Goal: Feedback & Contribution: Submit feedback/report problem

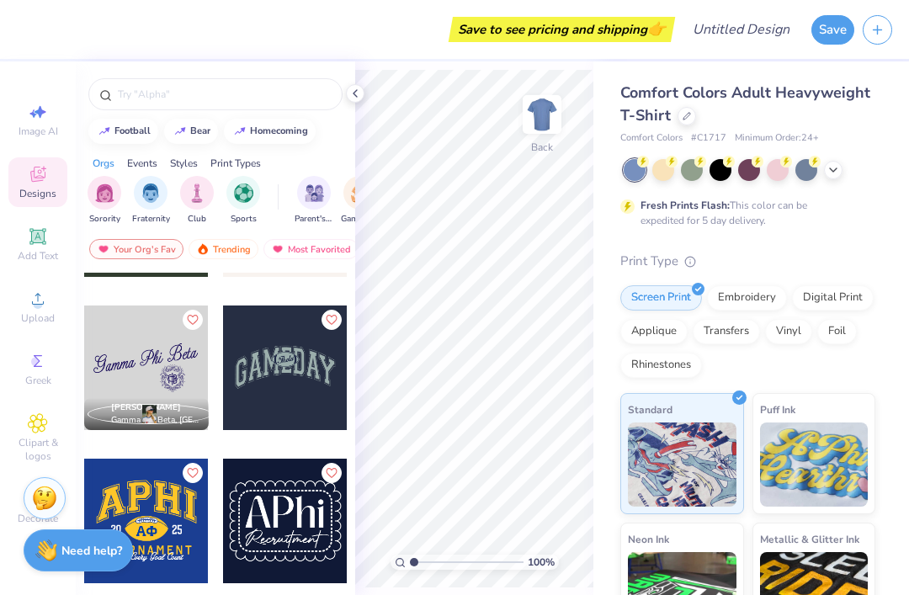
scroll to position [4566, 0]
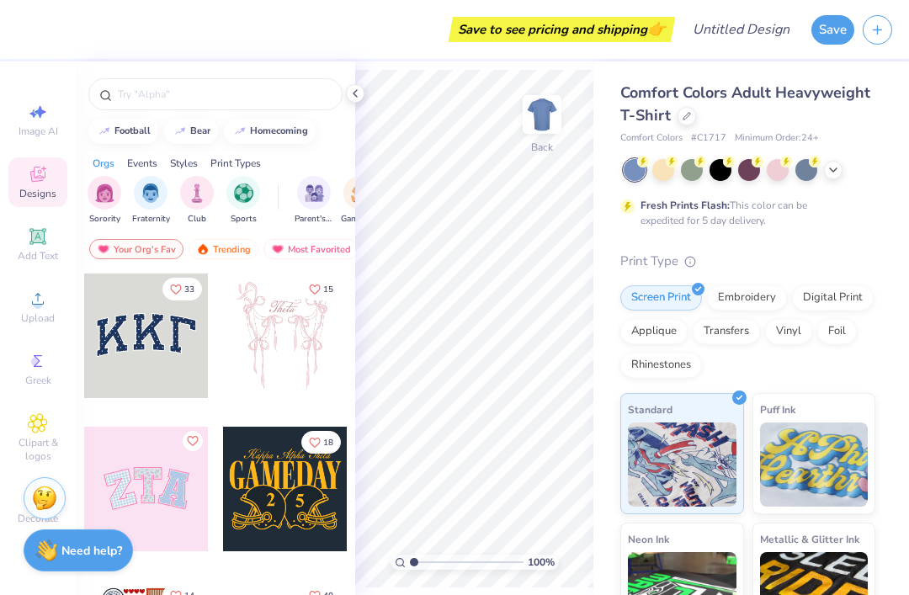
click at [679, 114] on div at bounding box center [686, 116] width 19 height 19
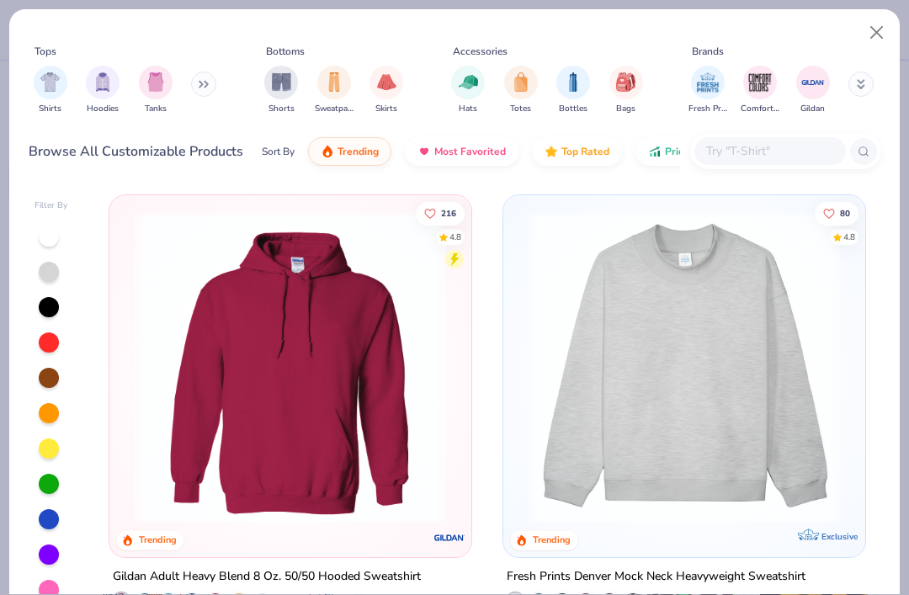
click at [712, 431] on img at bounding box center [684, 367] width 328 height 311
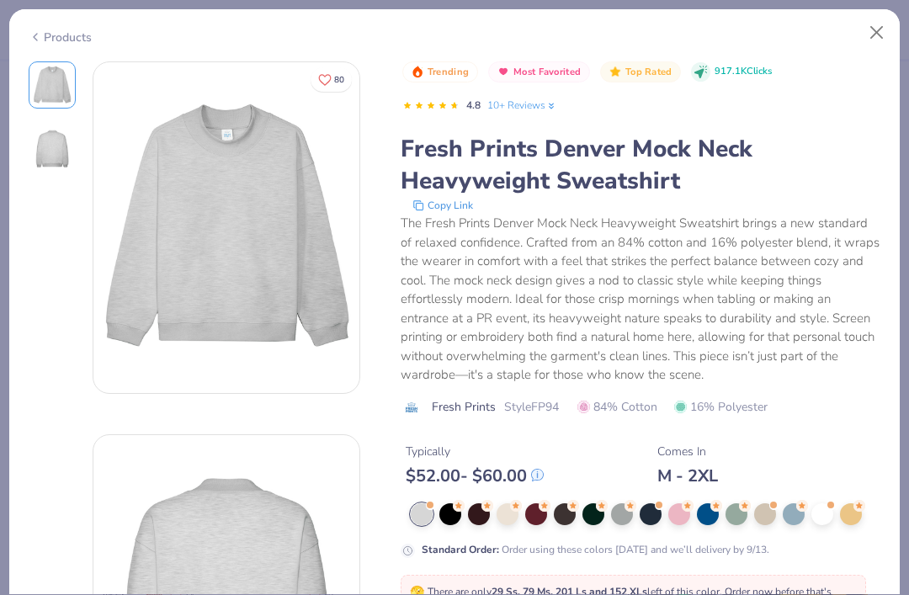
click at [884, 29] on button "Close" at bounding box center [877, 33] width 32 height 32
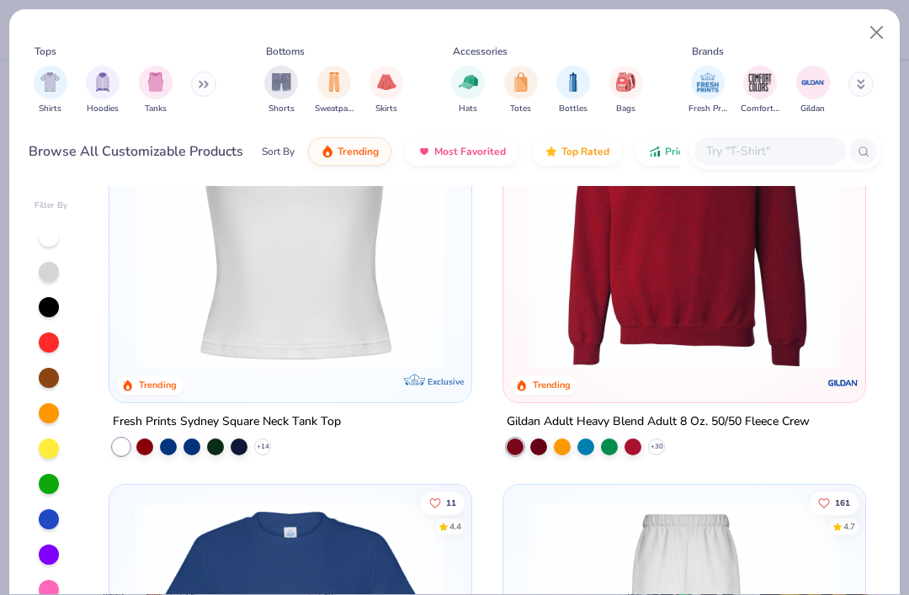
scroll to position [2380, 0]
click at [412, 307] on img at bounding box center [290, 211] width 328 height 311
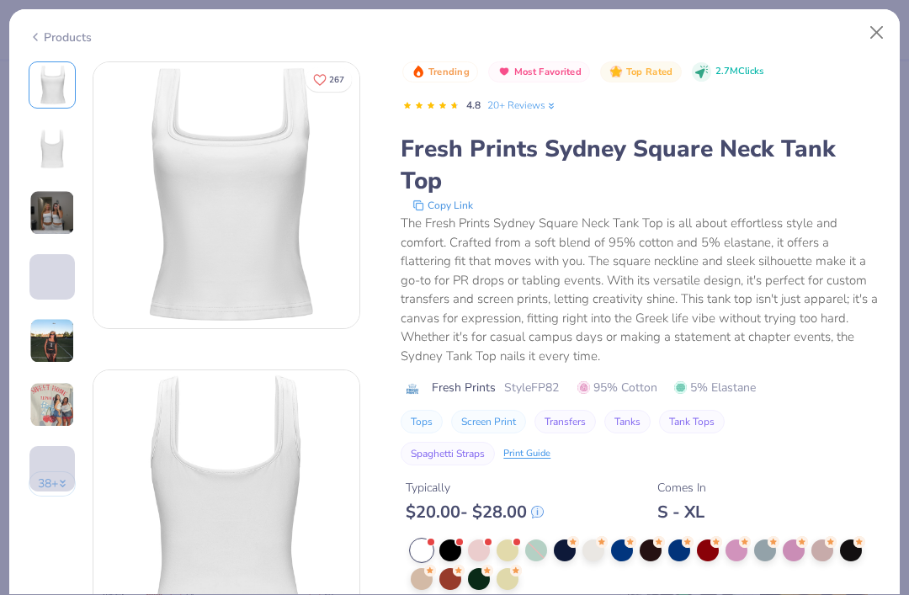
click at [871, 34] on button "Close" at bounding box center [877, 33] width 32 height 32
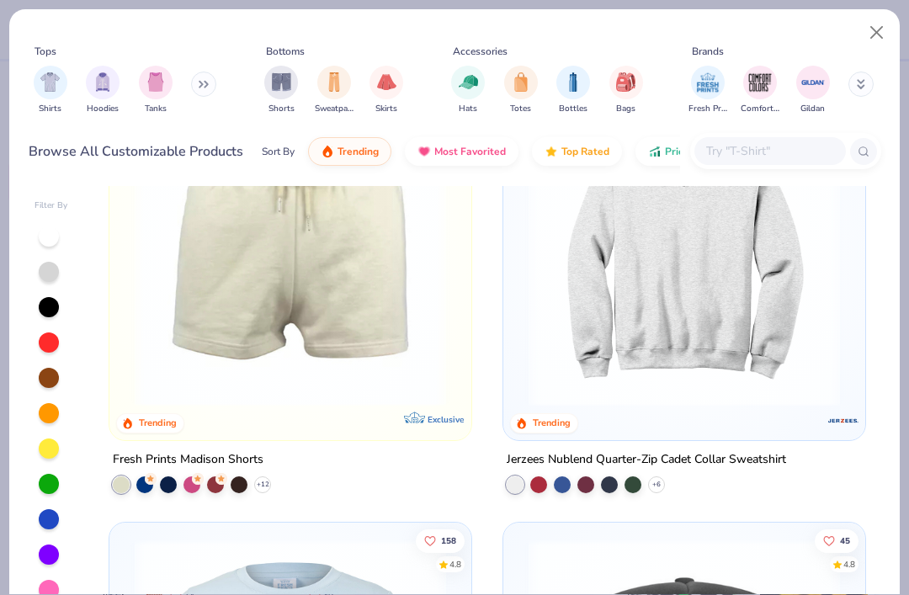
scroll to position [5904, 0]
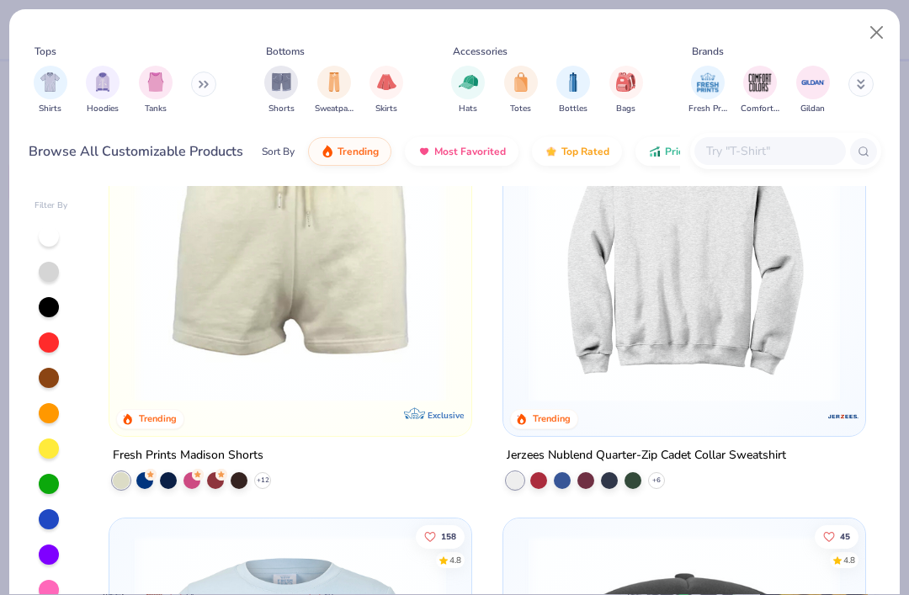
click at [683, 255] on img at bounding box center [684, 245] width 328 height 311
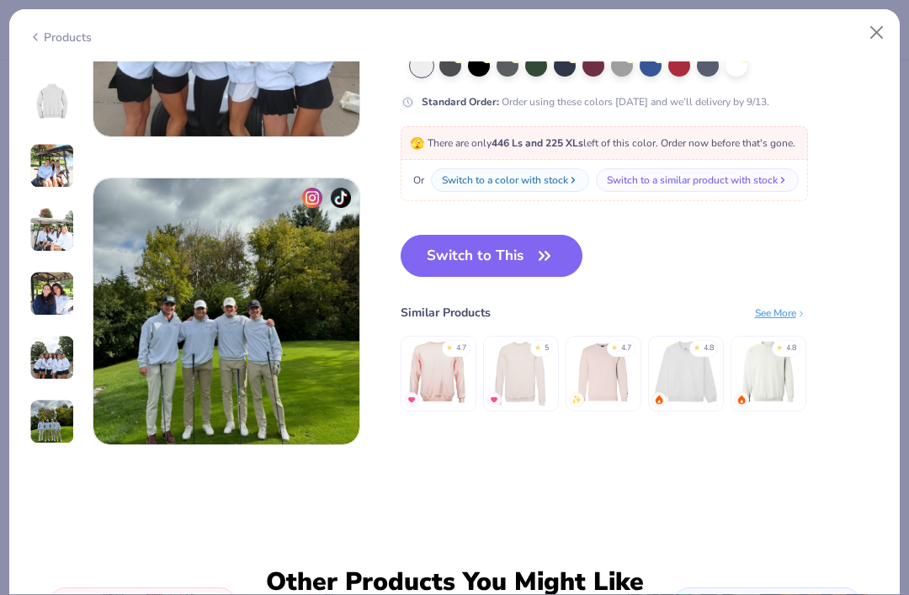
scroll to position [1724, 0]
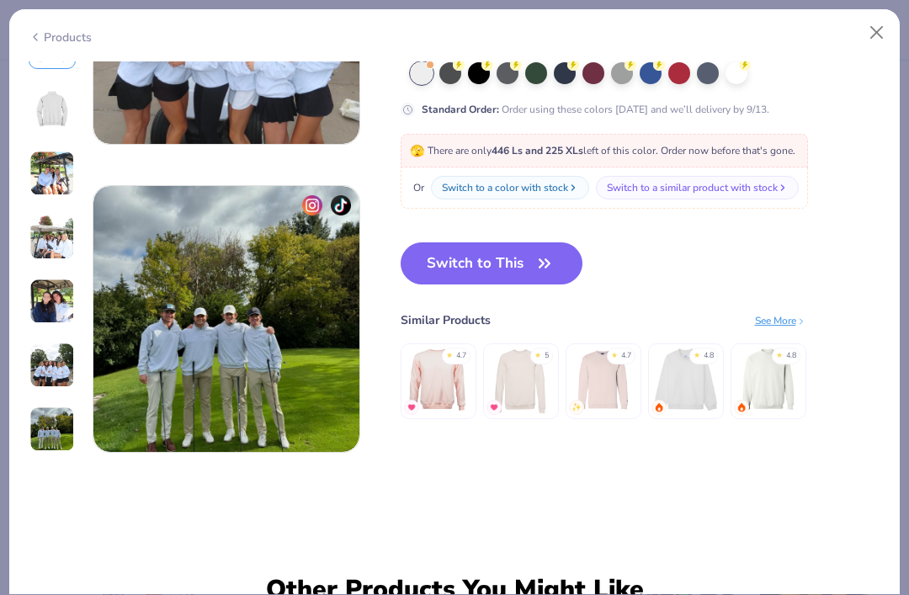
click at [524, 266] on button "Switch to This" at bounding box center [492, 263] width 183 height 42
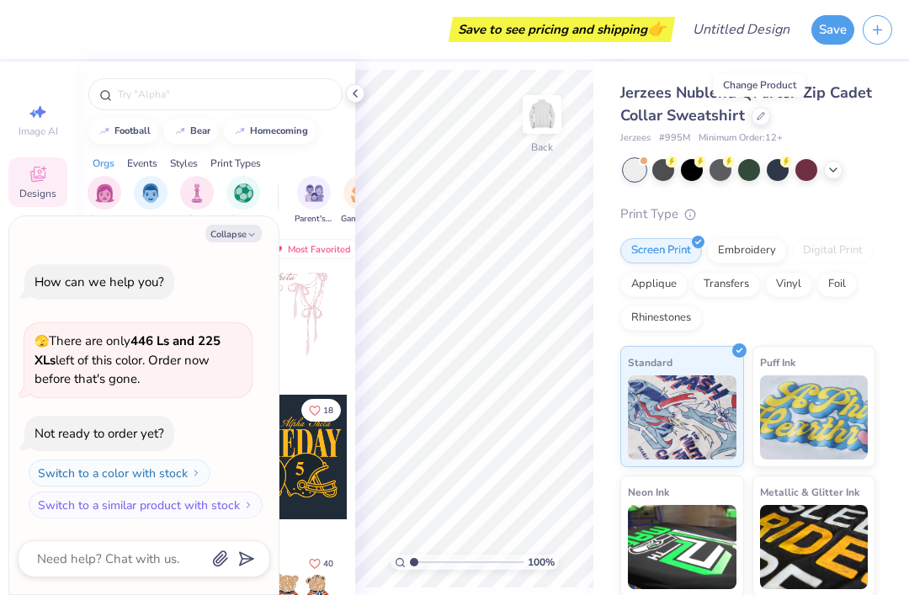
scroll to position [29, 0]
click at [249, 231] on icon "button" at bounding box center [252, 235] width 10 height 10
type textarea "x"
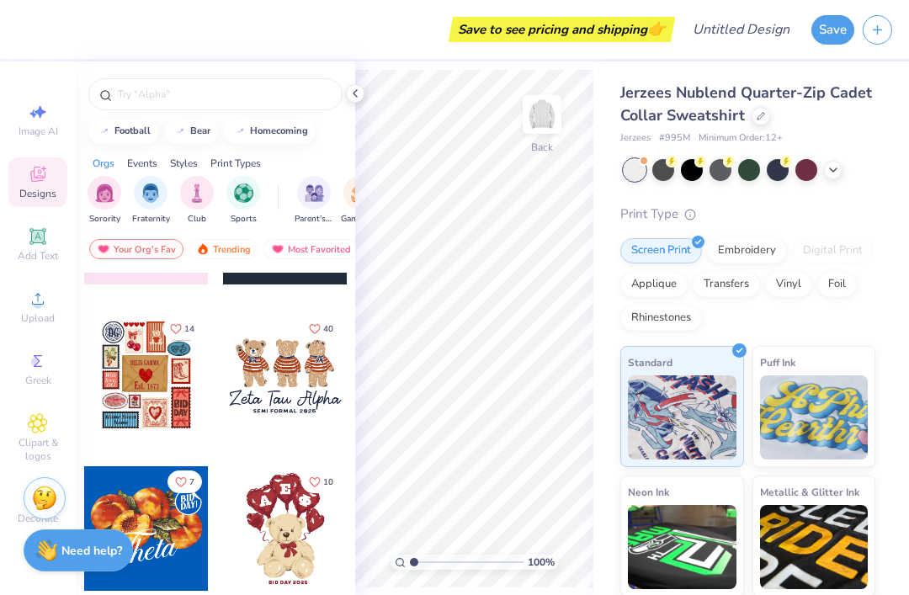
scroll to position [271, 0]
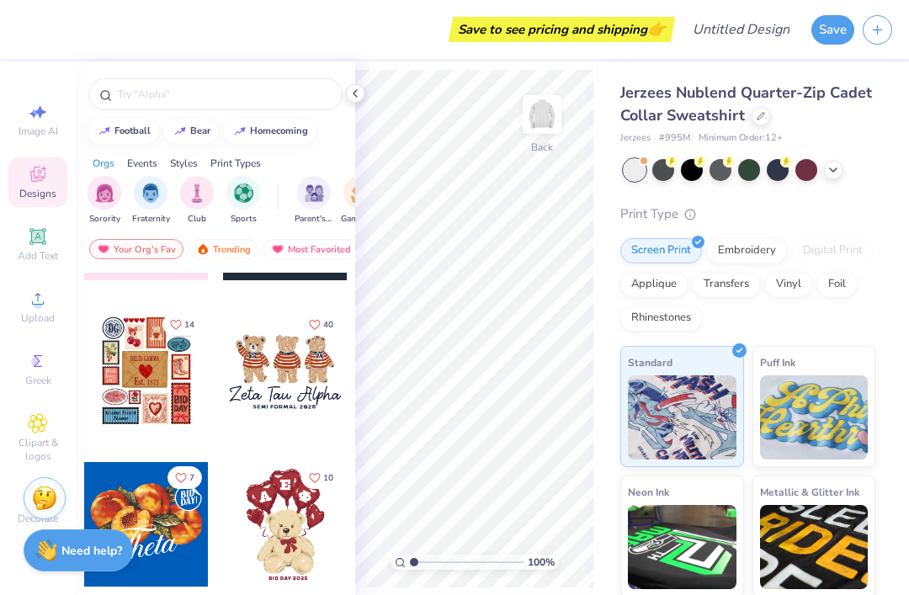
click at [536, 113] on img at bounding box center [542, 115] width 34 height 34
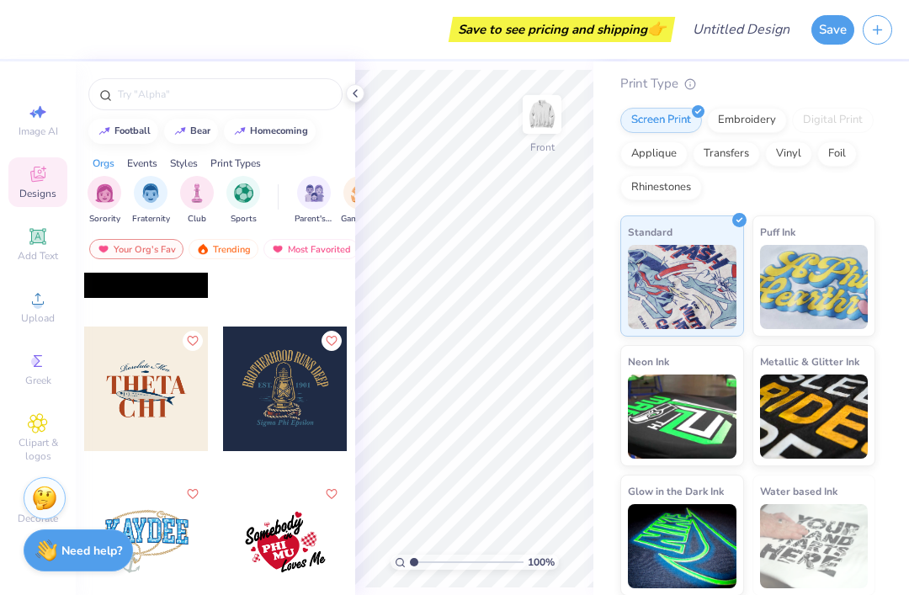
scroll to position [21805, 0]
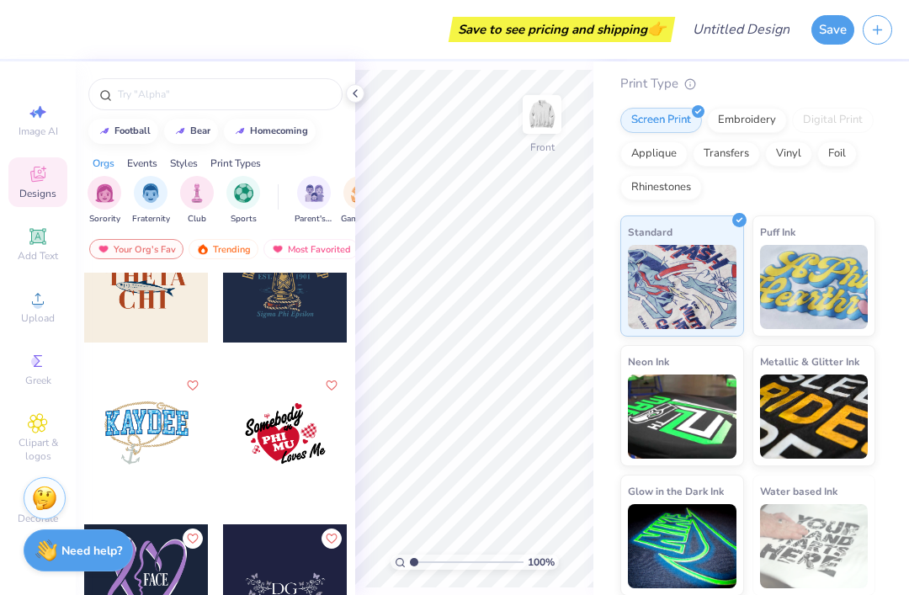
click at [109, 194] on img "filter for Sorority" at bounding box center [104, 192] width 19 height 19
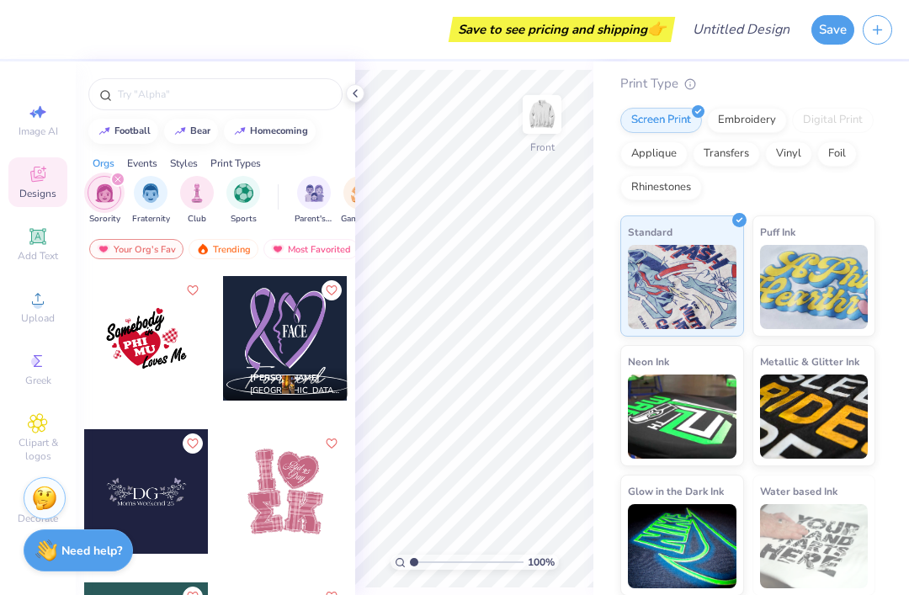
scroll to position [15466, 0]
click at [150, 370] on div at bounding box center [146, 339] width 125 height 125
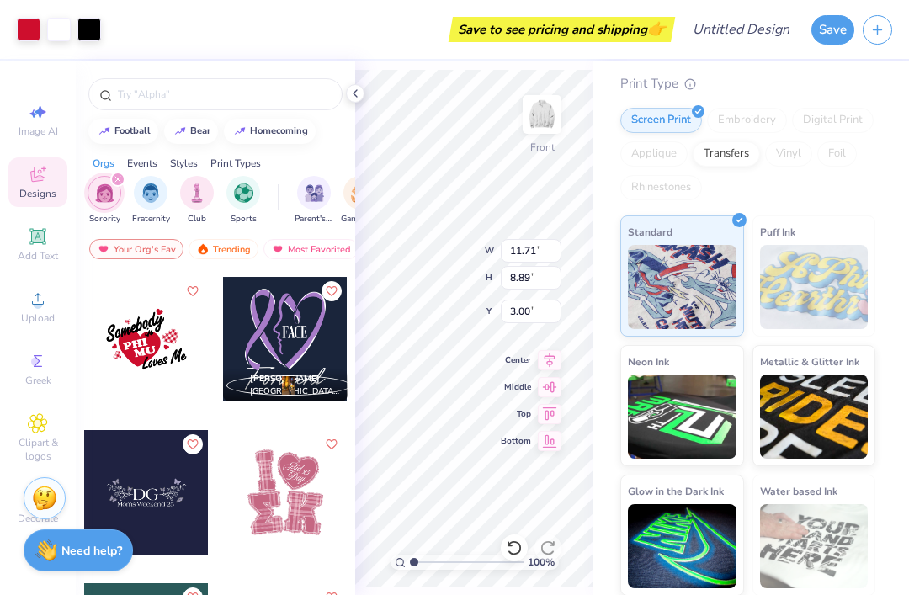
type input "12.83"
type input "9.74"
type input "9.14"
click at [356, 91] on polyline at bounding box center [354, 93] width 3 height 7
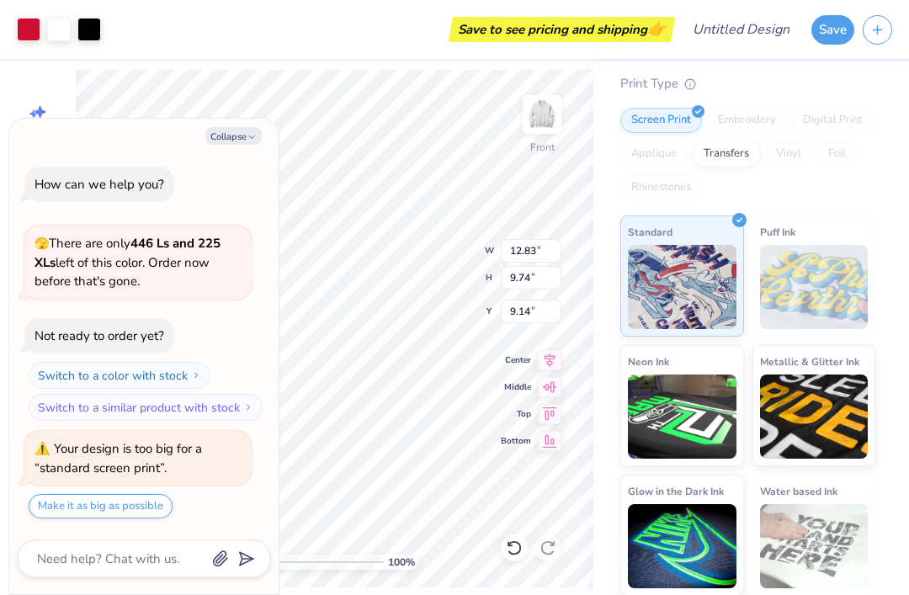
click at [139, 503] on button "Make it as big as possible" at bounding box center [101, 506] width 144 height 24
type textarea "x"
type input "31.06"
type input "27.99"
type input "-5.02"
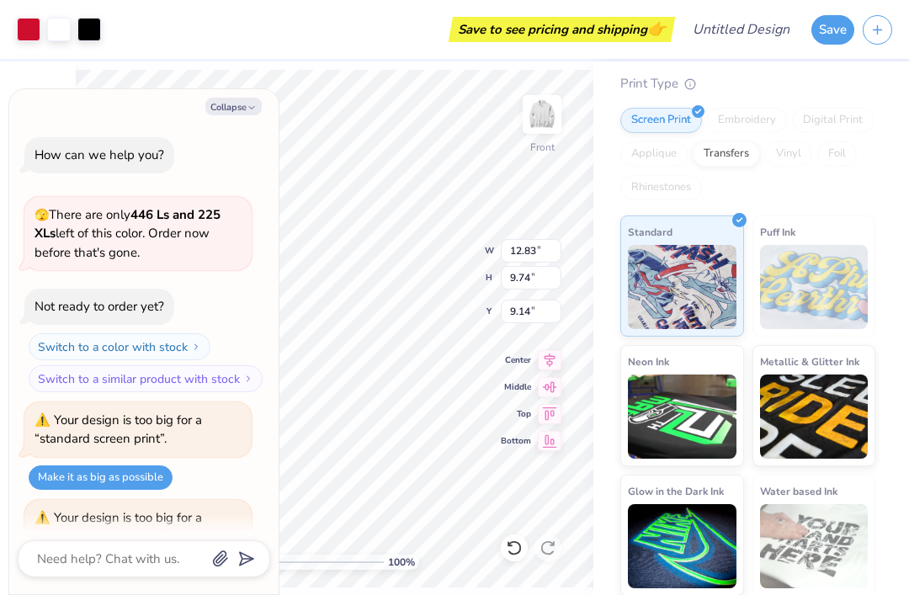
scroll to position [65, 0]
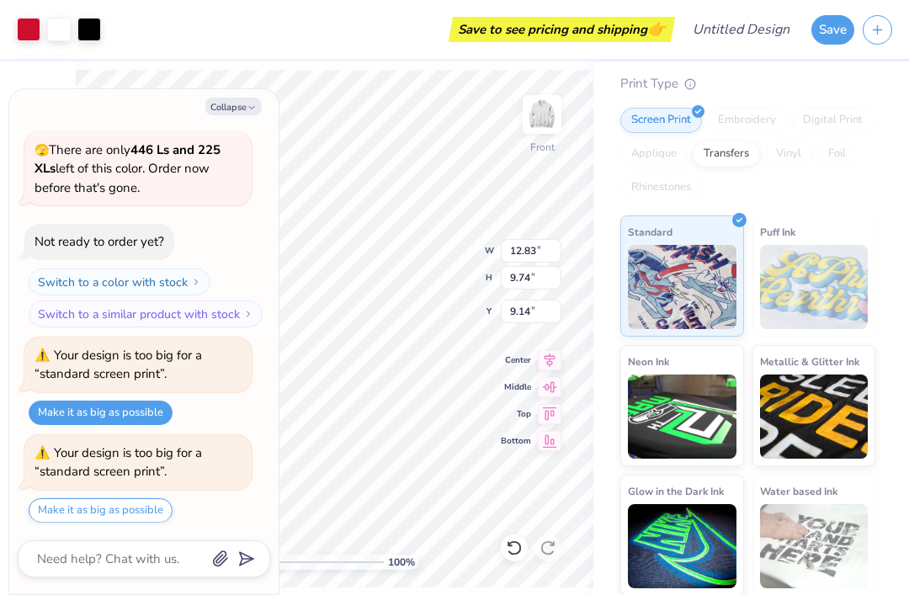
click at [134, 498] on button "Make it as big as possible" at bounding box center [101, 510] width 144 height 24
type textarea "x"
type input "31.04"
type input "28.03"
type input "-5.04"
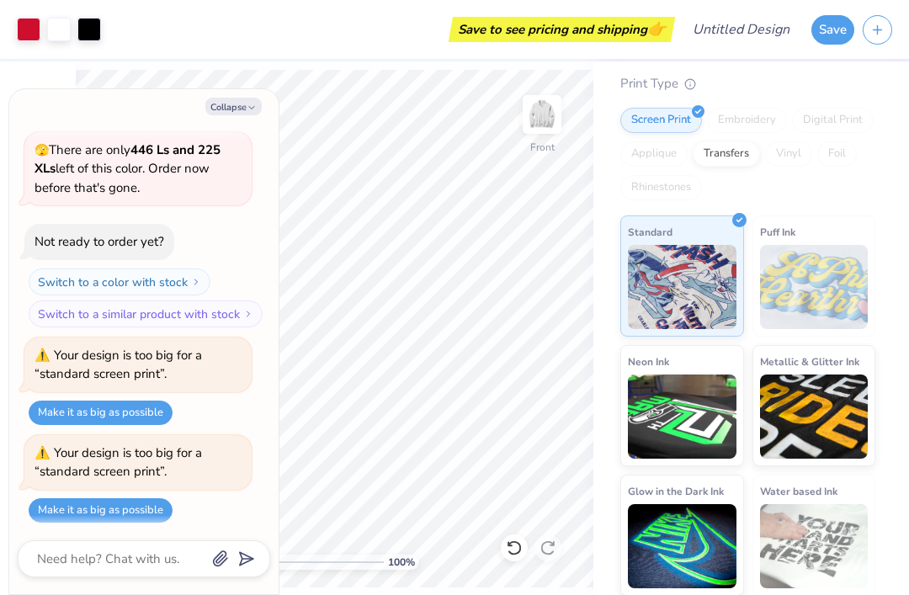
click at [252, 109] on icon "button" at bounding box center [252, 108] width 10 height 10
type textarea "x"
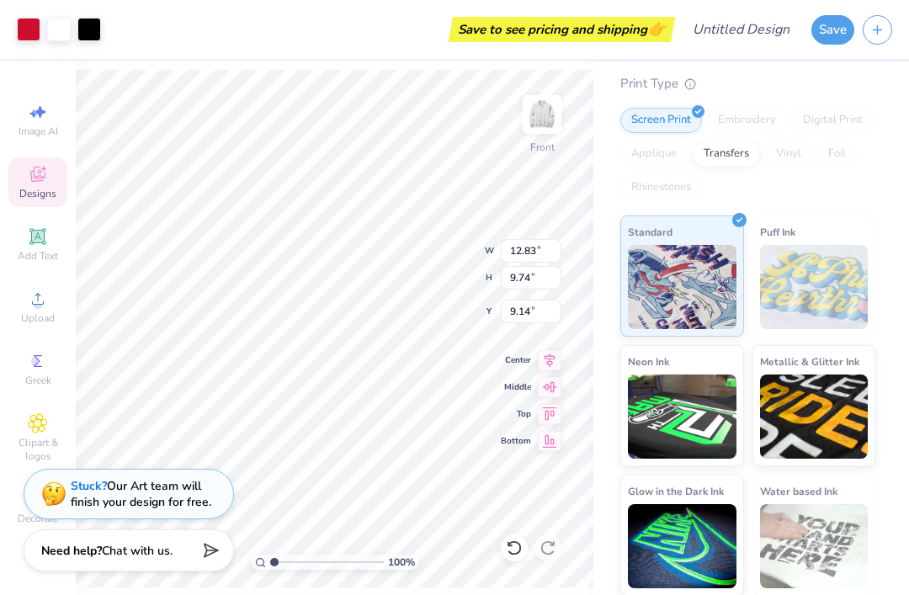
type input "9.08"
click at [52, 188] on div "Designs" at bounding box center [37, 182] width 59 height 50
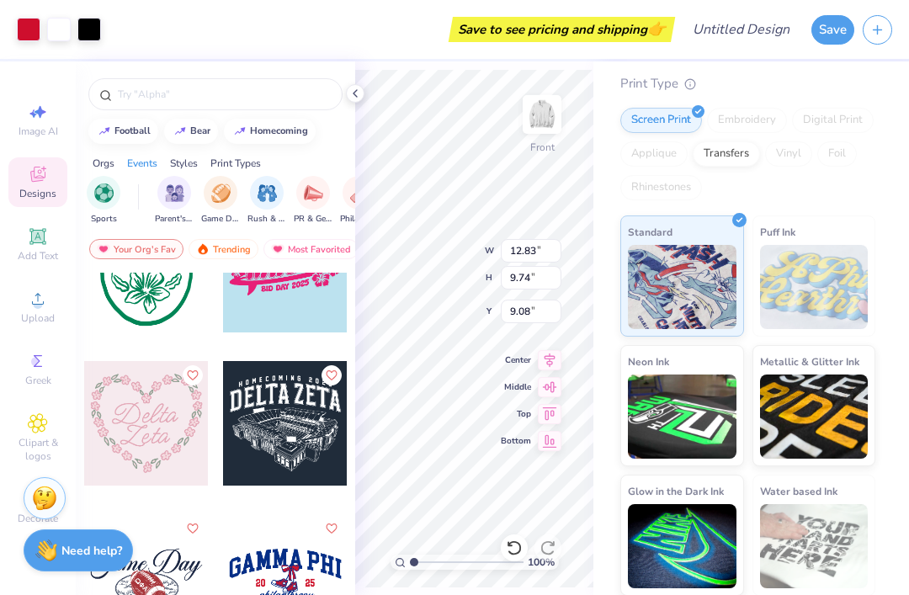
scroll to position [18383, 0]
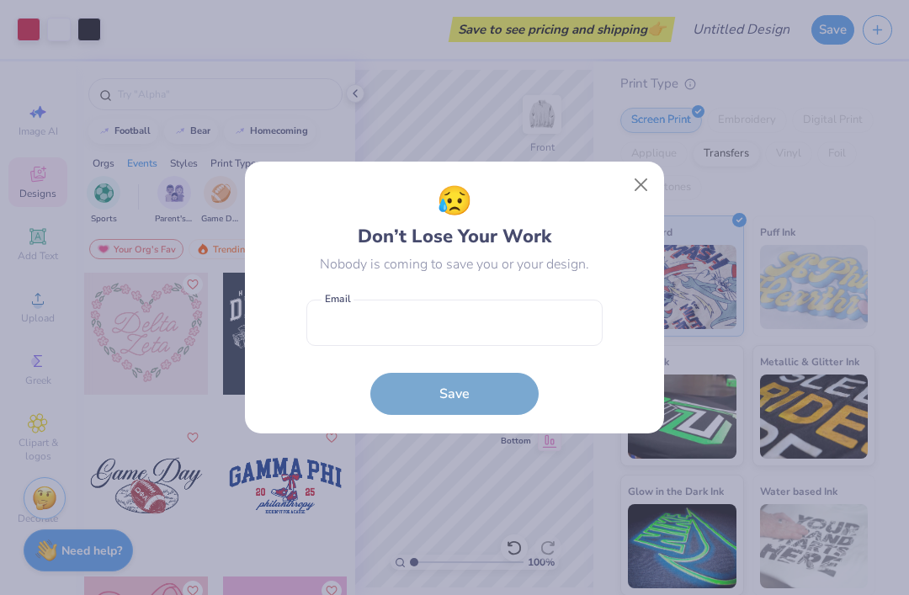
click at [639, 192] on button "Close" at bounding box center [641, 185] width 32 height 32
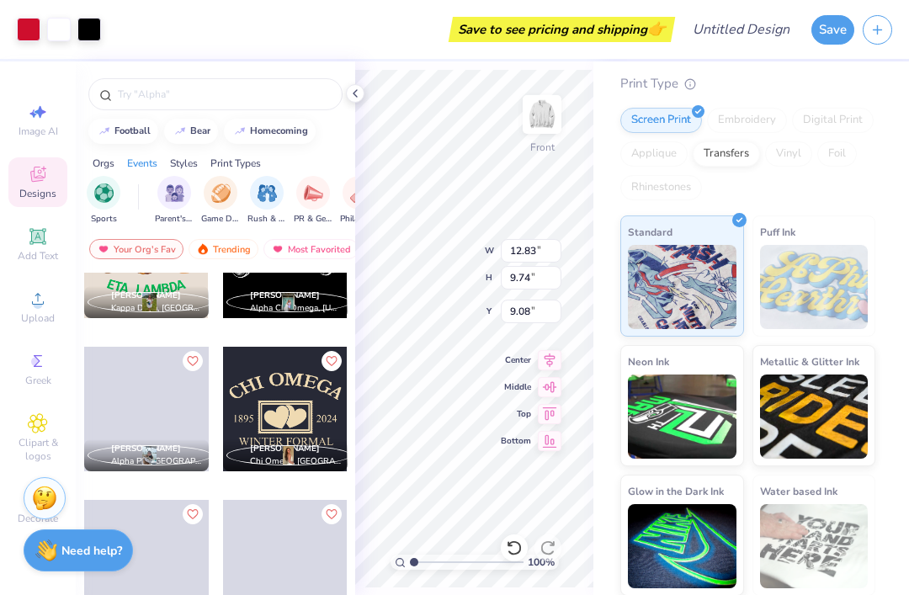
scroll to position [27500, 0]
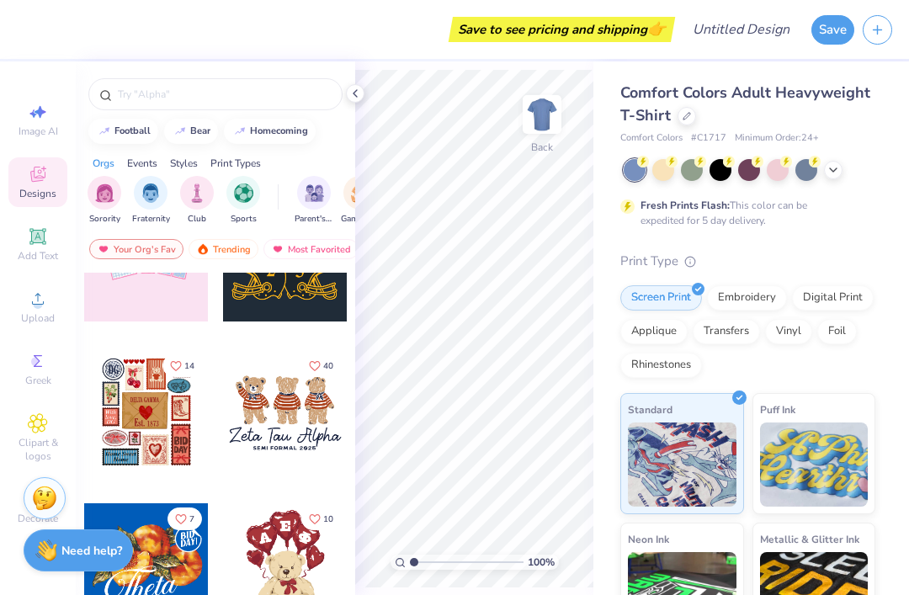
scroll to position [229, 0]
click at [683, 120] on div at bounding box center [686, 116] width 19 height 19
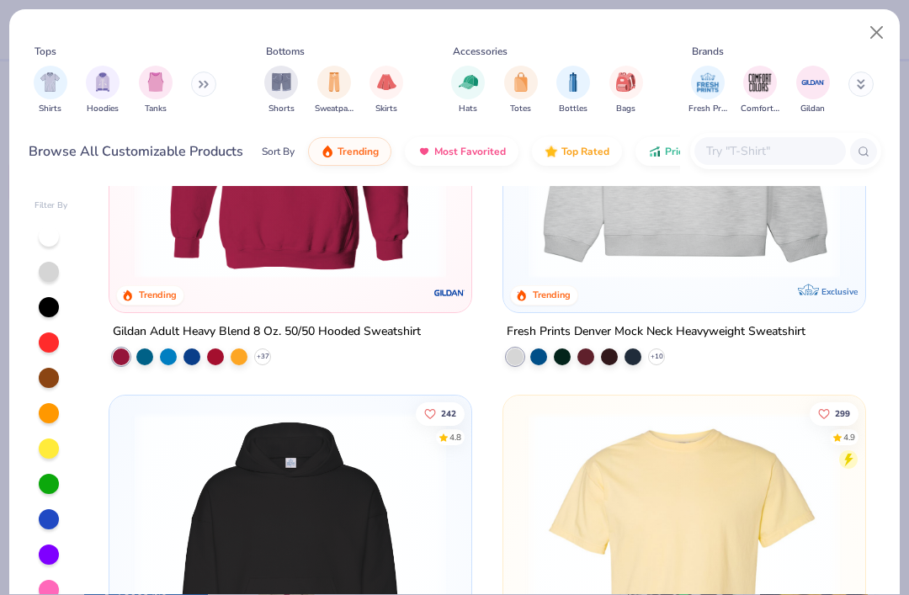
scroll to position [242, 0]
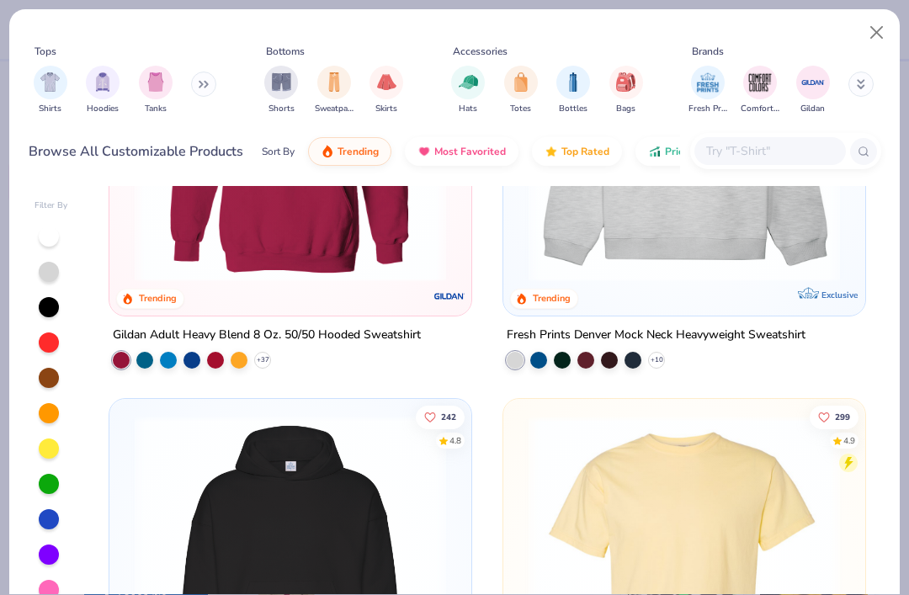
click at [658, 263] on img at bounding box center [684, 126] width 328 height 311
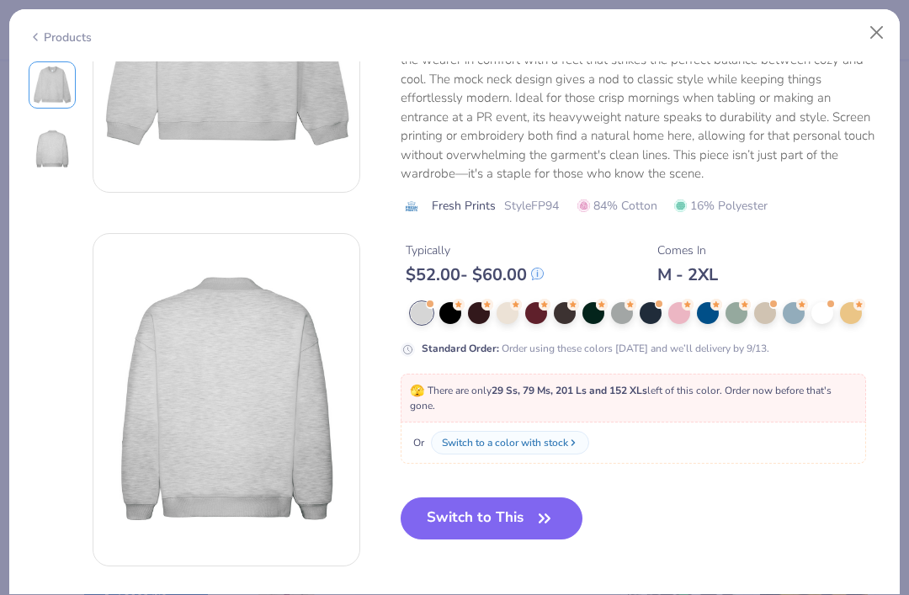
scroll to position [203, 0]
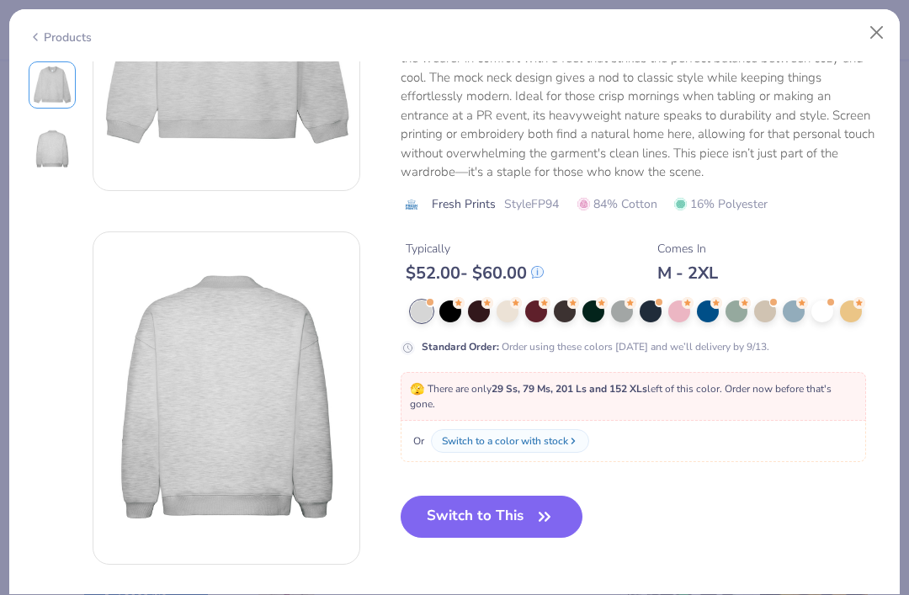
click at [520, 507] on button "Switch to This" at bounding box center [492, 517] width 183 height 42
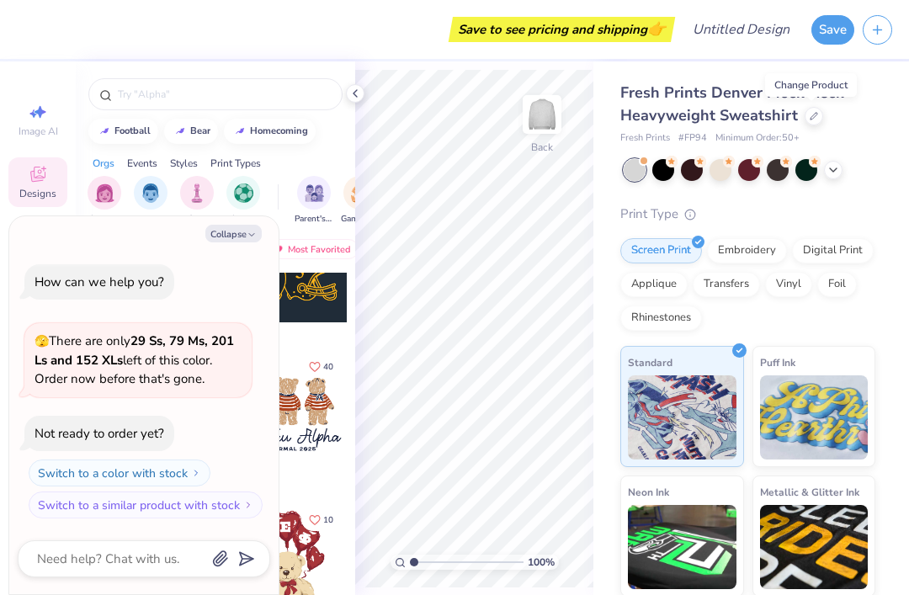
click at [255, 231] on button "Collapse" at bounding box center [233, 234] width 56 height 18
type textarea "x"
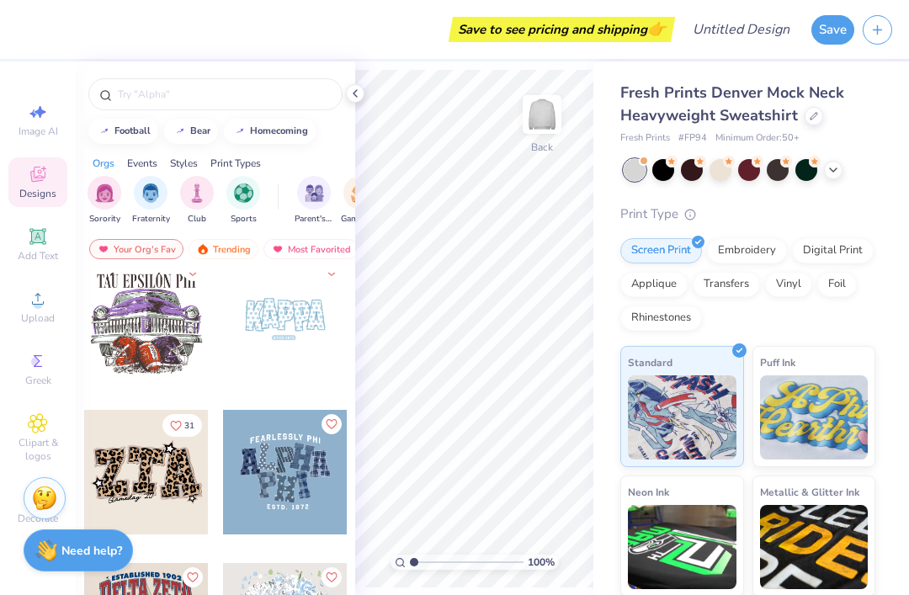
scroll to position [1687, 0]
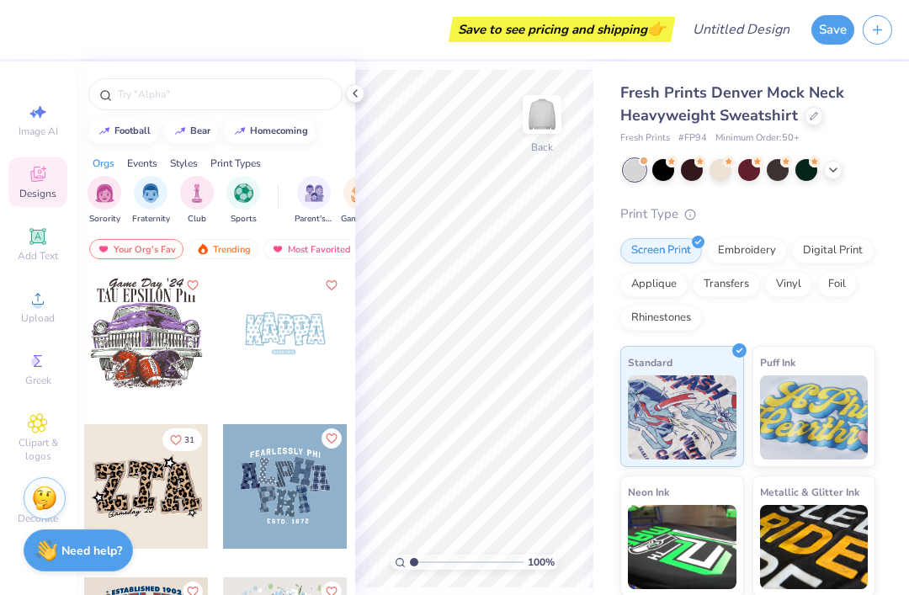
click at [279, 343] on div at bounding box center [285, 333] width 125 height 125
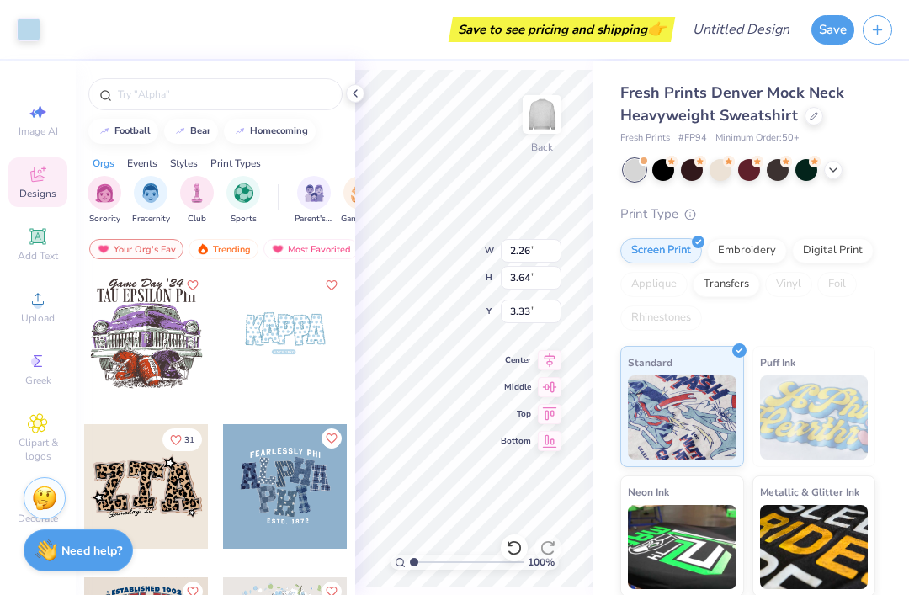
type input "2.11"
type input "3.49"
type input "3.40"
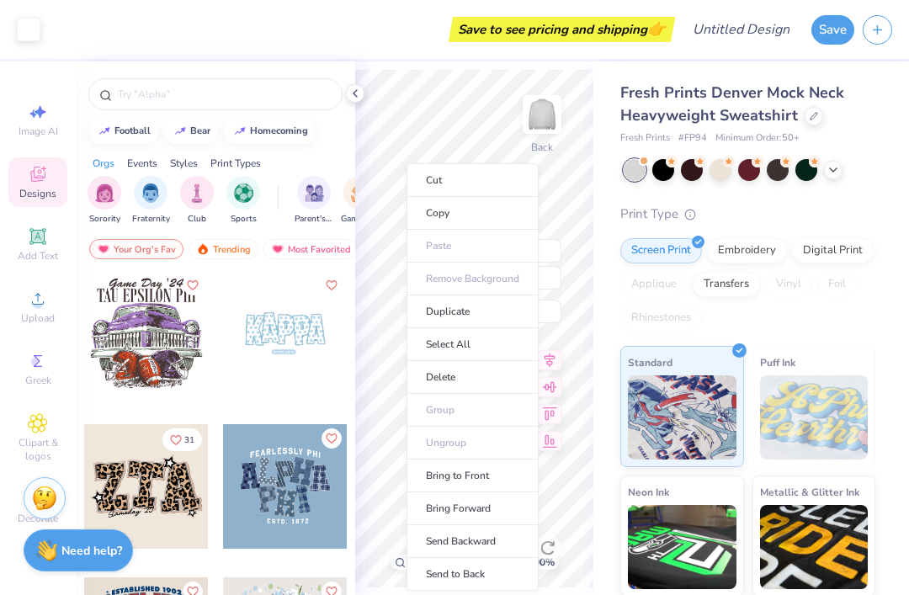
type input "1.76"
type input "2.91"
click at [427, 268] on ul "Cut Copy Paste Remove Background Duplicate Select All Delete Group Ungroup Brin…" at bounding box center [472, 377] width 132 height 428
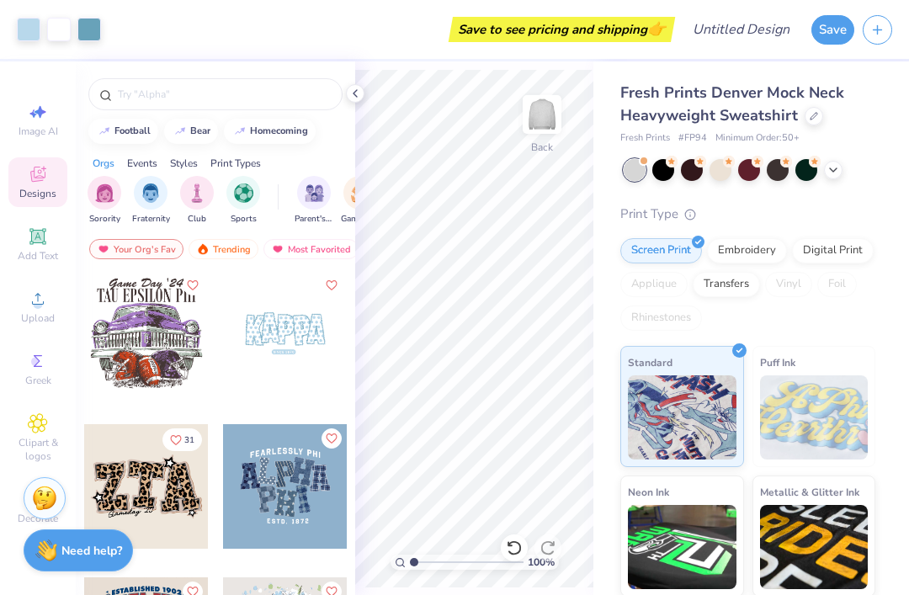
click at [874, 122] on div "Fresh Prints Denver Mock Neck Heavyweight Sweatshirt" at bounding box center [747, 104] width 255 height 45
click at [353, 99] on icon at bounding box center [354, 93] width 13 height 13
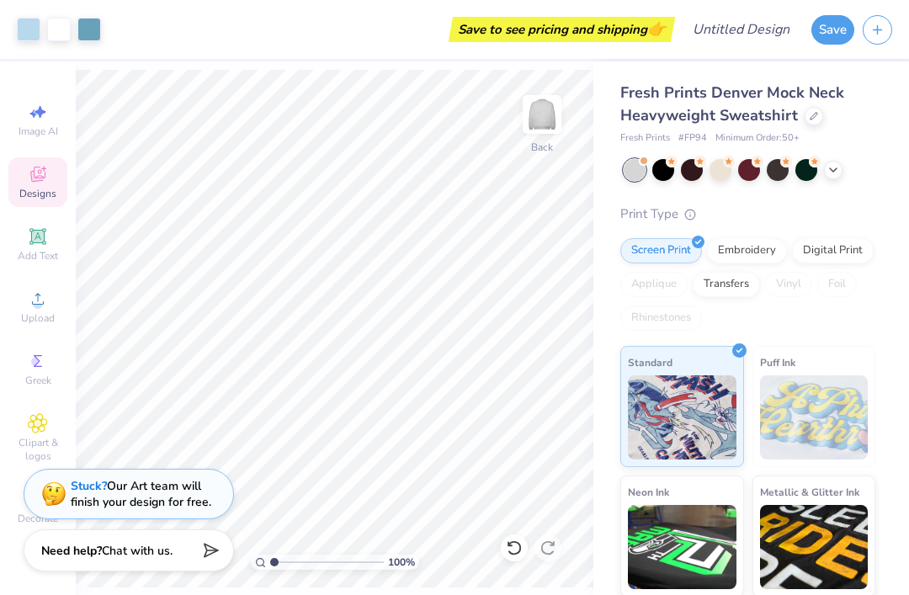
click at [160, 547] on span "Chat with us." at bounding box center [137, 551] width 71 height 16
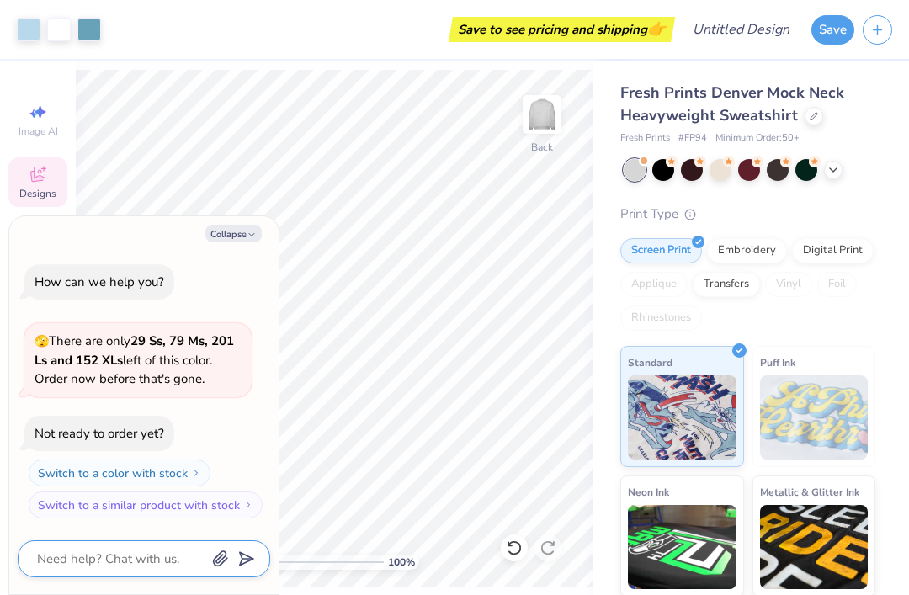
click at [149, 555] on textarea at bounding box center [120, 559] width 171 height 22
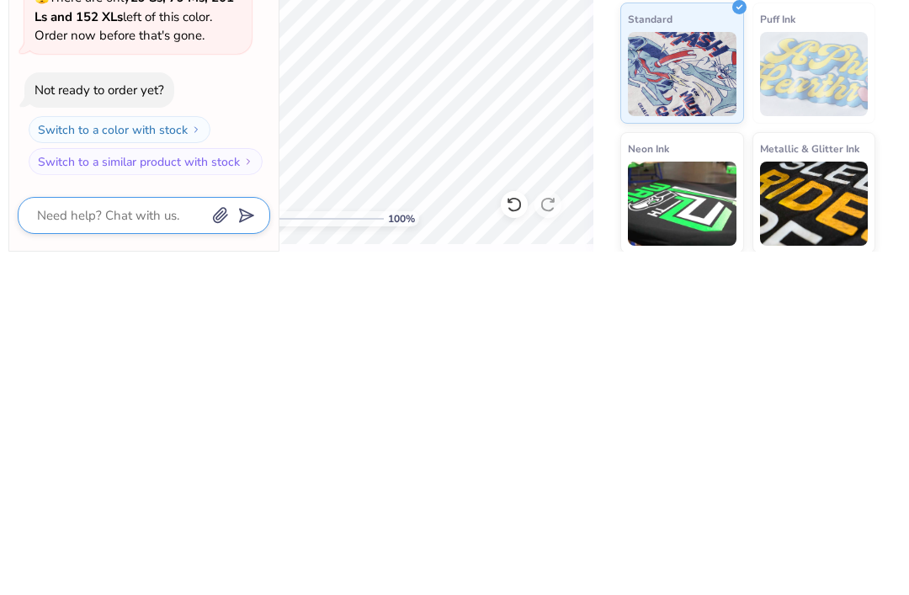
type textarea "x"
type textarea "M"
type textarea "x"
type textarea "Ma"
type textarea "x"
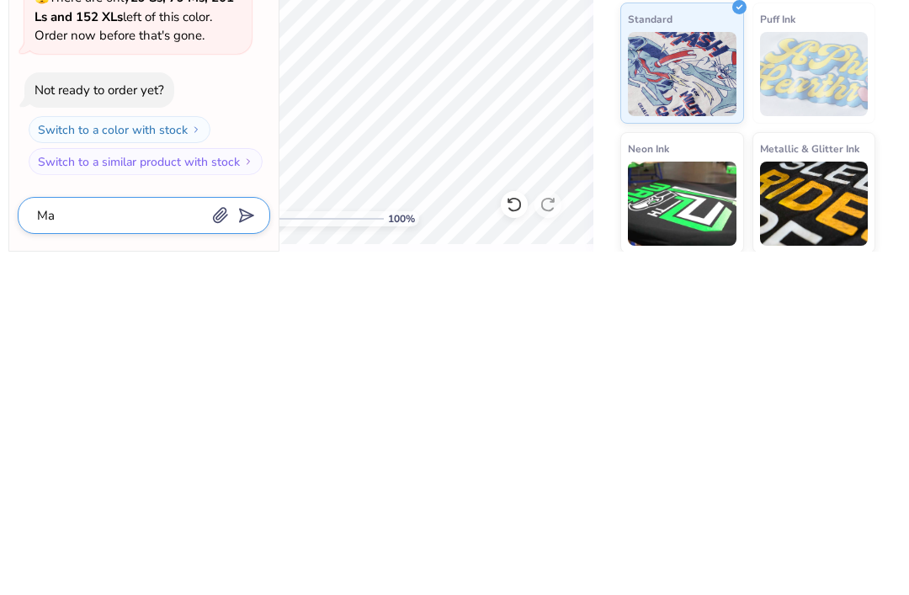
type textarea "Mak"
type textarea "x"
type textarea "Make"
type textarea "x"
type textarea "Make i"
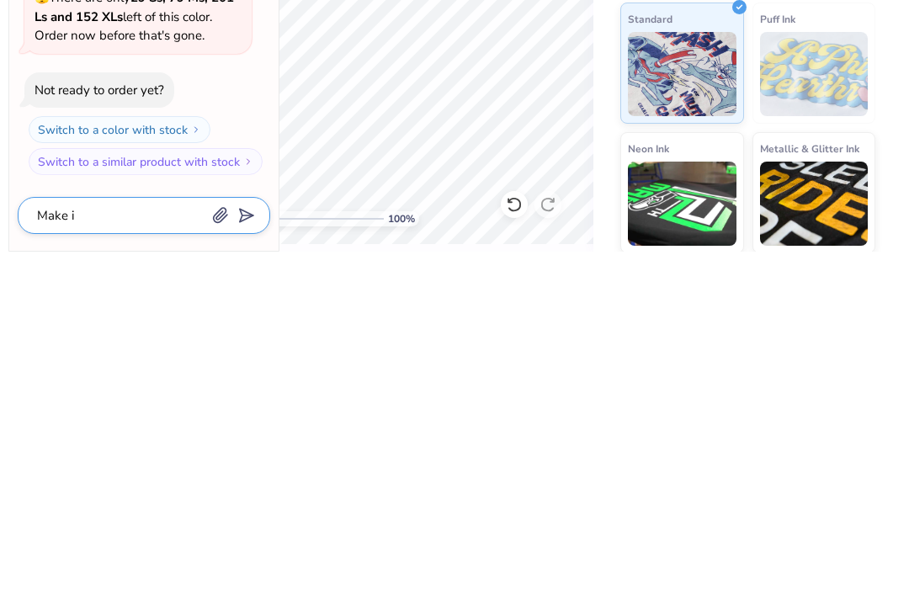
type textarea "x"
type textarea "Make it"
type textarea "x"
type textarea "Make it s"
type textarea "x"
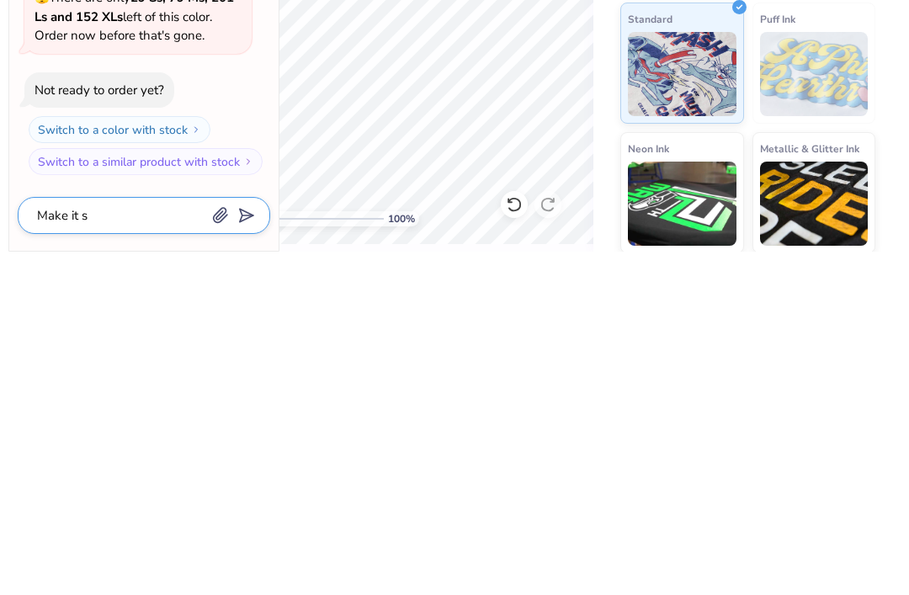
type textarea "Make it sa"
type textarea "x"
type textarea "Make it say"
type textarea "x"
type textarea "Make it say"
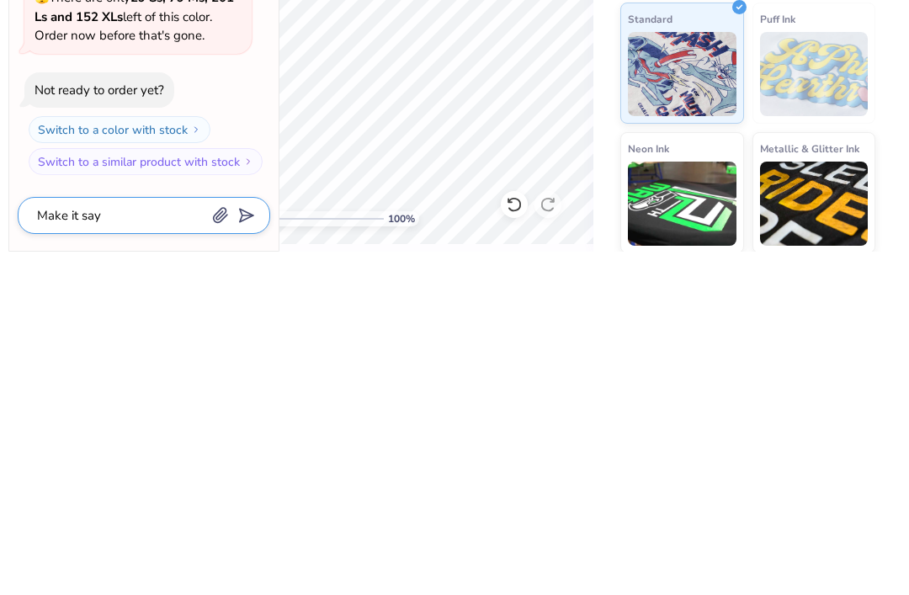
type textarea "x"
type textarea "Make it say Ba"
type textarea "x"
type textarea "Make it say Bay"
type textarea "x"
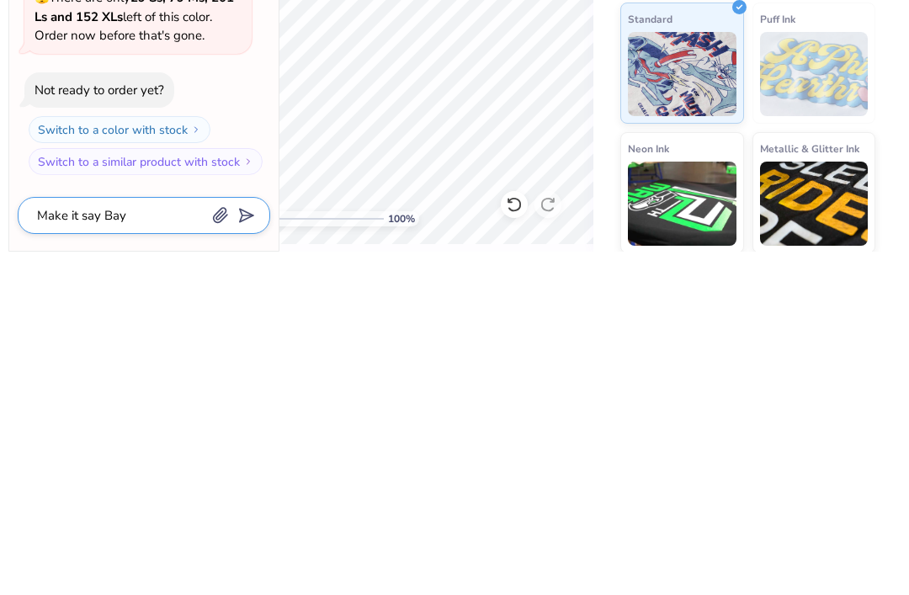
type textarea "Make it say Bayi"
type textarea "x"
type textarea "Make it say Bayit"
type textarea "x"
type textarea "Make it say Bayit"
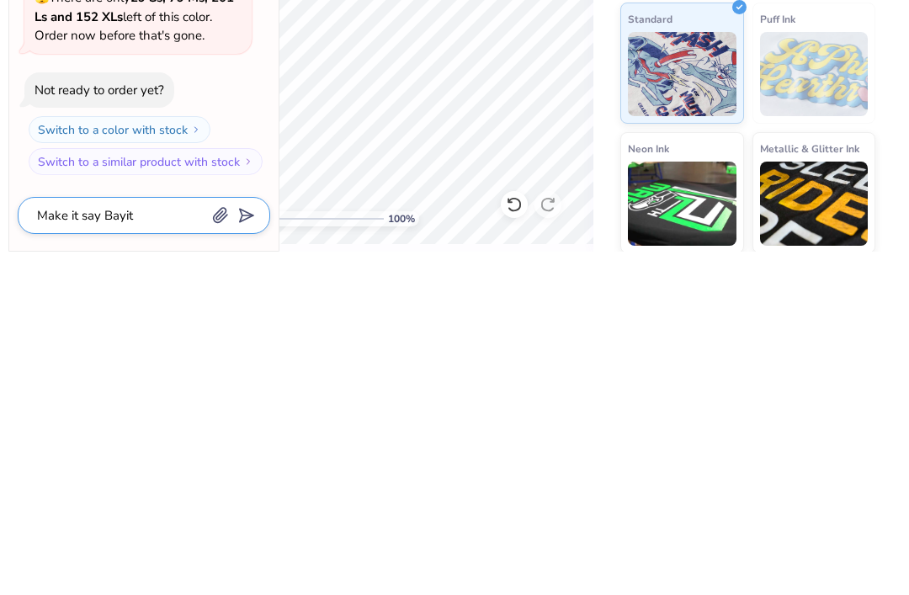
type textarea "x"
type textarea "Make it say Bayit S"
type textarea "x"
type textarea "Make it say Bayit Sh"
type textarea "x"
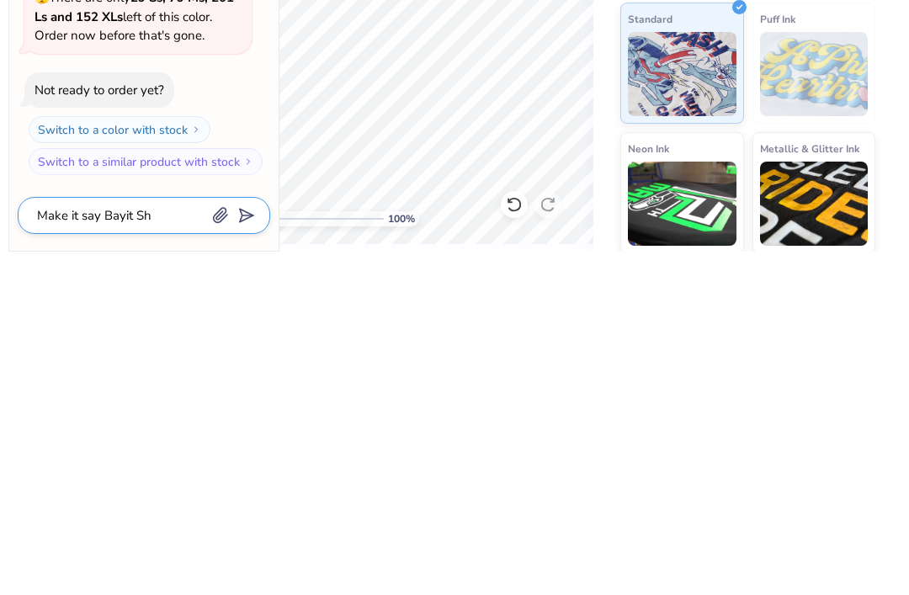
type textarea "Make it say Bayit She"
type textarea "x"
type textarea "Make it say Bayit Shen"
type textarea "x"
type textarea "Make it say Bayit Sheni"
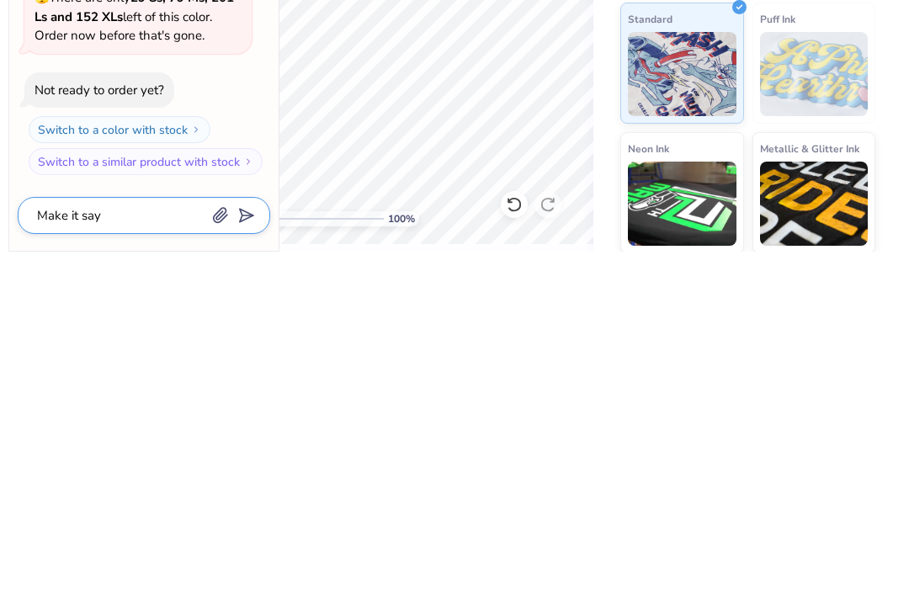
type textarea "x"
type textarea "Make it say Bayit Sheni a"
type textarea "x"
type textarea "Make it say Bayit Sheni and"
type textarea "x"
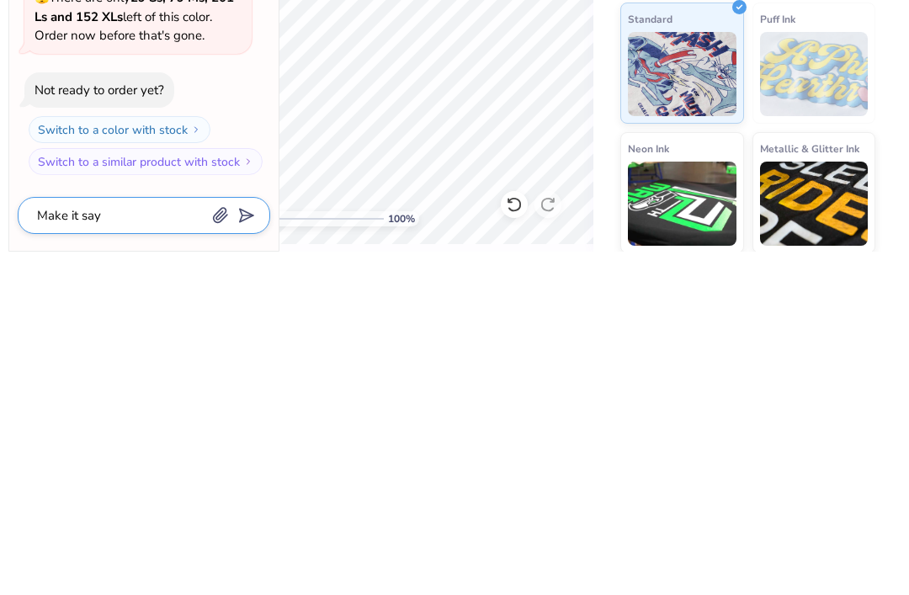
type textarea "Make it say Bayit Sheni and"
type textarea "x"
type textarea "Make it say Bayit Sheni and u"
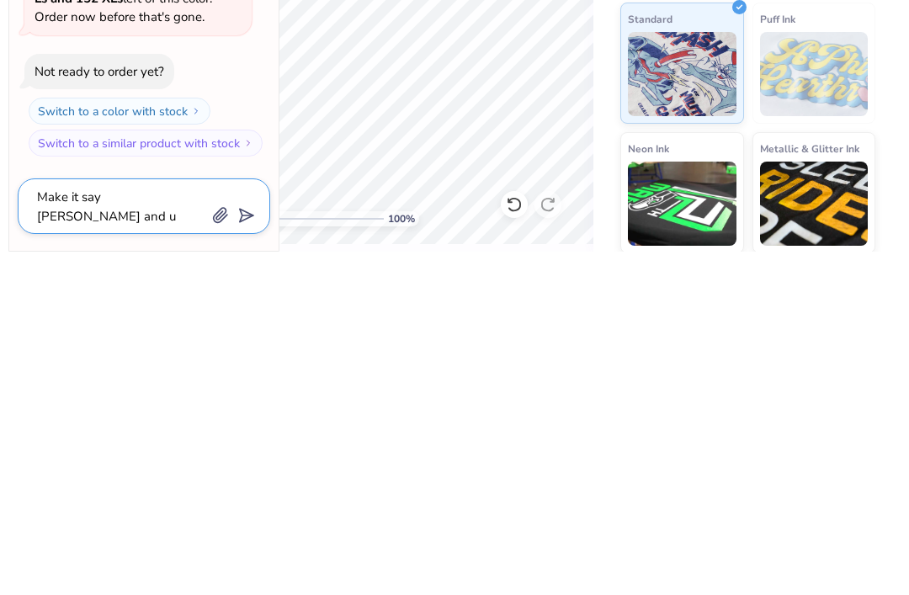
type textarea "x"
type textarea "Make it say Bayit Sheni and und"
type textarea "x"
type textarea "Make it say Bayit Sheni and unde"
type textarea "x"
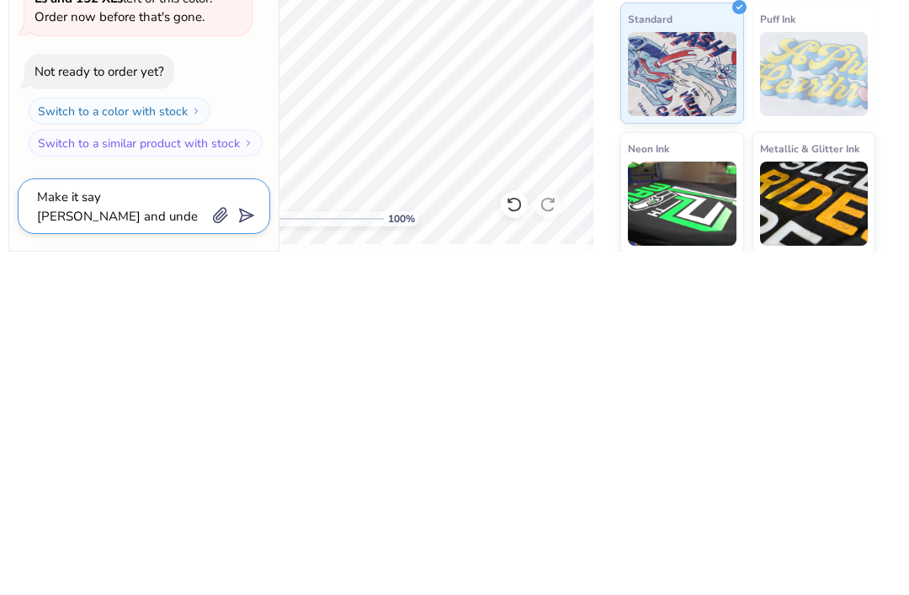
type textarea "Make it say Bayit Sheni and under"
type textarea "x"
type textarea "Make it say Bayit Sheni and under h"
type textarea "x"
type textarea "Make it say Bayit Sheni and under hav"
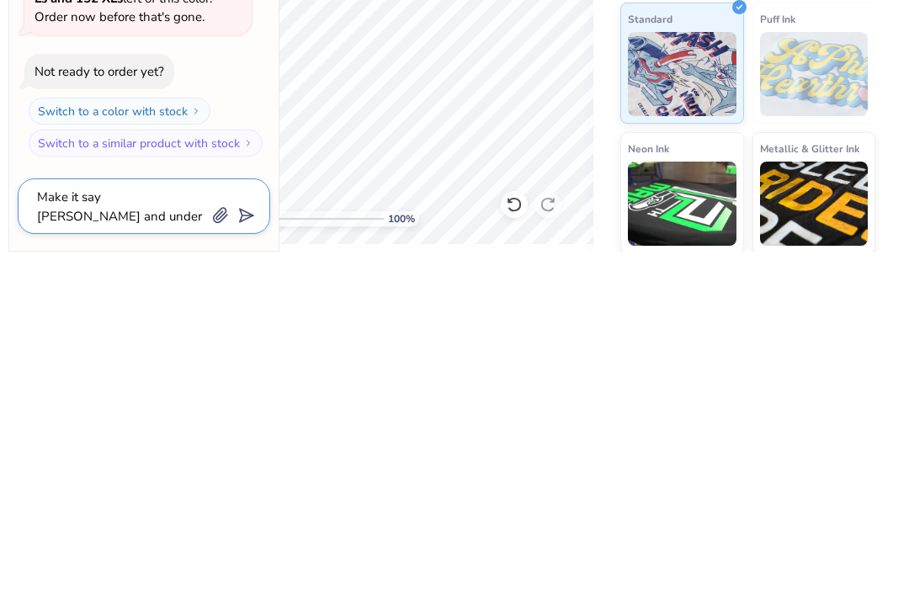
type textarea "x"
type textarea "Make it say Bayit Sheni and under have"
type textarea "x"
type textarea "Make it say Bayit Sheni and under have i"
type textarea "x"
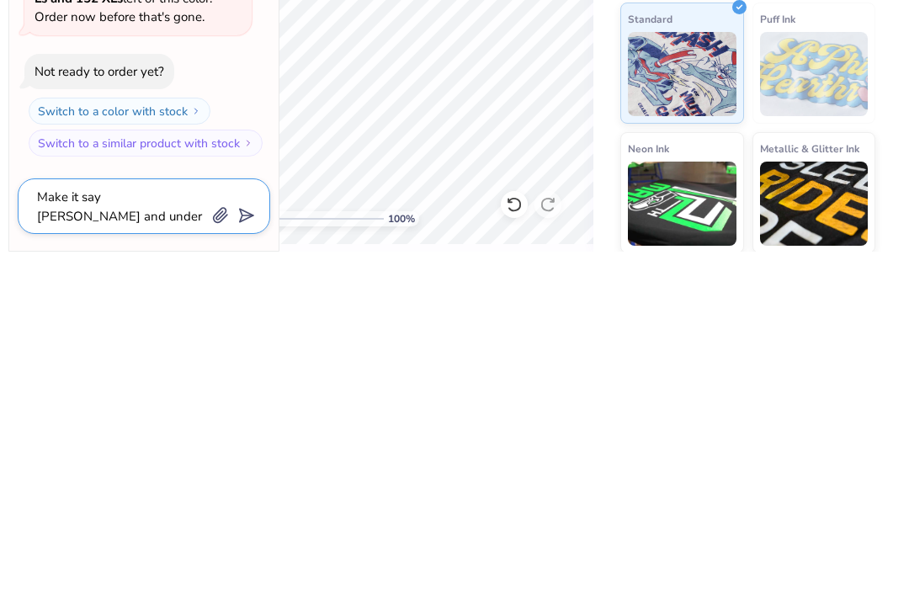
type textarea "Make it say Bayit Sheni and under have it"
type textarea "x"
type textarea "Make it say Bayit Sheni and under have it"
type textarea "x"
type textarea "Make it say Bayit Sheni and under have it s"
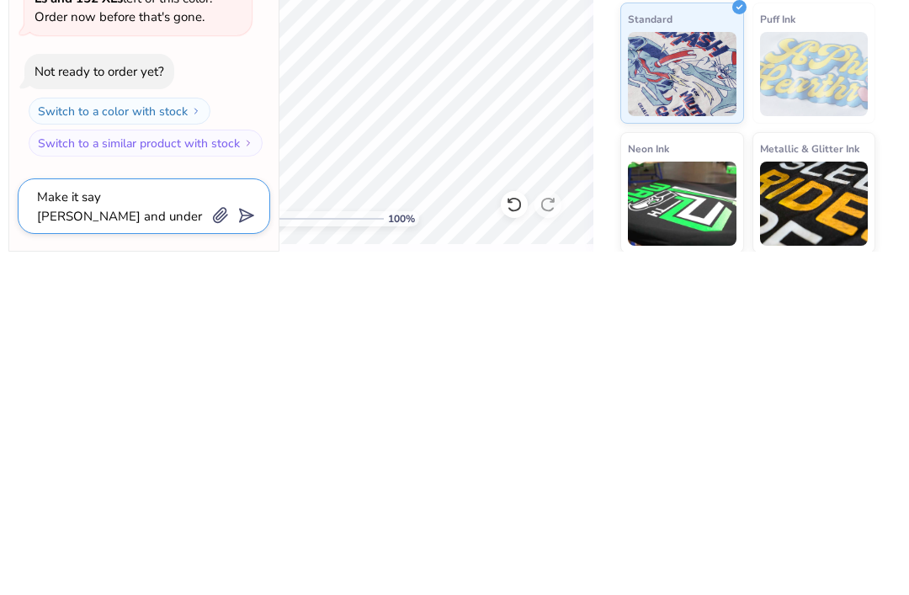
type textarea "x"
type textarea "Make it say Bayit Sheni and under have it sa"
type textarea "x"
type textarea "Make it say Bayit Sheni and under have it say"
type textarea "x"
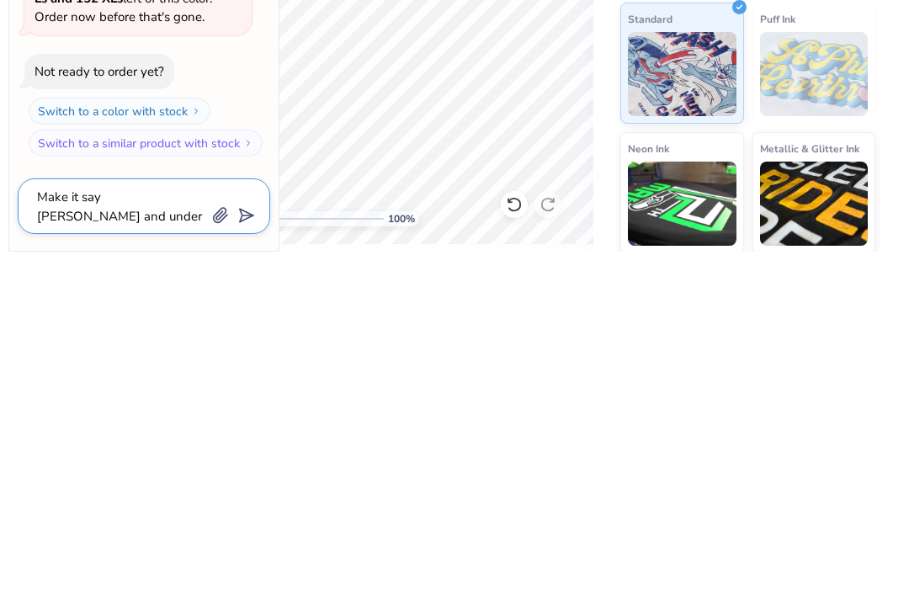
type textarea "Make it say Bayit Sheni and under have it say B"
type textarea "x"
type textarea "Make it say Bayit Sheni and under have it say BBY"
type textarea "x"
type textarea "Make it say [PERSON_NAME] and under have it say BBYO"
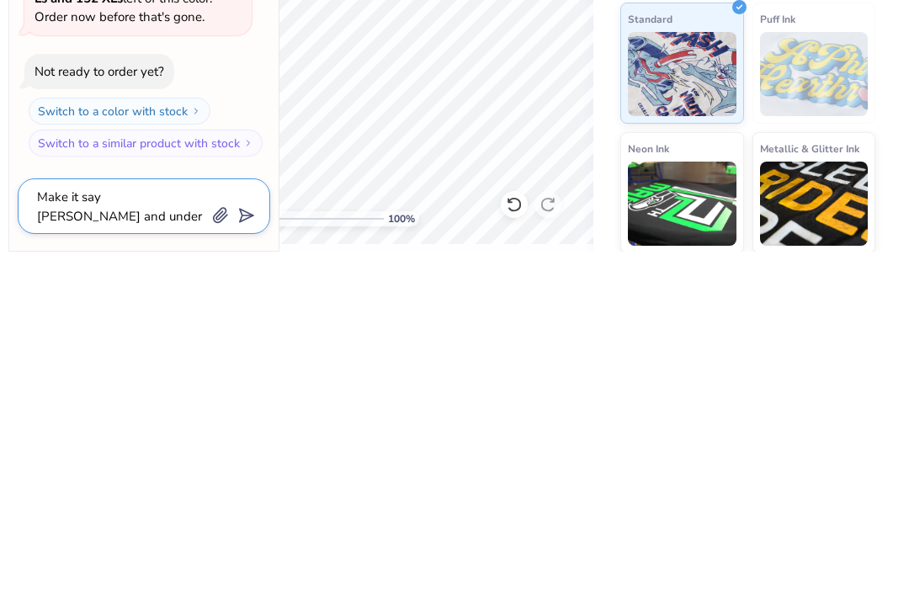
type textarea "x"
type textarea "Make it say [PERSON_NAME] and under have it say BBYO"
click at [252, 548] on button "submit" at bounding box center [243, 557] width 19 height 19
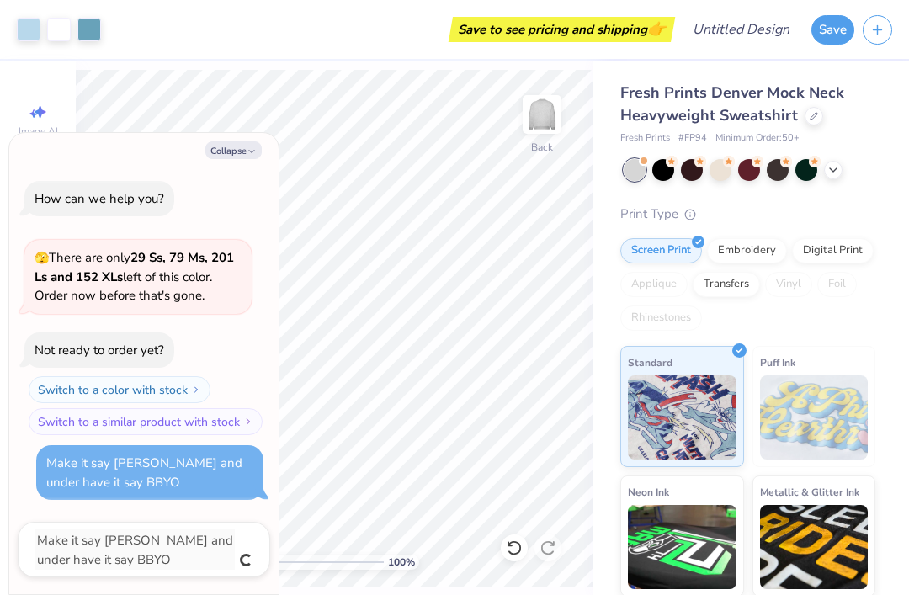
type textarea "x"
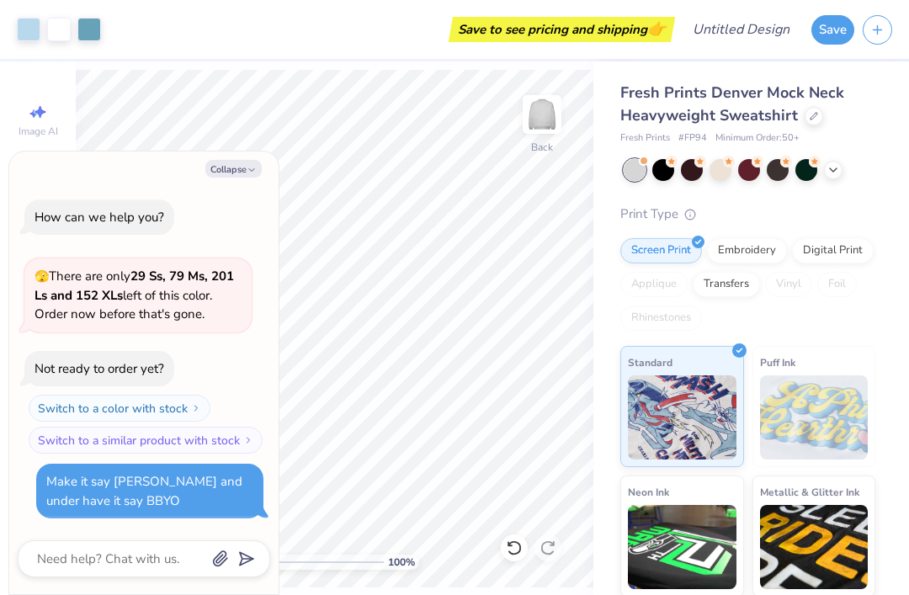
click at [246, 175] on button "Collapse" at bounding box center [233, 169] width 56 height 18
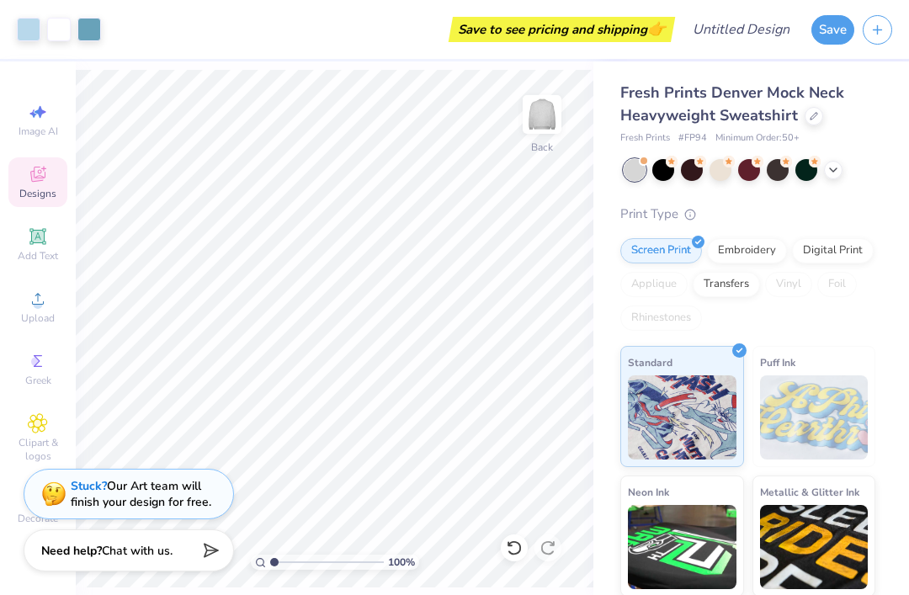
type textarea "x"
click at [183, 485] on div "Stuck? Our Art team will finish your design for free." at bounding box center [141, 494] width 141 height 32
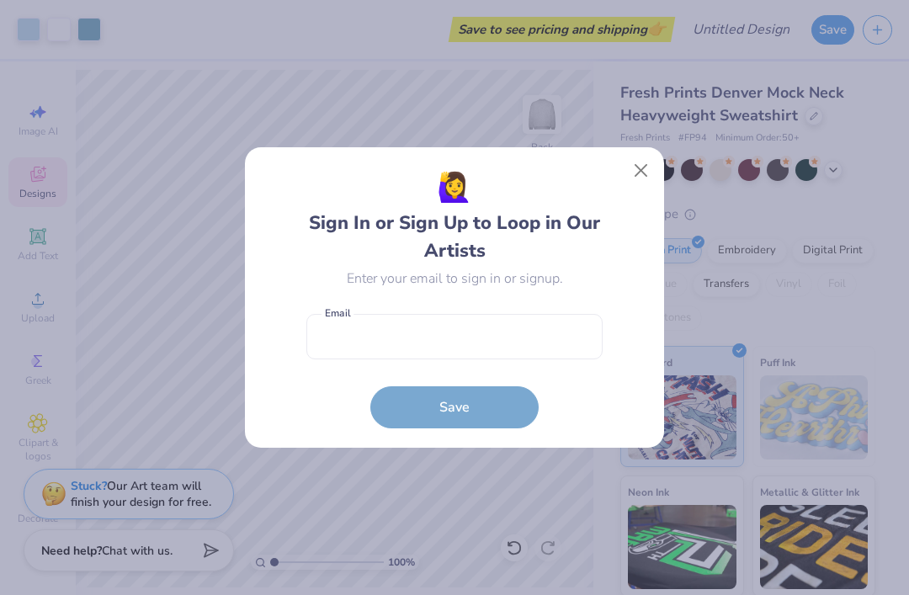
click at [634, 173] on button "Close" at bounding box center [641, 171] width 32 height 32
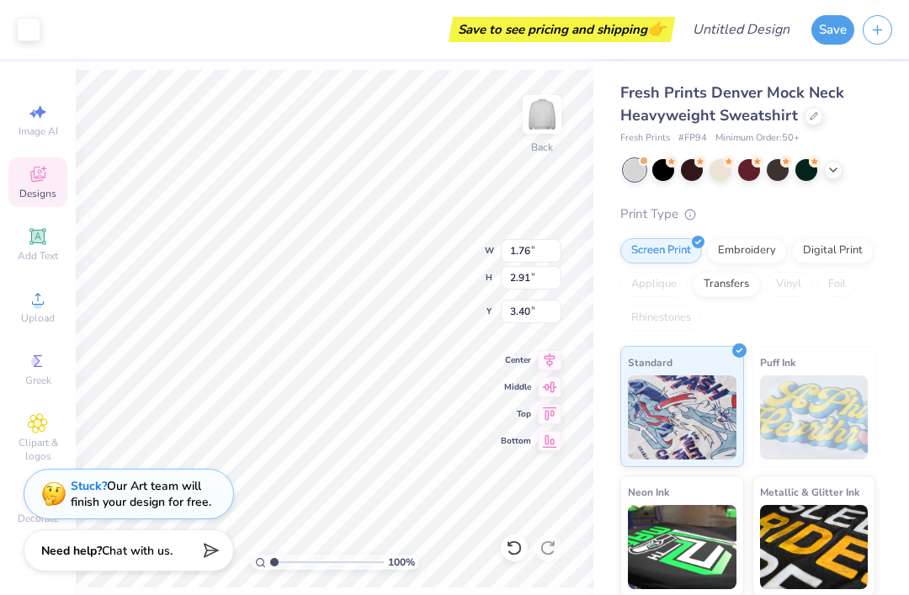
type input "2.27"
type input "3.70"
type input "3.00"
click at [54, 242] on div "Add Text" at bounding box center [37, 245] width 59 height 50
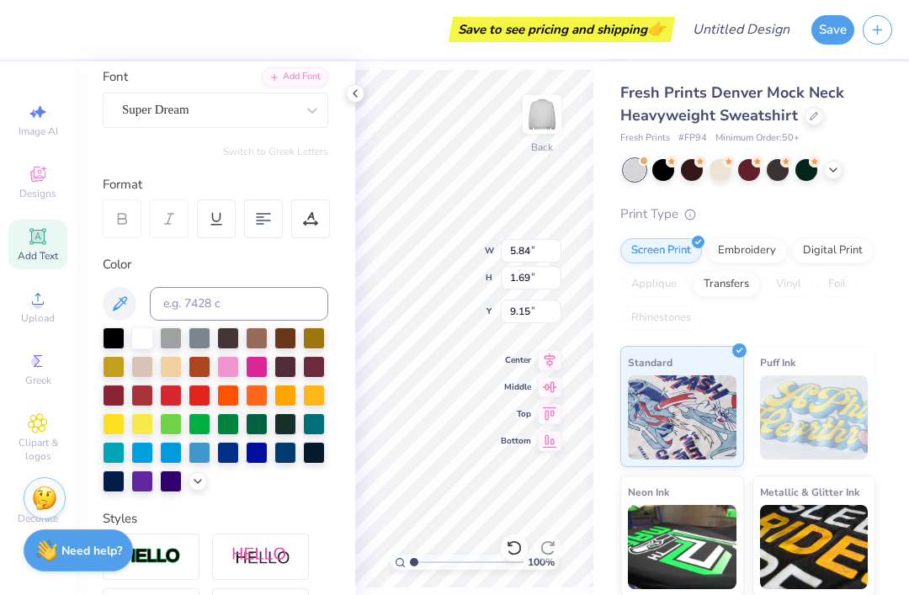
scroll to position [120, 0]
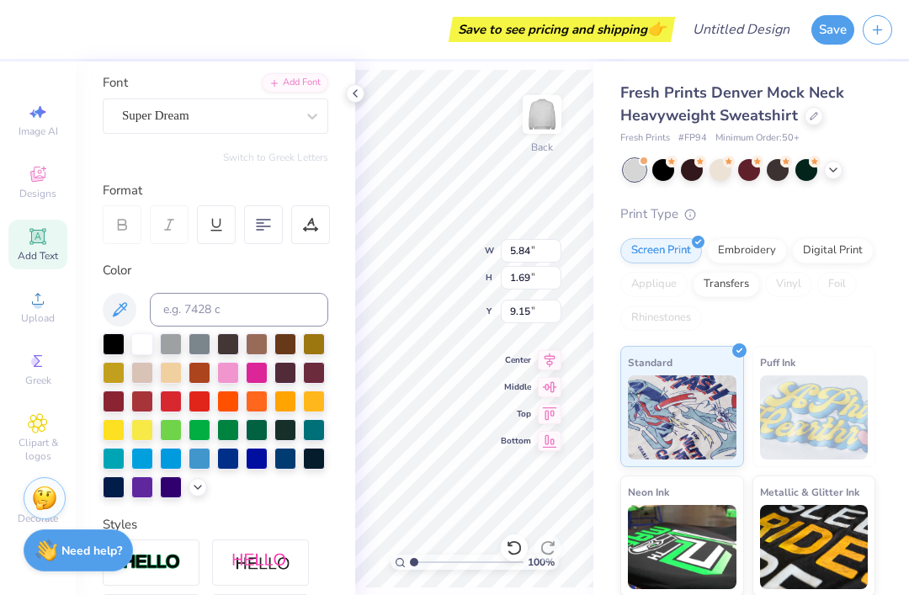
click at [48, 444] on span "Clipart & logos" at bounding box center [37, 449] width 59 height 27
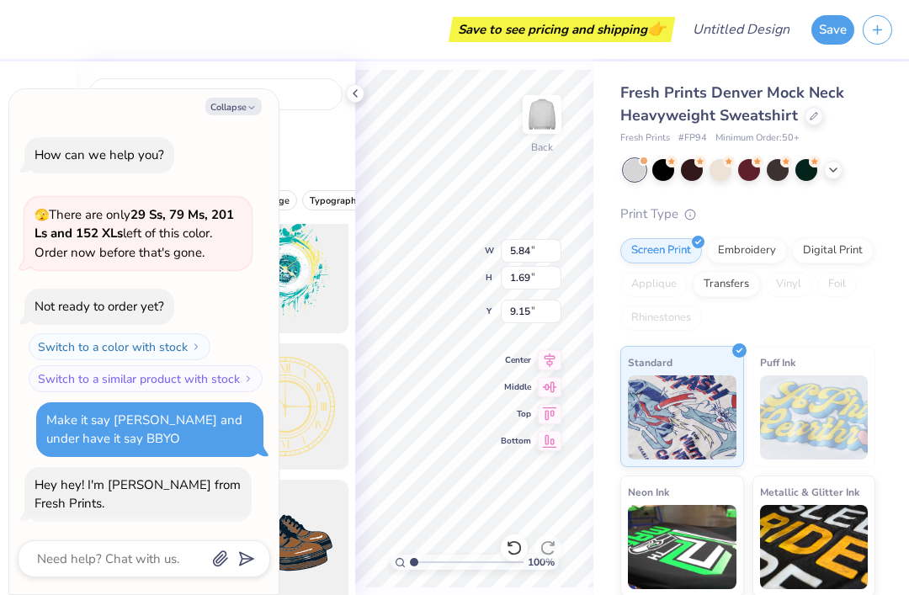
scroll to position [33, 0]
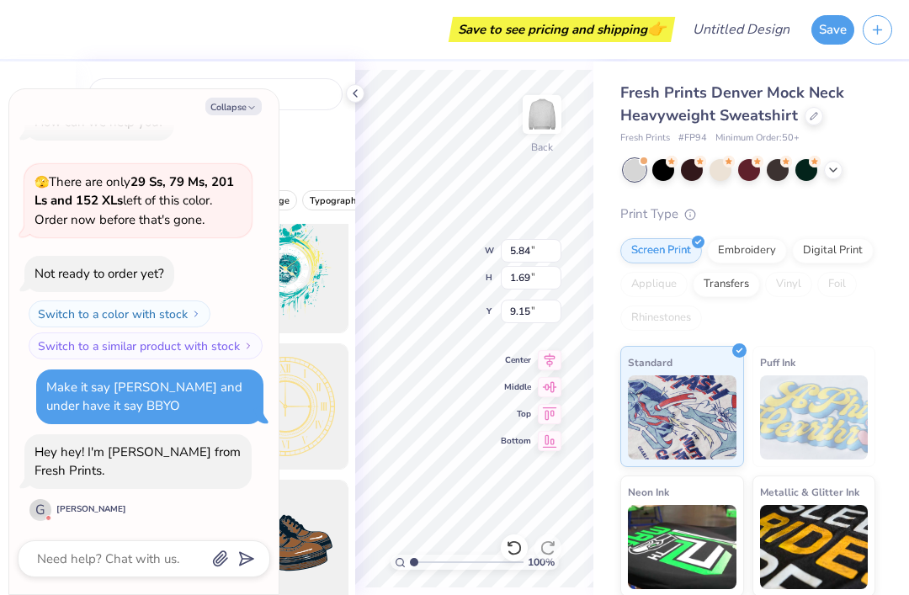
type textarea "x"
type input "8.31"
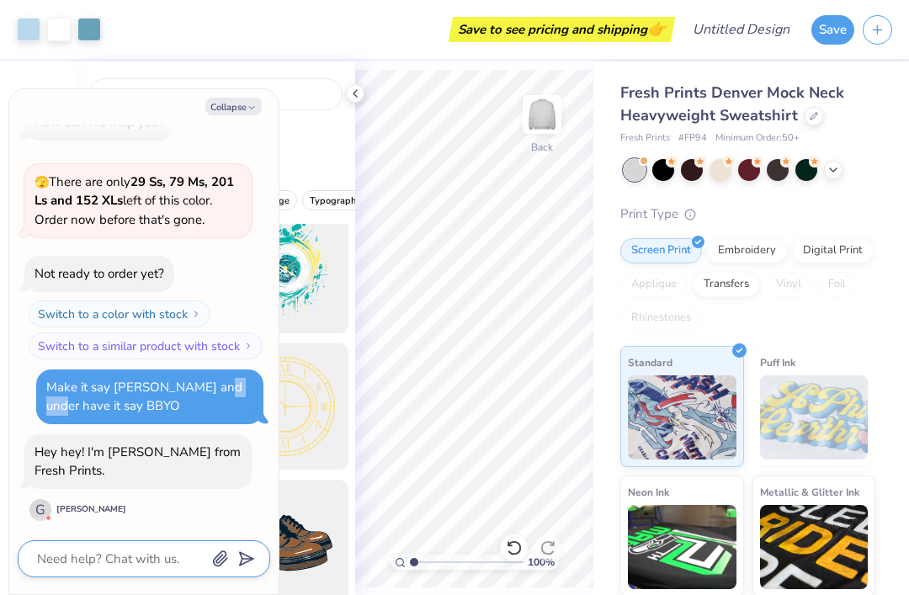
click at [132, 552] on textarea at bounding box center [120, 559] width 171 height 22
type textarea "x"
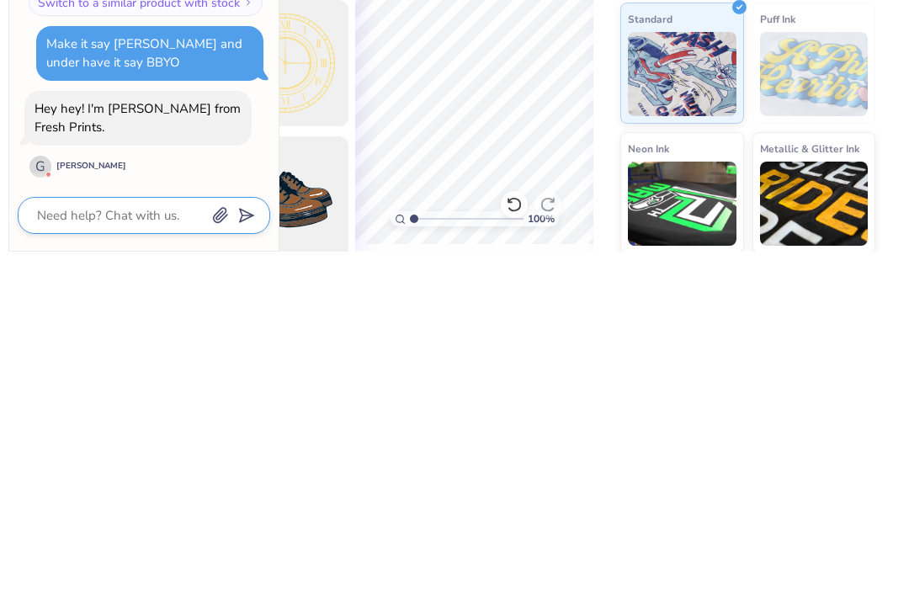
type textarea "C"
type textarea "x"
type textarea "Ca"
type textarea "x"
type textarea "Can"
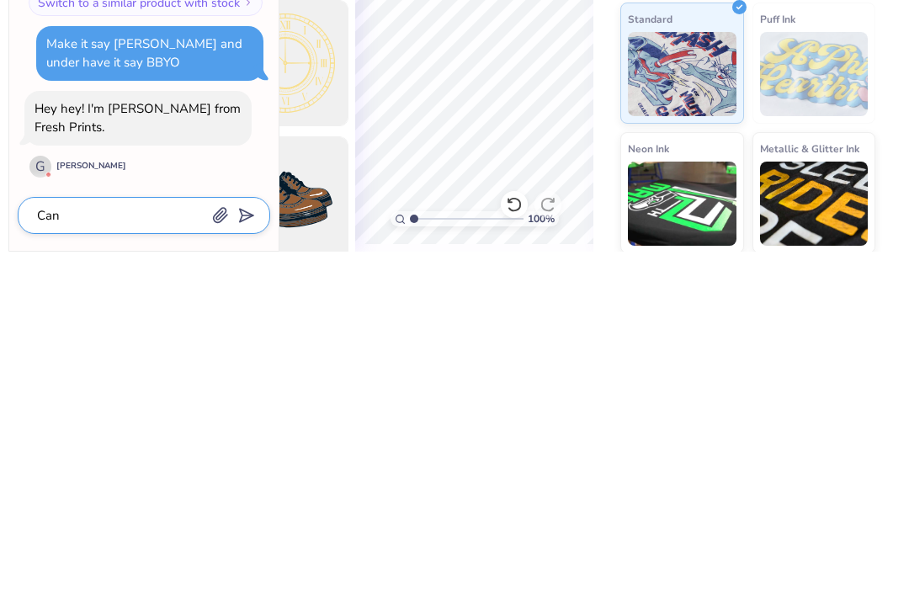
type textarea "x"
type textarea "Can y"
type textarea "x"
type textarea "Can yo"
type textarea "x"
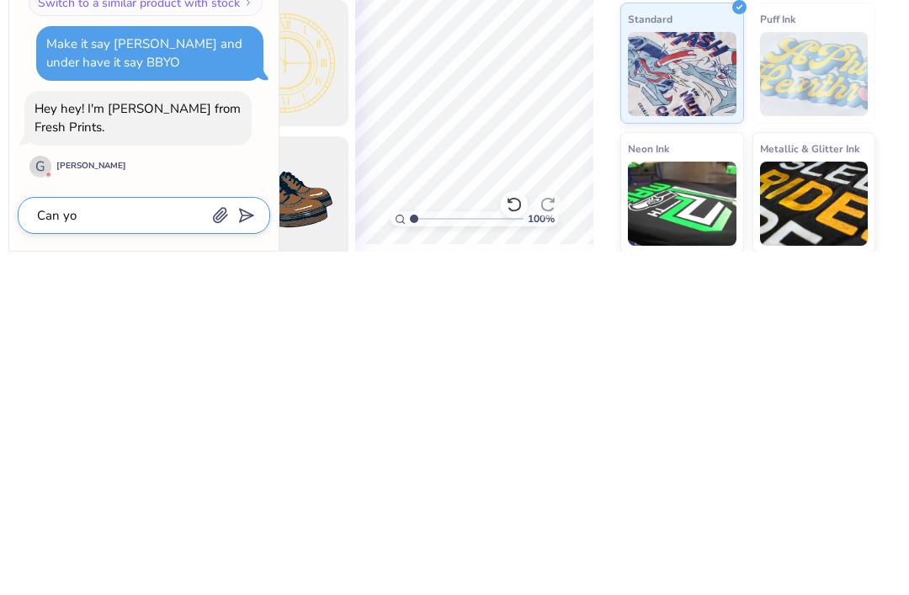
type textarea "Can you"
type textarea "x"
type textarea "Can you d"
type textarea "x"
type textarea "Can you do"
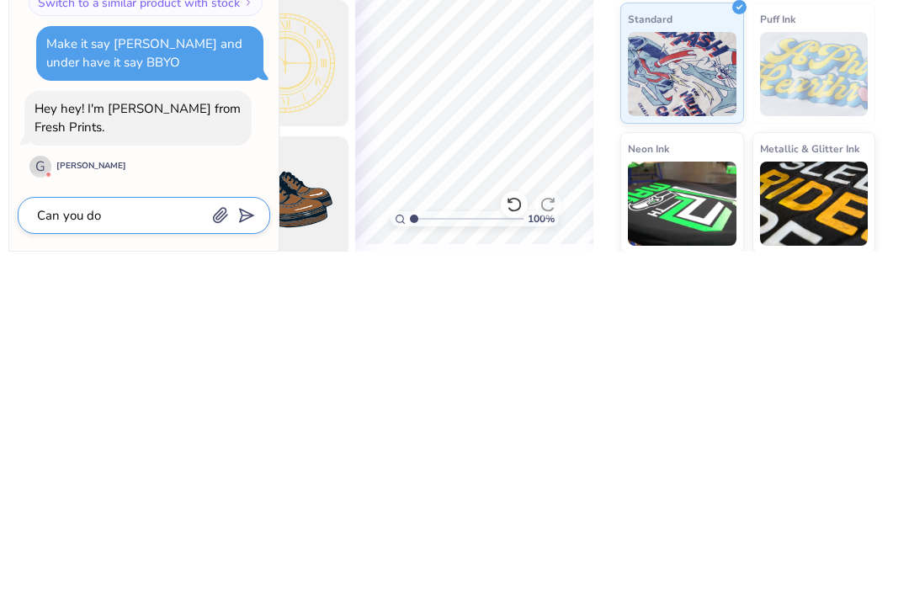
type textarea "x"
type textarea "Can you do t"
type textarea "x"
type textarea "Can you do tha"
type textarea "x"
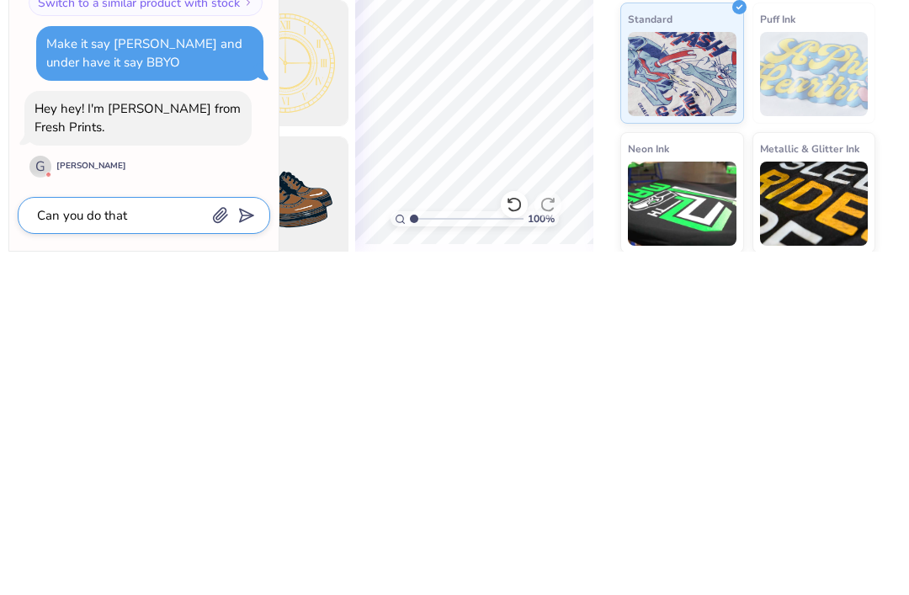
type textarea "Can you do that"
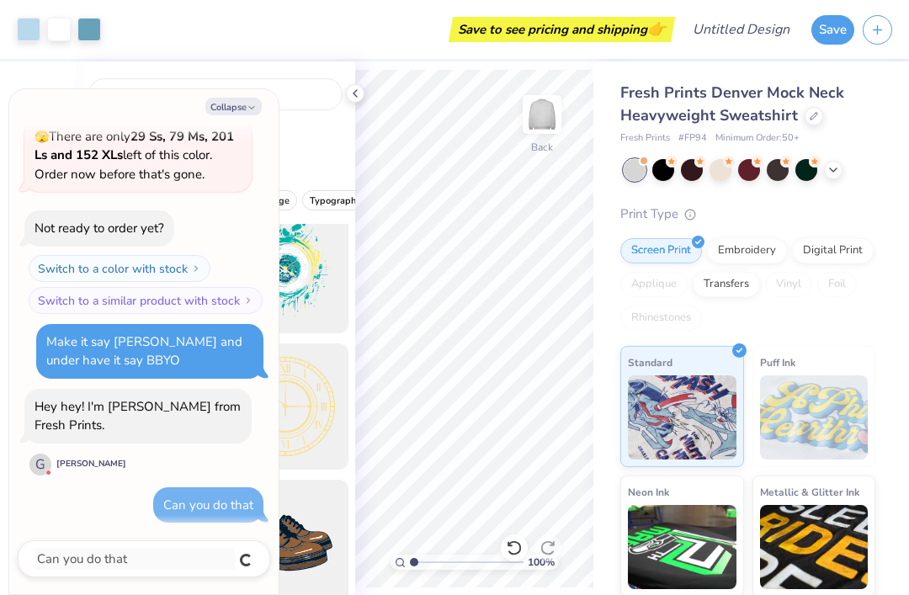
type textarea "x"
click at [358, 97] on icon at bounding box center [354, 93] width 13 height 13
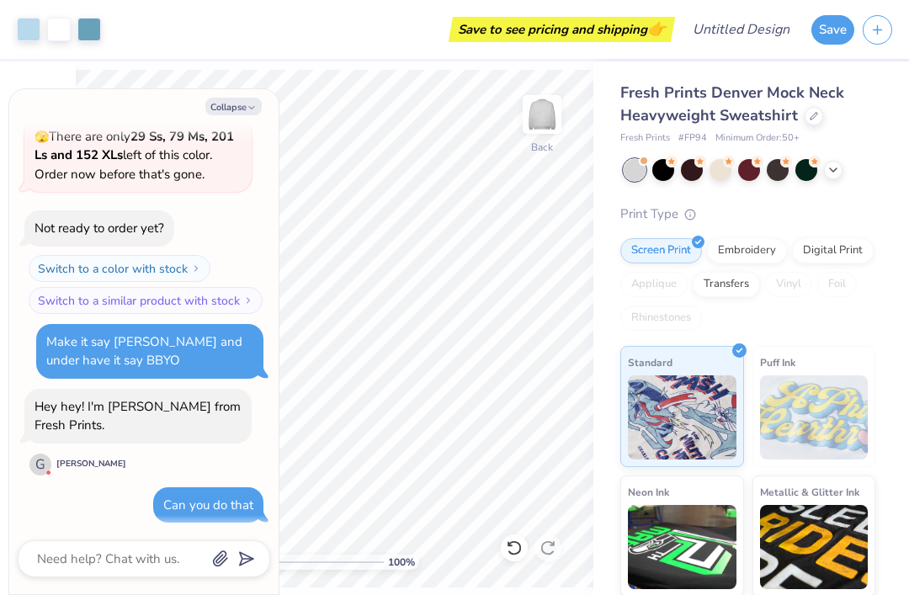
click at [244, 102] on button "Collapse" at bounding box center [233, 107] width 56 height 18
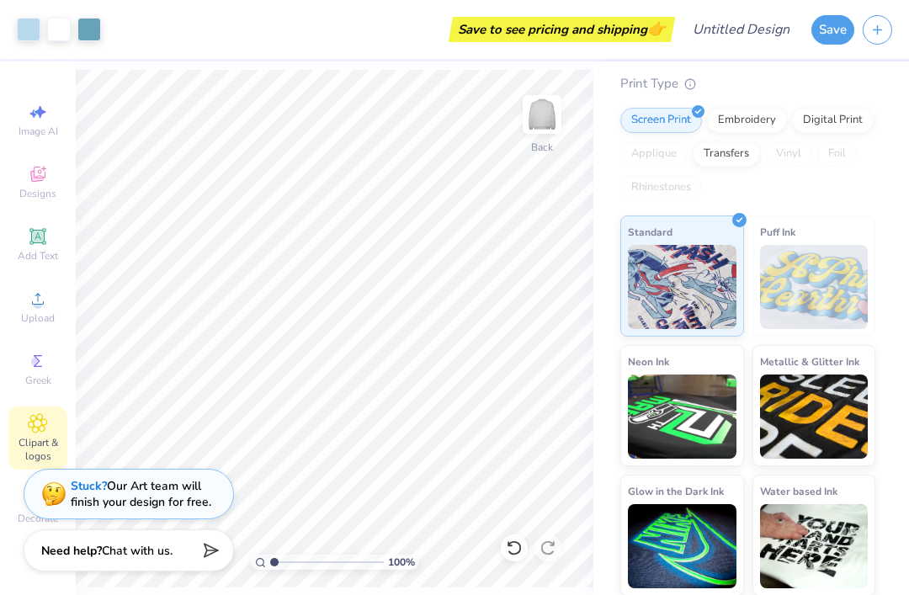
scroll to position [130, 0]
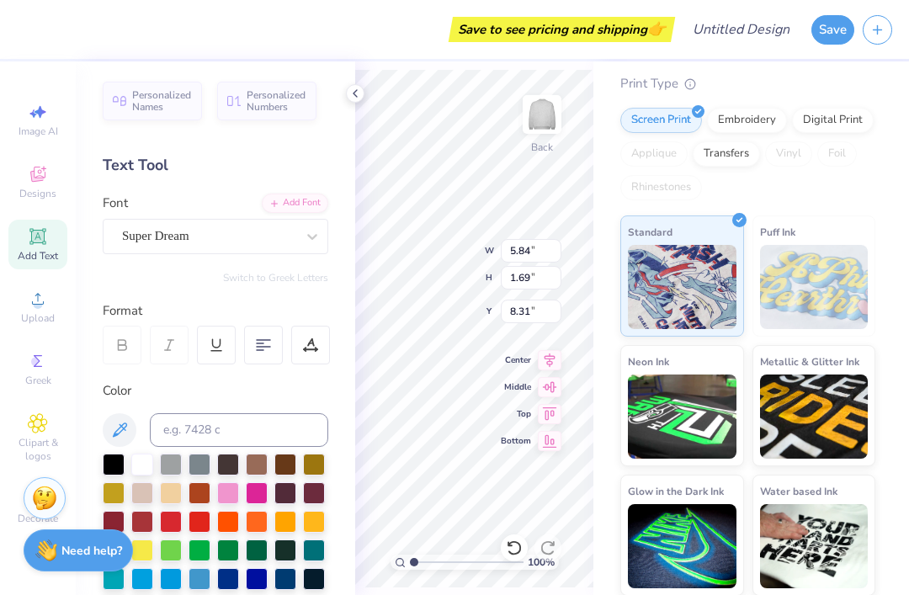
click at [93, 562] on div "Need help? Chat with us." at bounding box center [78, 550] width 109 height 42
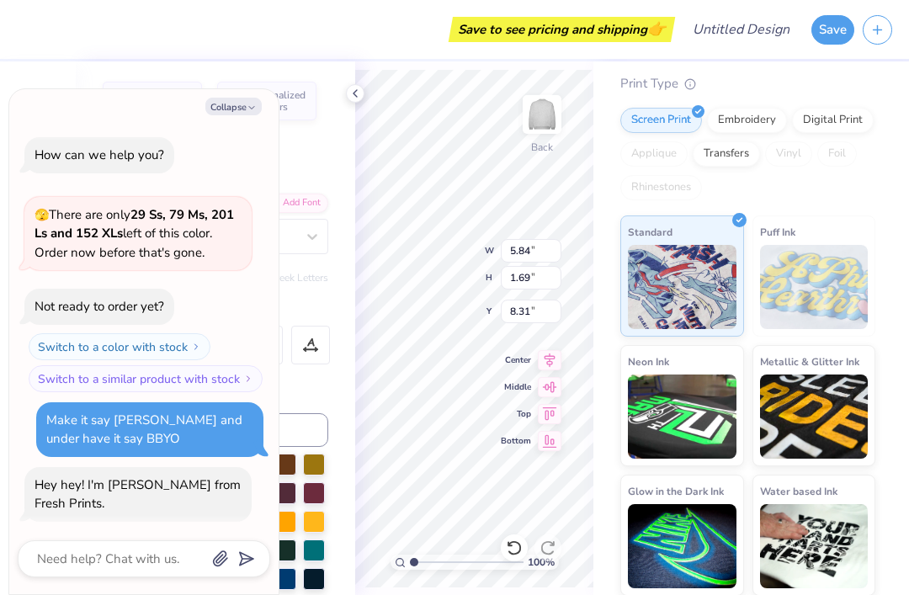
scroll to position [78, 0]
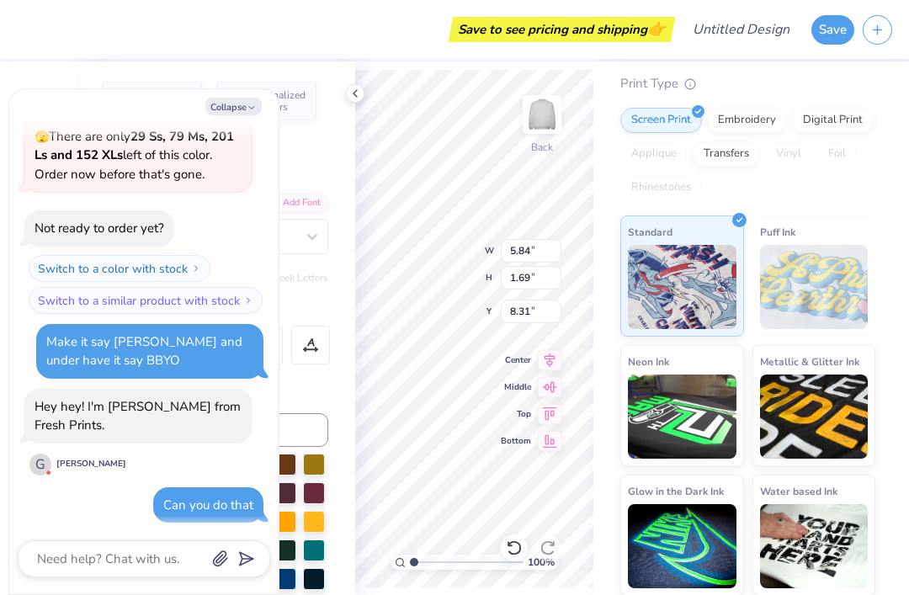
click at [237, 114] on button "Collapse" at bounding box center [233, 107] width 56 height 18
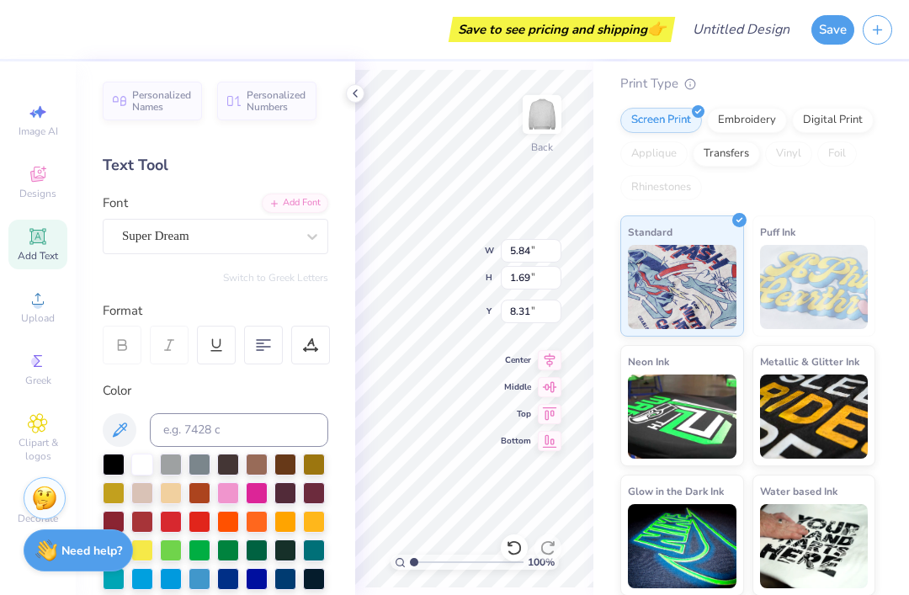
type textarea "x"
click at [20, 532] on div "Decorate" at bounding box center [37, 507] width 59 height 50
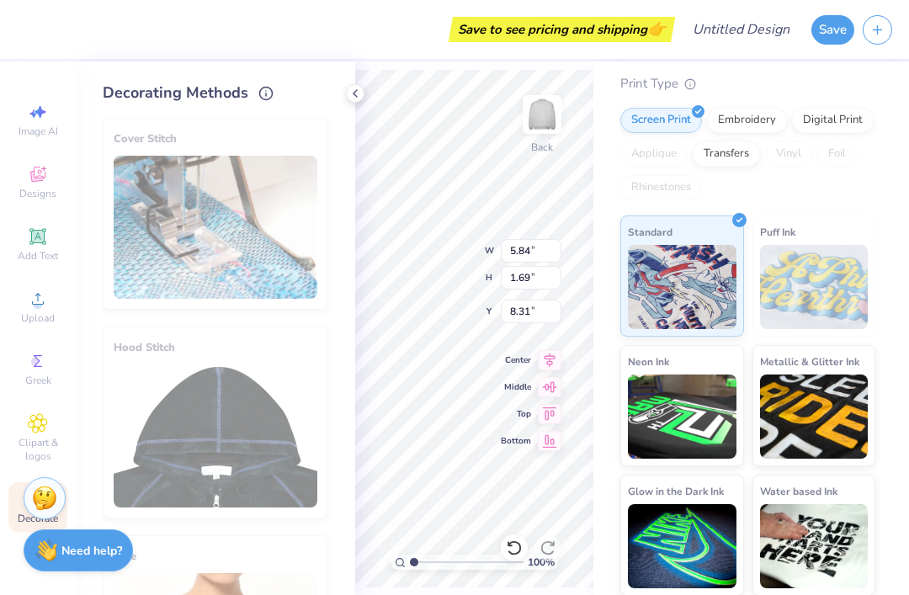
click at [48, 118] on div "Image AI" at bounding box center [37, 120] width 59 height 50
select select "4"
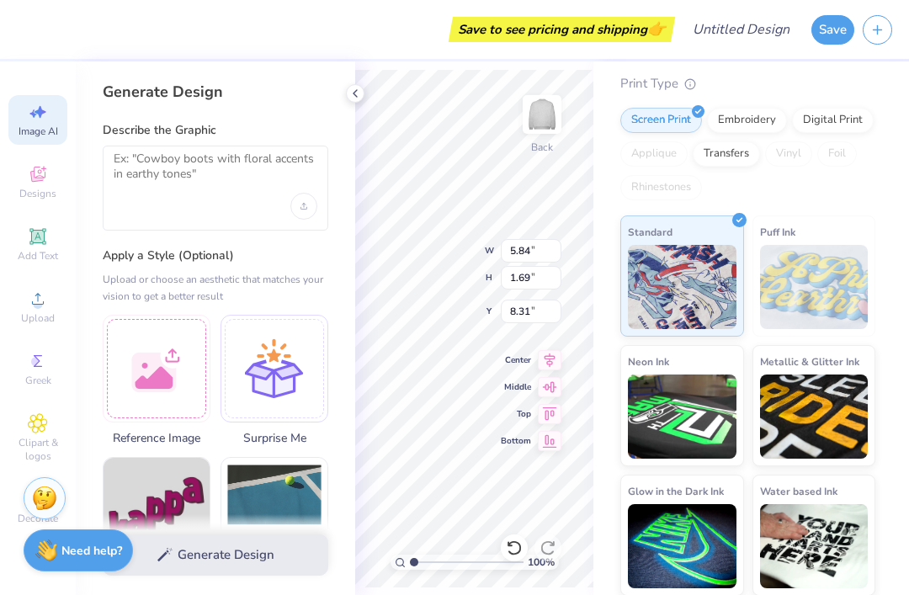
scroll to position [0, 0]
click at [255, 185] on textarea at bounding box center [216, 172] width 204 height 42
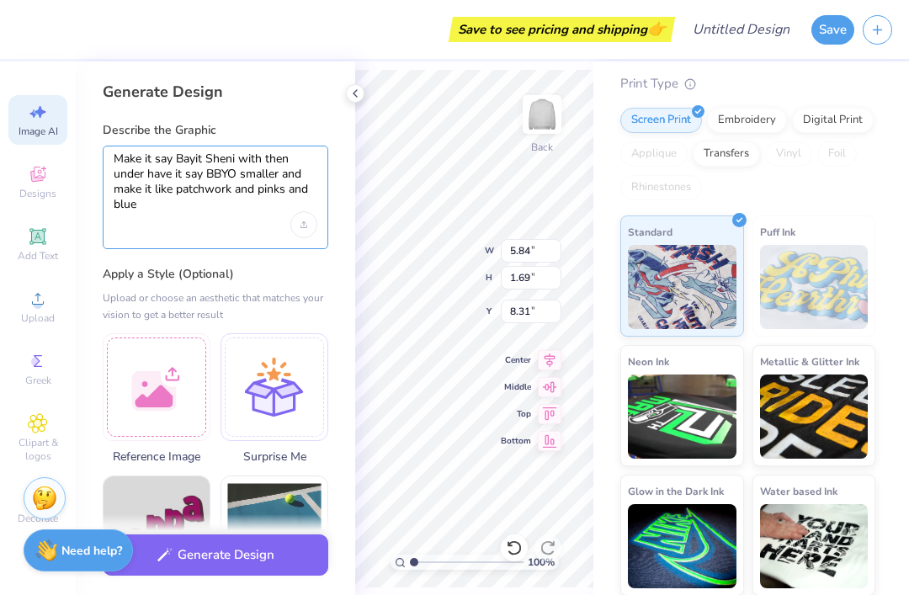
type textarea "Make it say Bayit Sheni with then under have it say BBYO smaller and make it li…"
click at [271, 557] on button "Generate Design" at bounding box center [216, 554] width 226 height 41
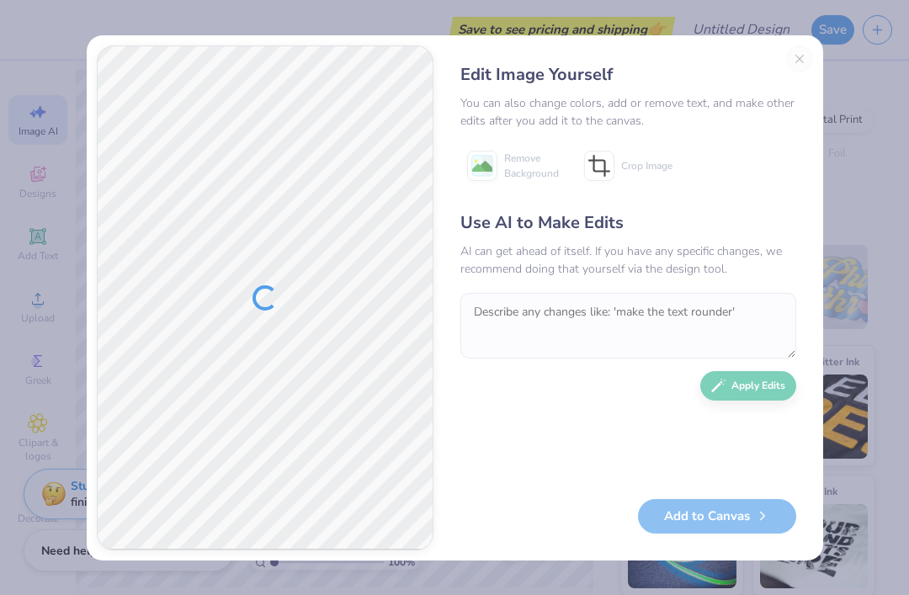
click at [794, 55] on div "Edit Image Yourself You can also change colors, add or remove text, and make ot…" at bounding box center [628, 297] width 369 height 505
click at [792, 71] on div "Edit Image Yourself" at bounding box center [628, 74] width 336 height 25
click at [791, 71] on div "Edit Image Yourself" at bounding box center [628, 74] width 336 height 25
click at [807, 53] on div "Edit Image Yourself You can also change colors, add or remove text, and make ot…" at bounding box center [628, 297] width 369 height 505
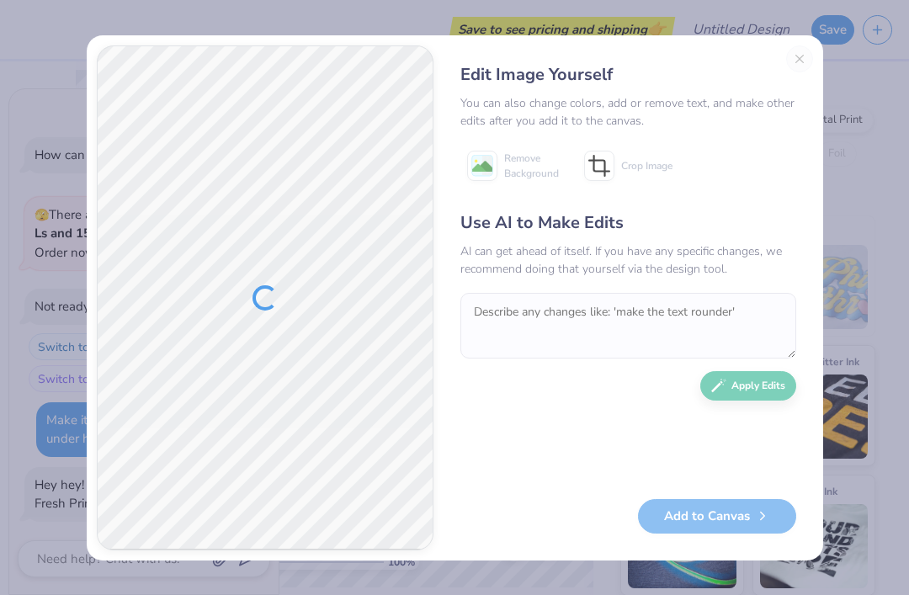
scroll to position [194, 0]
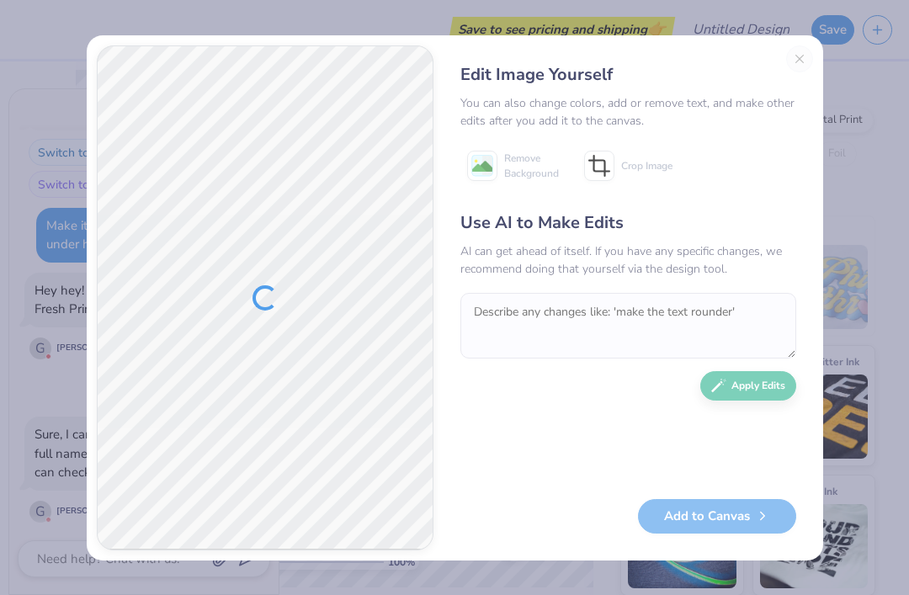
click at [264, 306] on div at bounding box center [264, 297] width 25 height 25
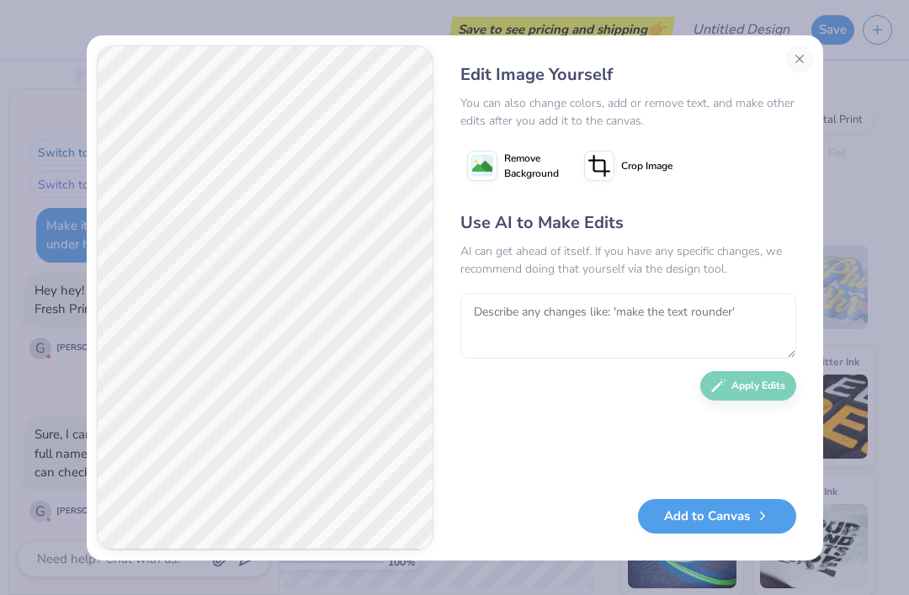
click at [796, 72] on button "Close" at bounding box center [799, 58] width 27 height 27
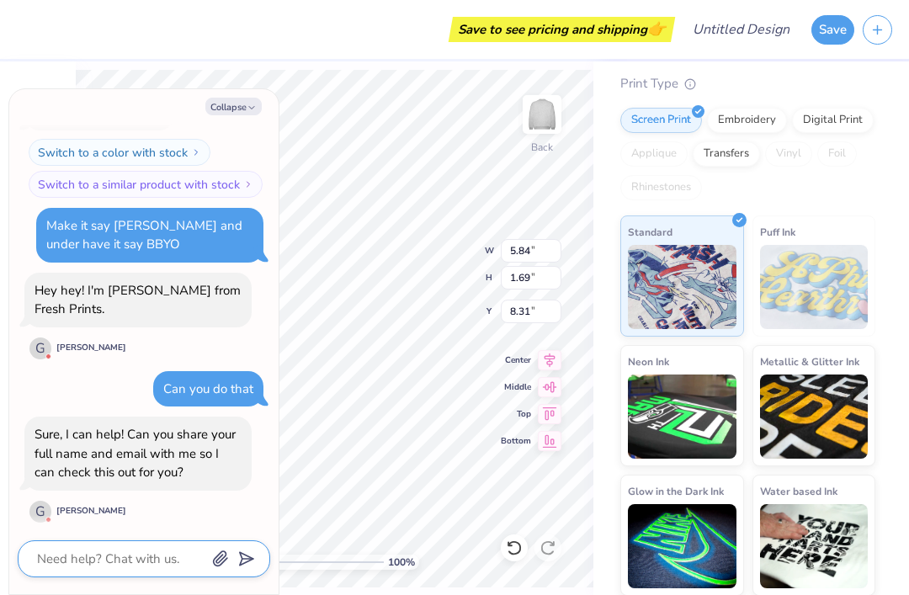
click at [121, 553] on textarea at bounding box center [120, 559] width 171 height 22
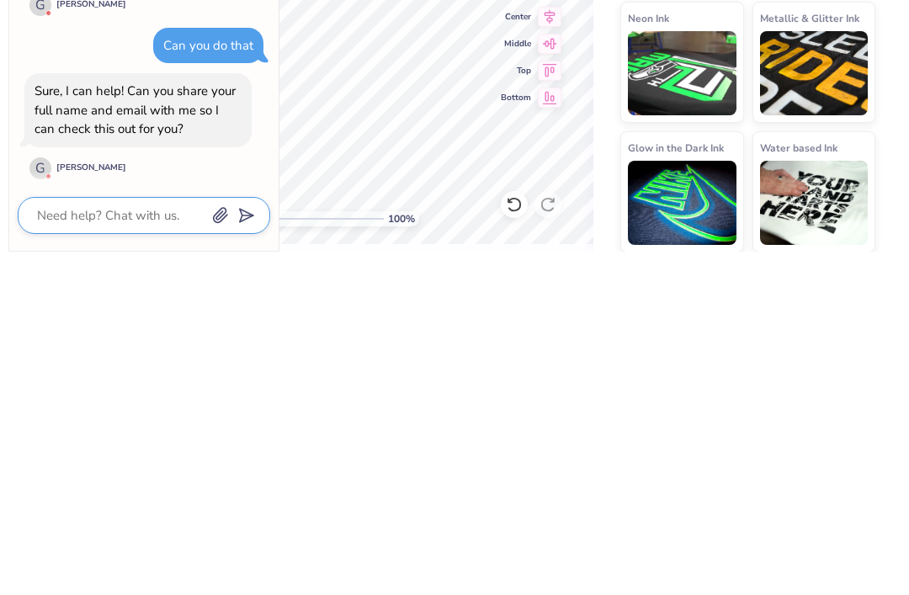
type textarea "x"
type textarea "F"
type textarea "x"
type textarea "Fe"
type textarea "x"
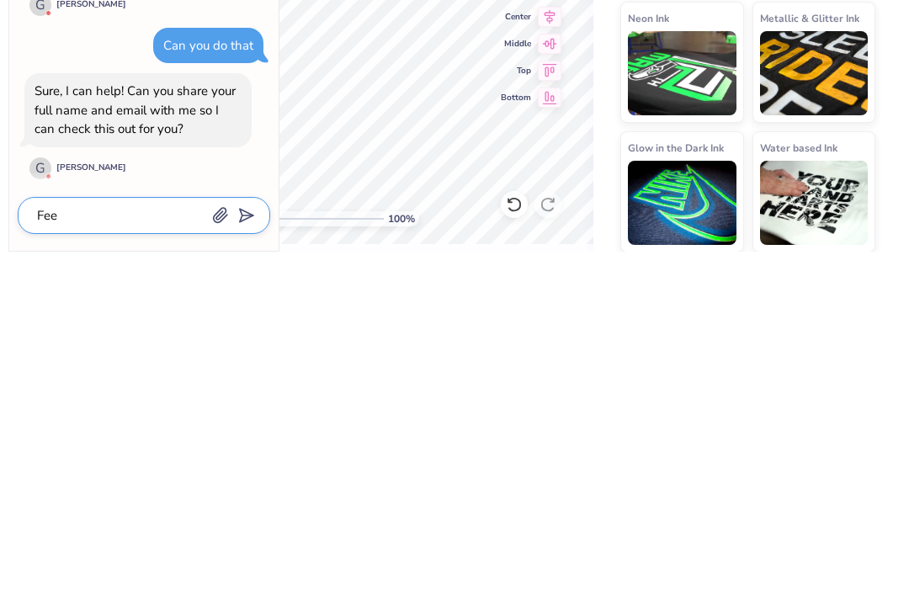
type textarea "Feen"
type textarea "x"
type textarea "Feeny"
type textarea "x"
type textarea "Feeny"
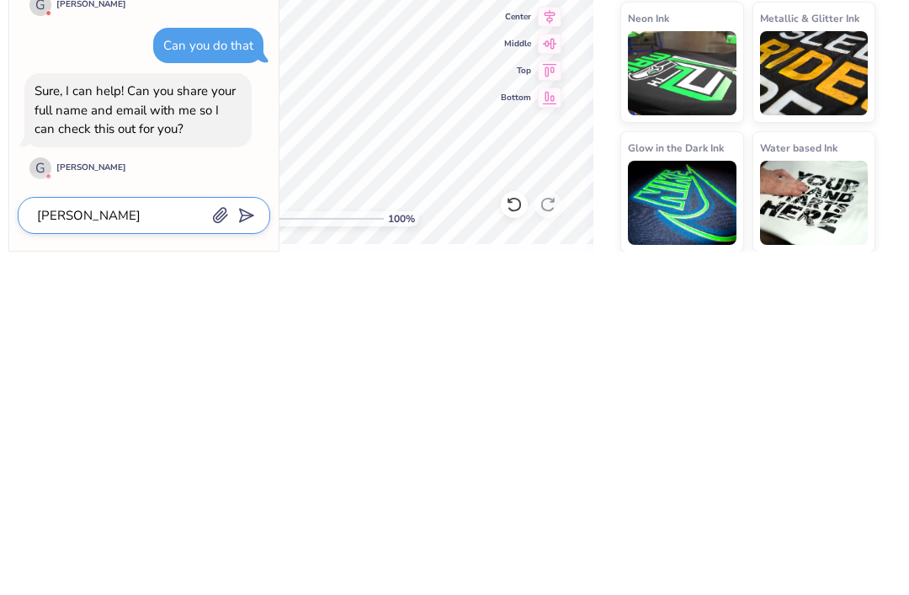
type textarea "x"
type textarea "Feeny m"
type textarea "x"
type textarea "Feeny ms"
type textarea "x"
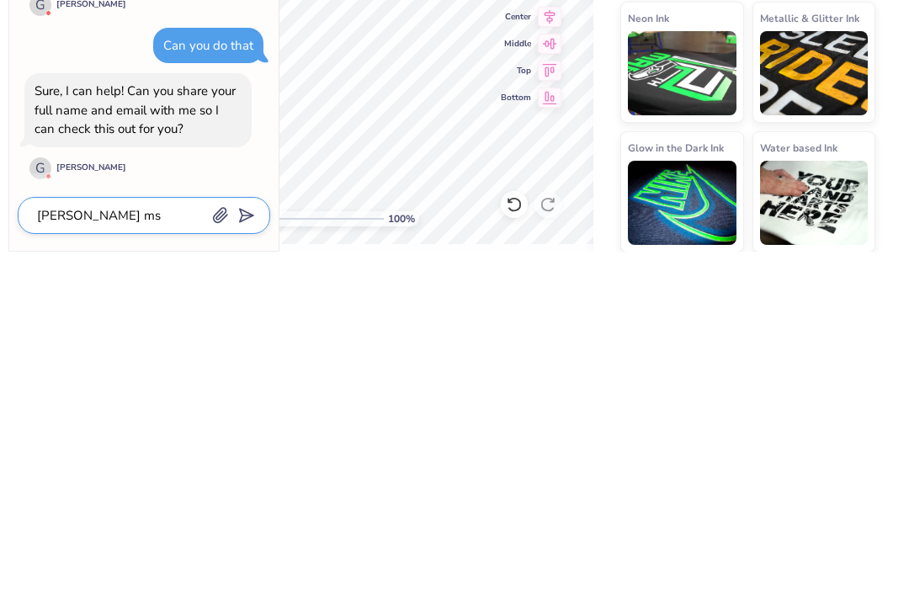
type textarea "Feeny mso"
type textarea "x"
type textarea "Feeny m"
type textarea "x"
type textarea "Feeny mos"
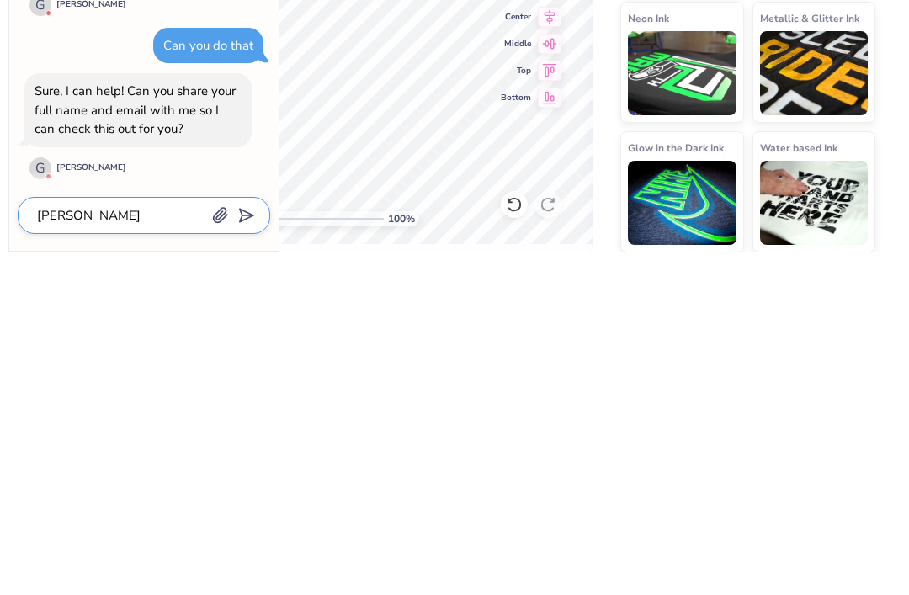
type textarea "x"
type textarea "Feeny mosk"
type textarea "x"
type textarea "Feeny mosko"
type textarea "x"
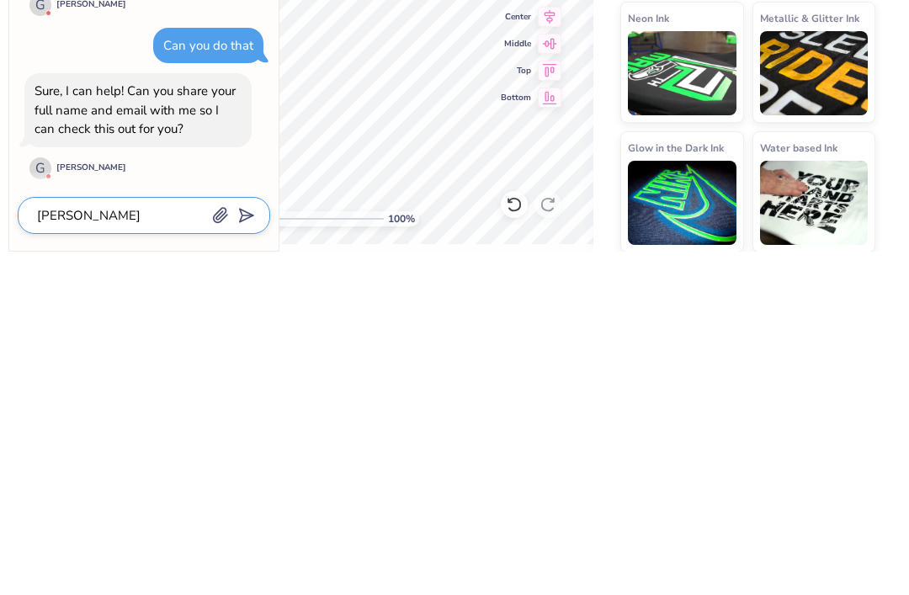
type textarea "Feeny moskow"
type textarea "x"
type textarea "Feeny moskowit"
type textarea "x"
type textarea "[PERSON_NAME] [PERSON_NAME]"
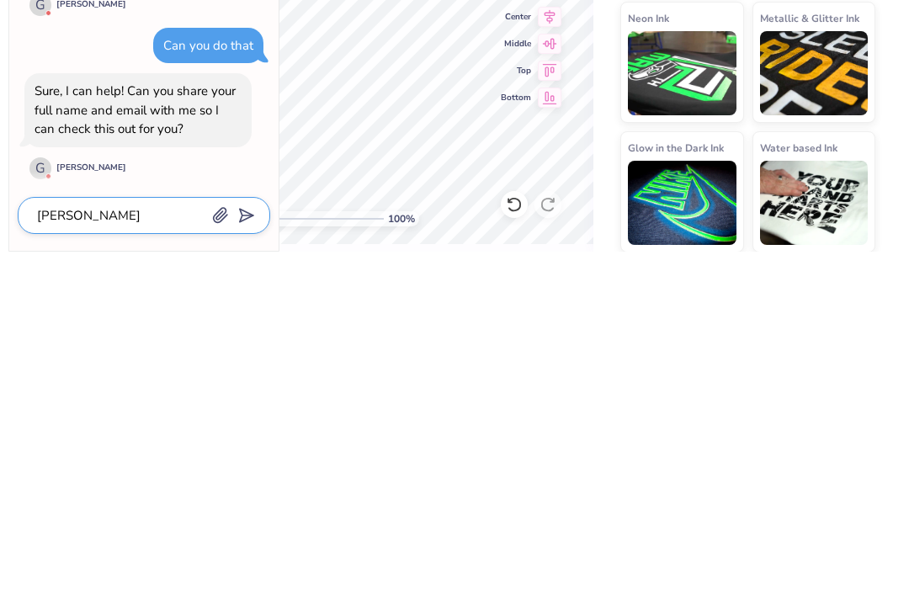
type textarea "x"
type textarea "[PERSON_NAME] [PERSON_NAME]"
type textarea "x"
type textarea "Feeny moskowitz f"
type textarea "x"
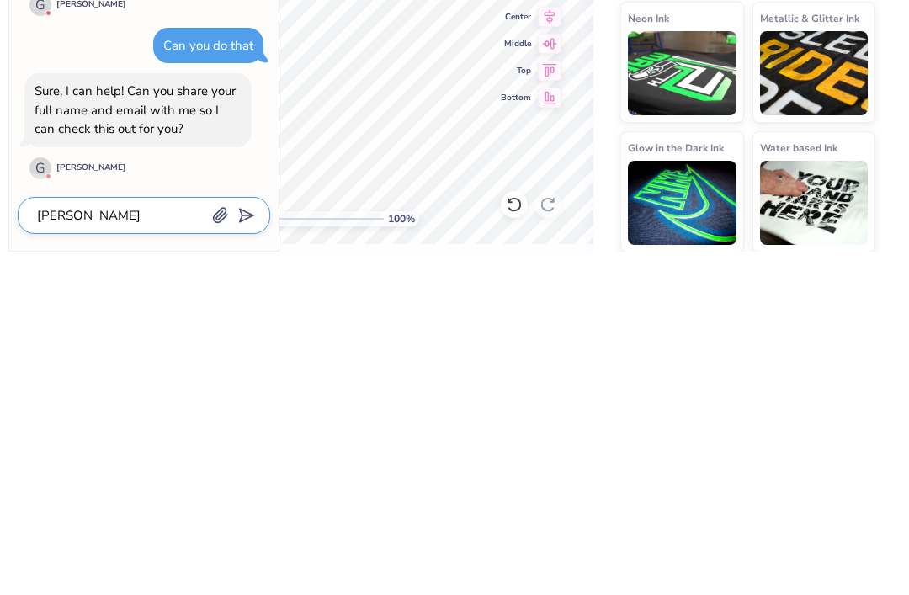
type textarea "Feeny moskowitz fe"
type textarea "x"
type textarea "Feeny moskowitz fee"
type textarea "x"
type textarea "Feeny moskowitz feen"
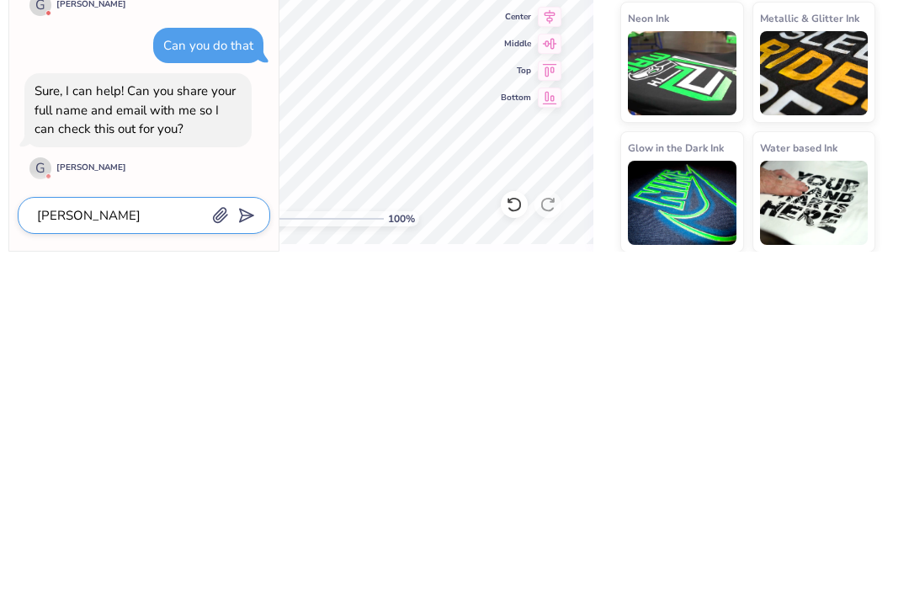
type textarea "x"
type textarea "Feeny moskowitz feeny"
type textarea "x"
type textarea "Feeny moskowitz feenyg"
type textarea "x"
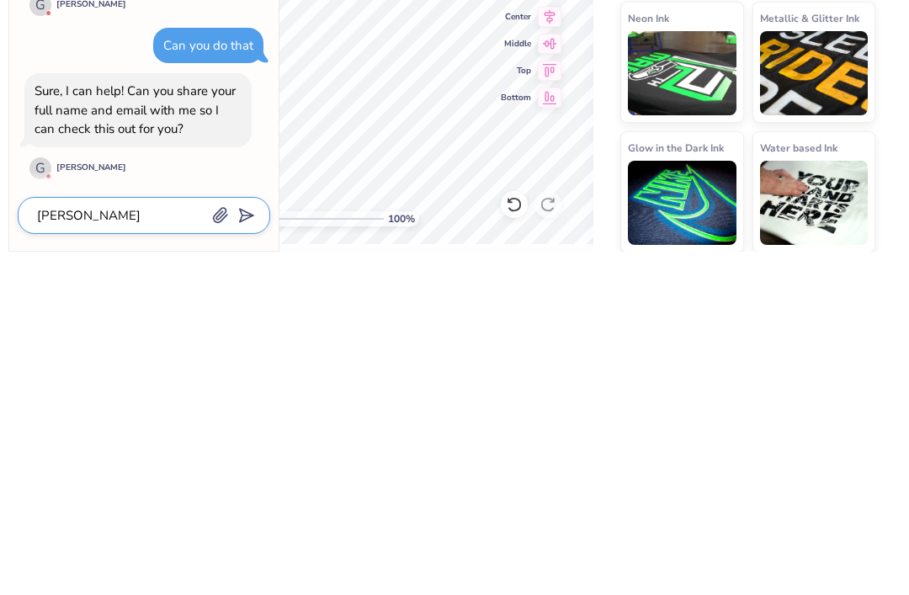
type textarea "Feeny moskowitz feenygirl@icloud.com"
type textarea "x"
type textarea "Feeny moskowitz feenygirl@icloud.com"
click at [251, 550] on polygon "submit" at bounding box center [243, 560] width 20 height 20
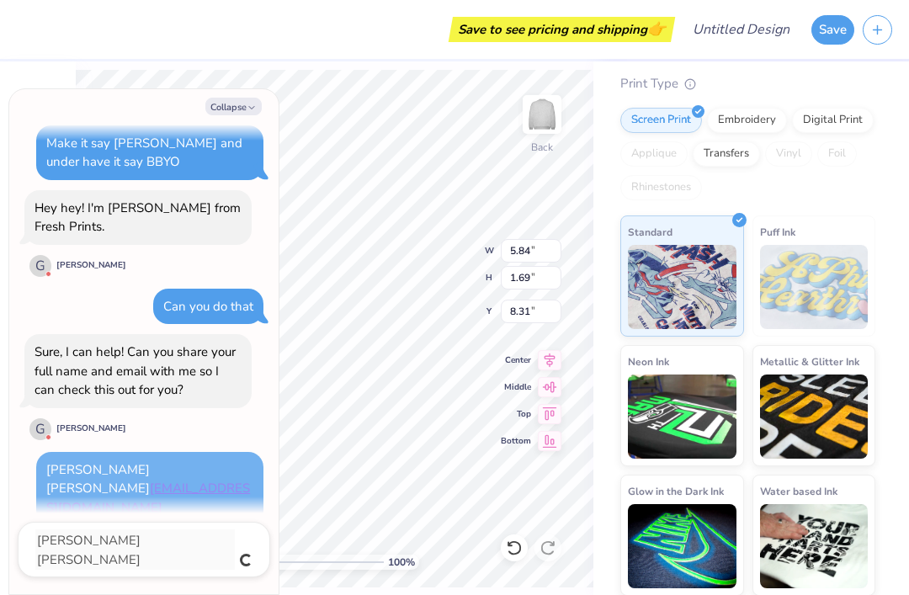
type textarea "x"
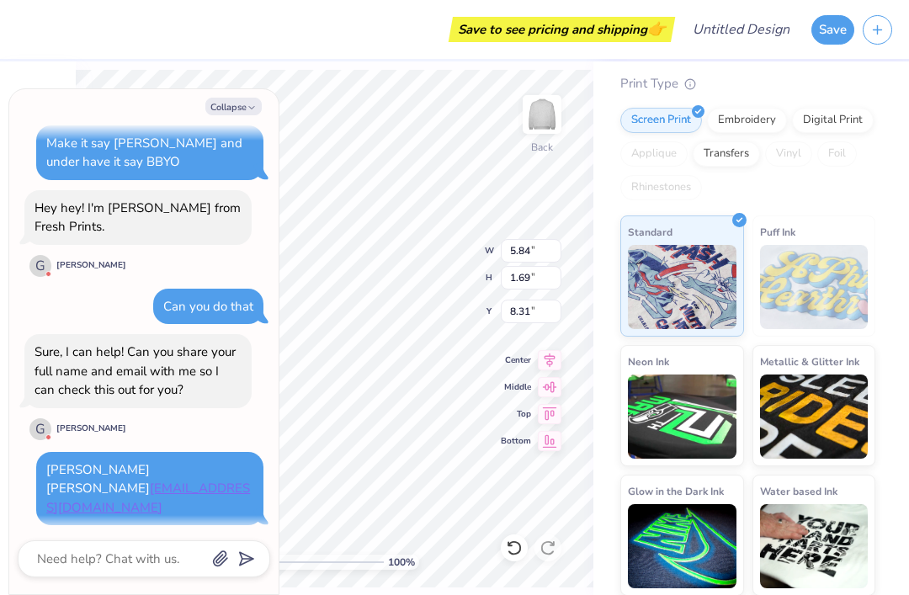
scroll to position [258, 0]
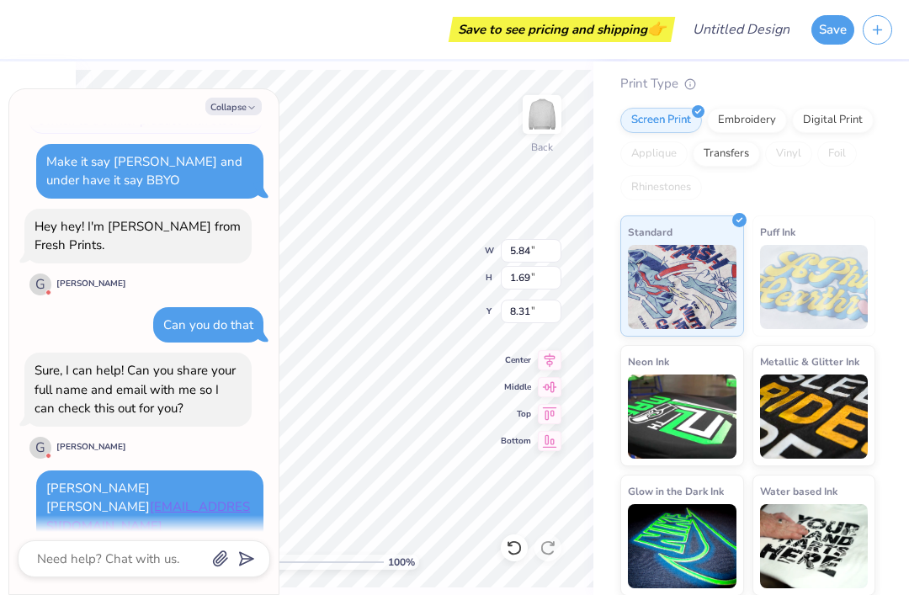
click at [247, 112] on icon "button" at bounding box center [252, 108] width 10 height 10
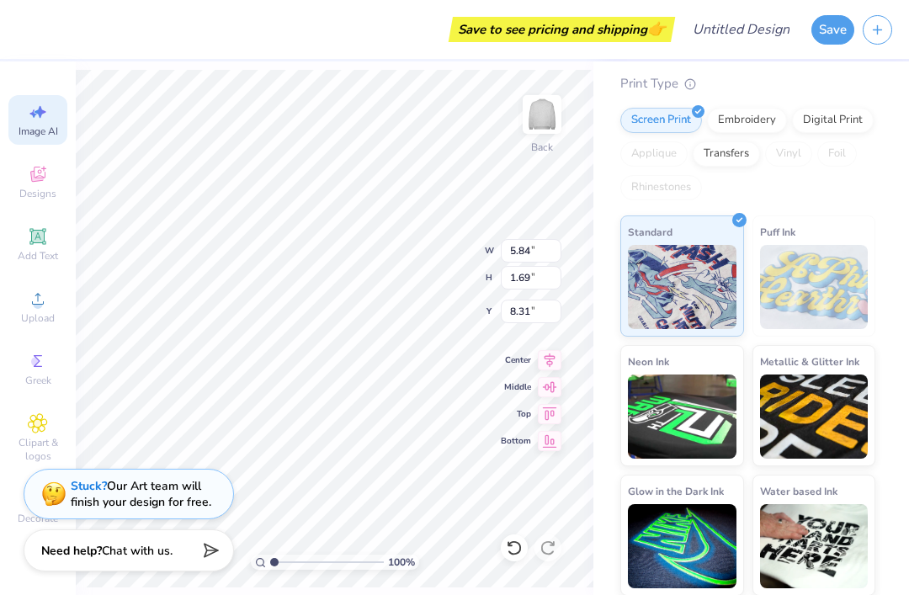
type textarea "x"
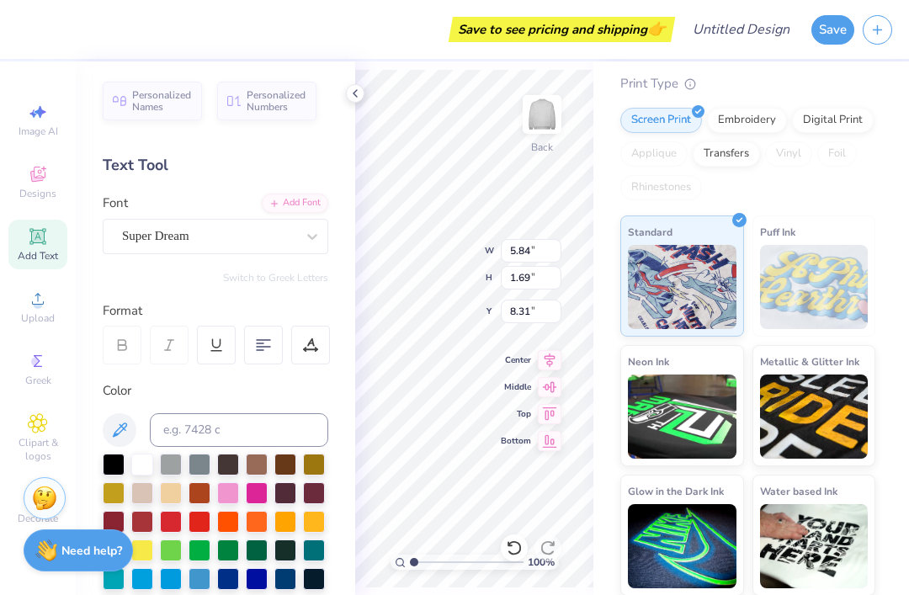
scroll to position [0, 0]
type input "11.82"
type textarea "T"
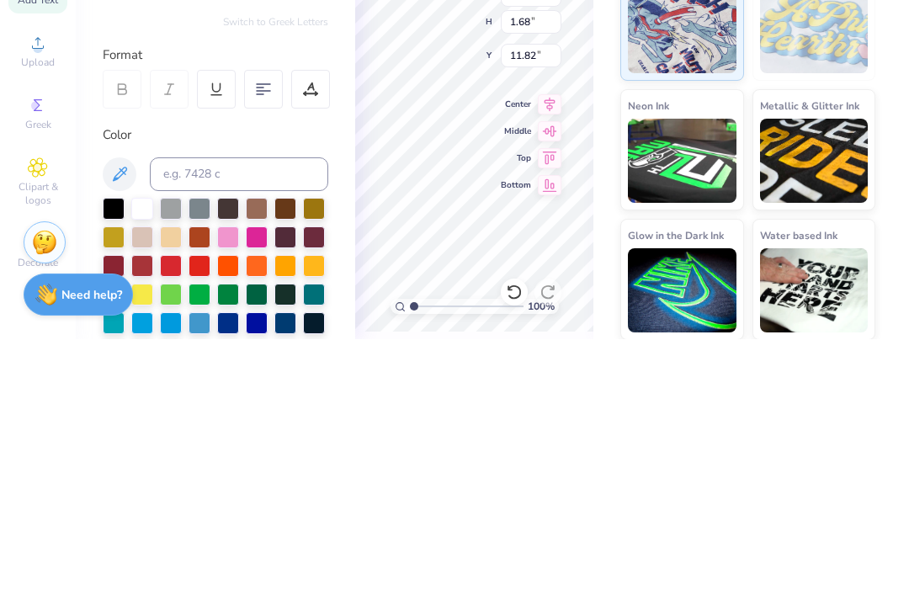
scroll to position [1, 0]
type input "2.20"
type input "3.64"
type input "3.04"
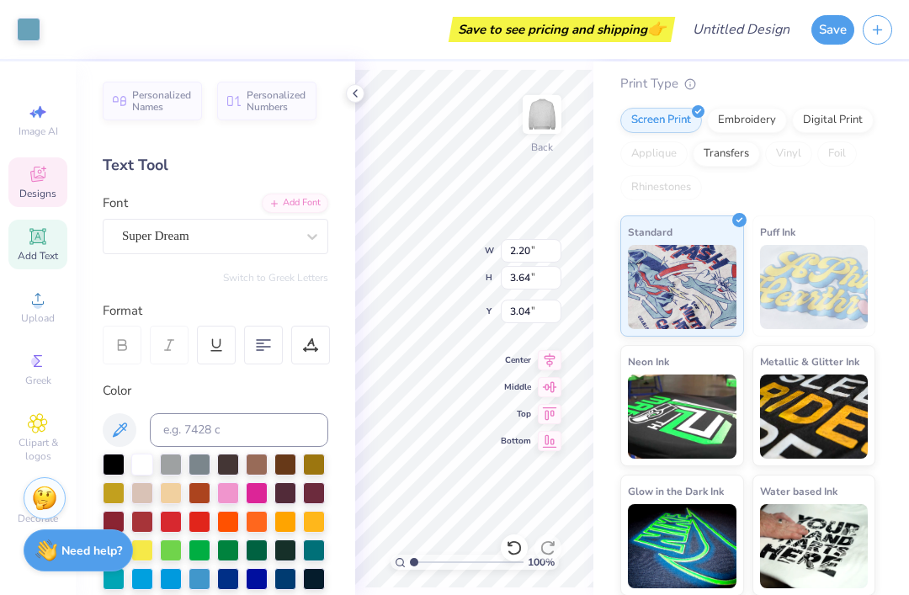
type input "2.33"
type input "3.72"
type input "3.29"
type input "2.26"
type input "3.64"
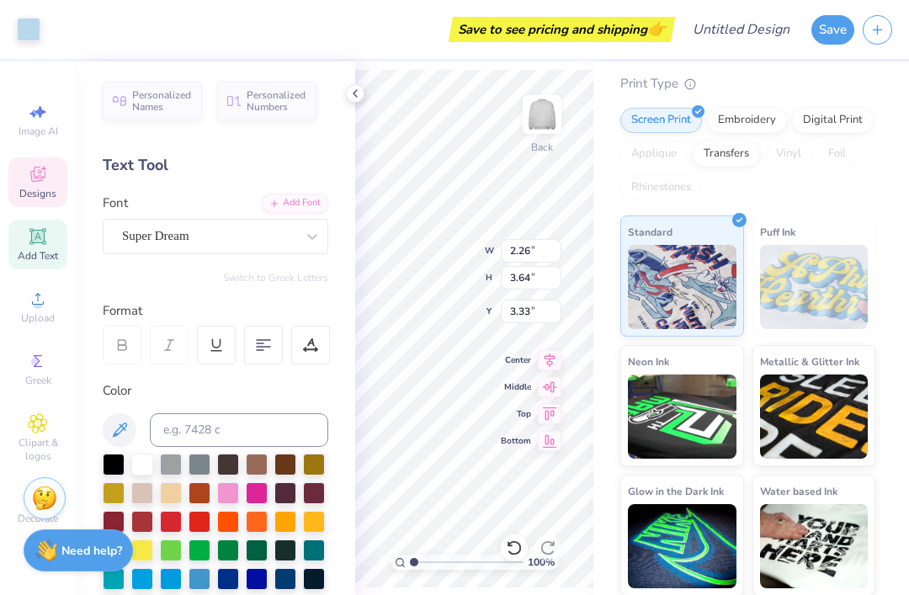
type input "3.00"
click at [26, 161] on div "Designs" at bounding box center [37, 182] width 59 height 50
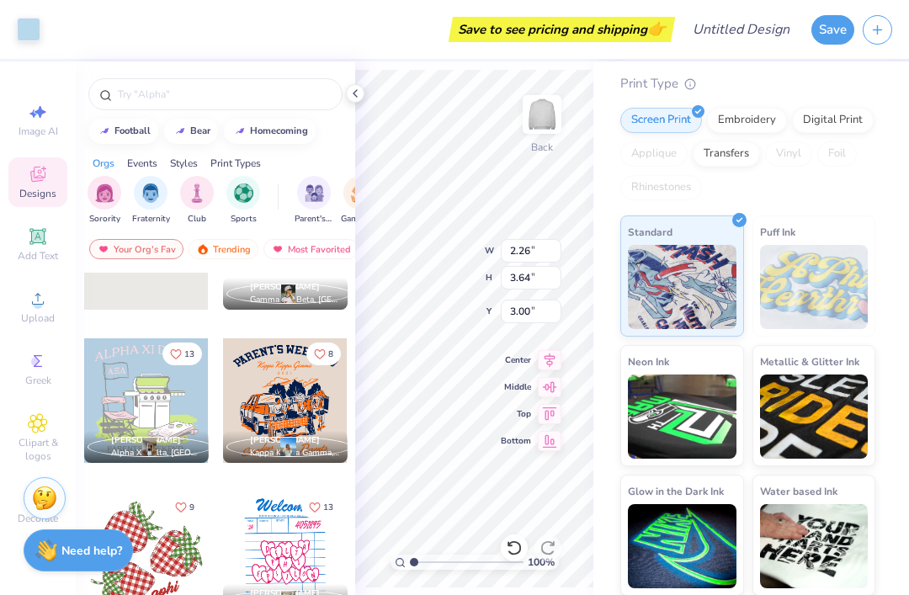
scroll to position [3089, 0]
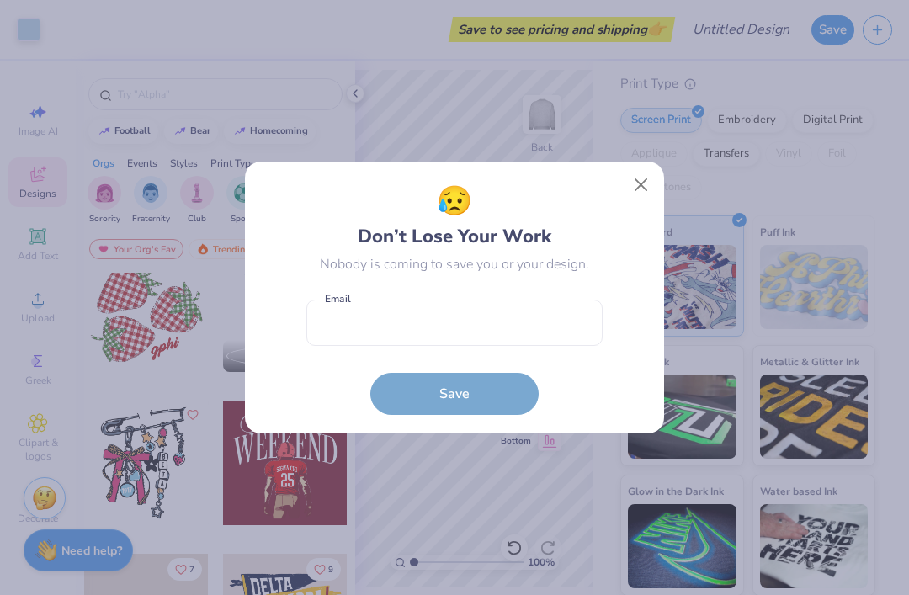
click at [642, 185] on button "Close" at bounding box center [641, 185] width 32 height 32
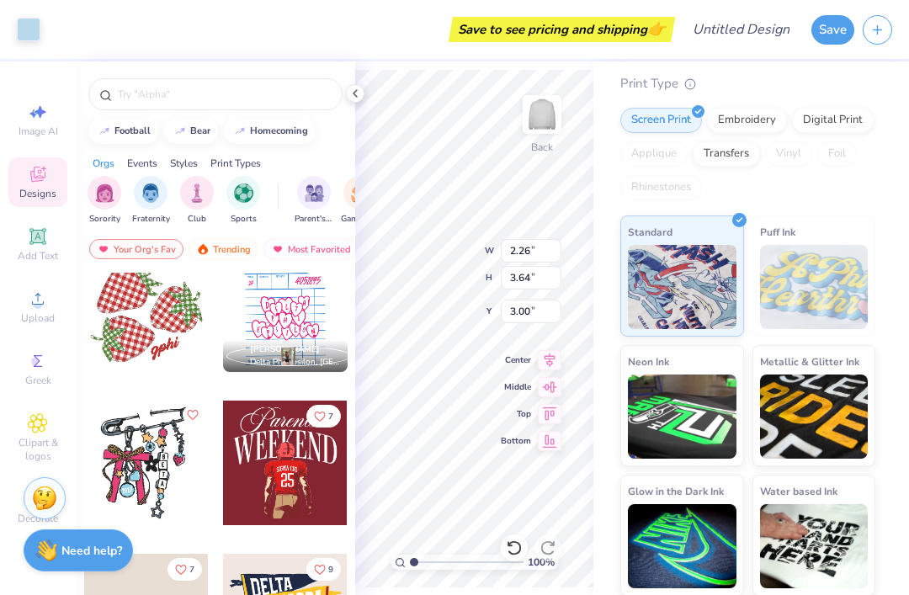
click at [34, 242] on icon at bounding box center [37, 236] width 13 height 13
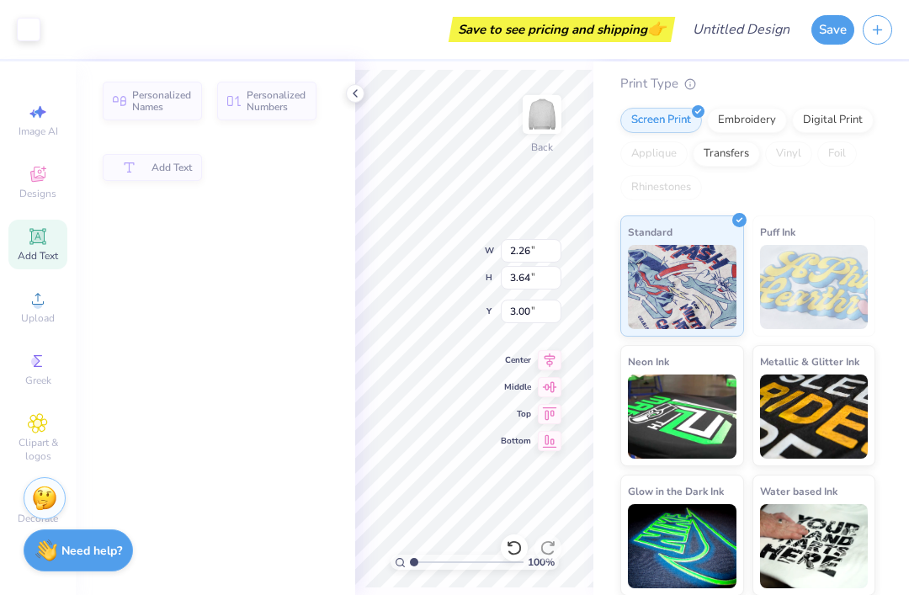
type input "5.84"
type input "1.69"
type input "9.15"
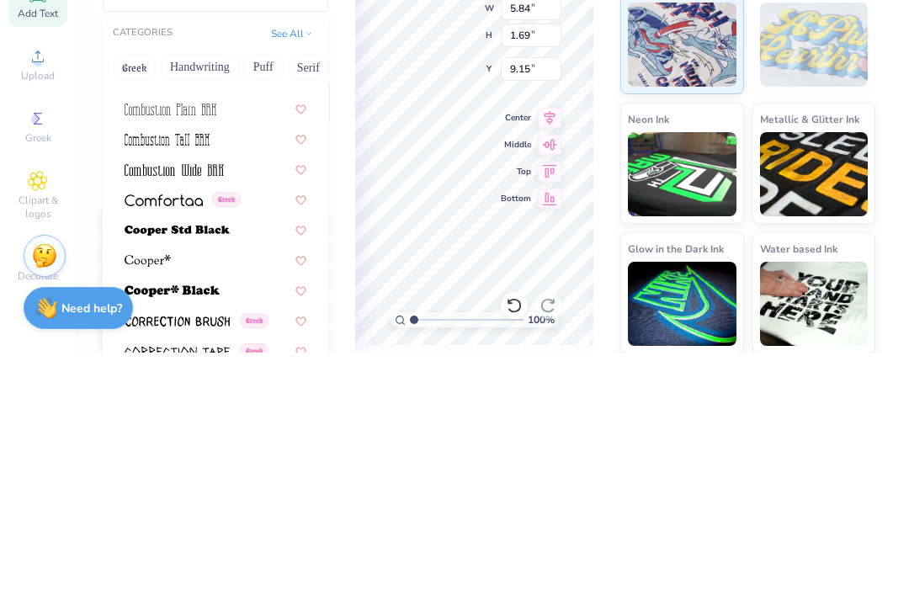
scroll to position [2990, 0]
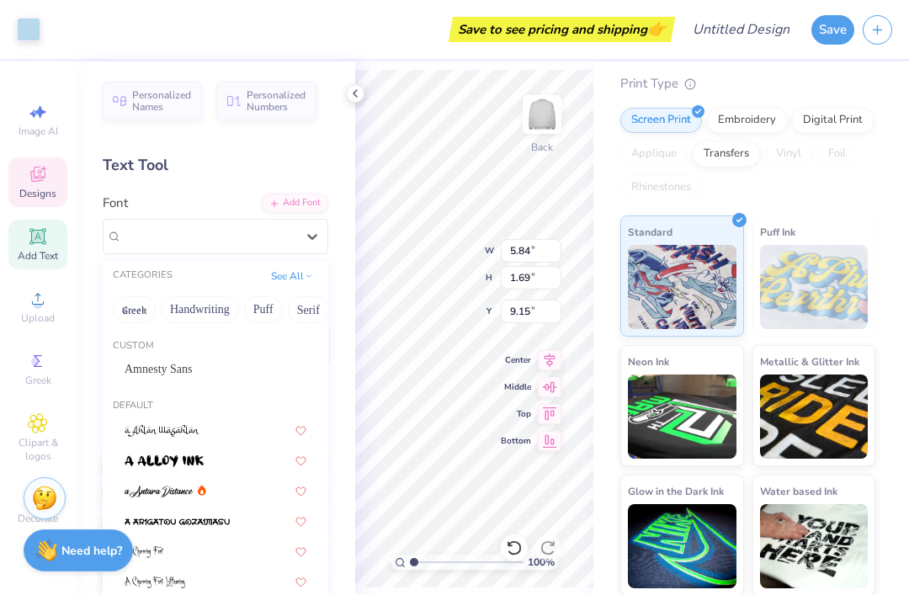
type input "2.20"
type input "3.64"
type input "3.04"
click at [46, 371] on icon at bounding box center [38, 361] width 20 height 20
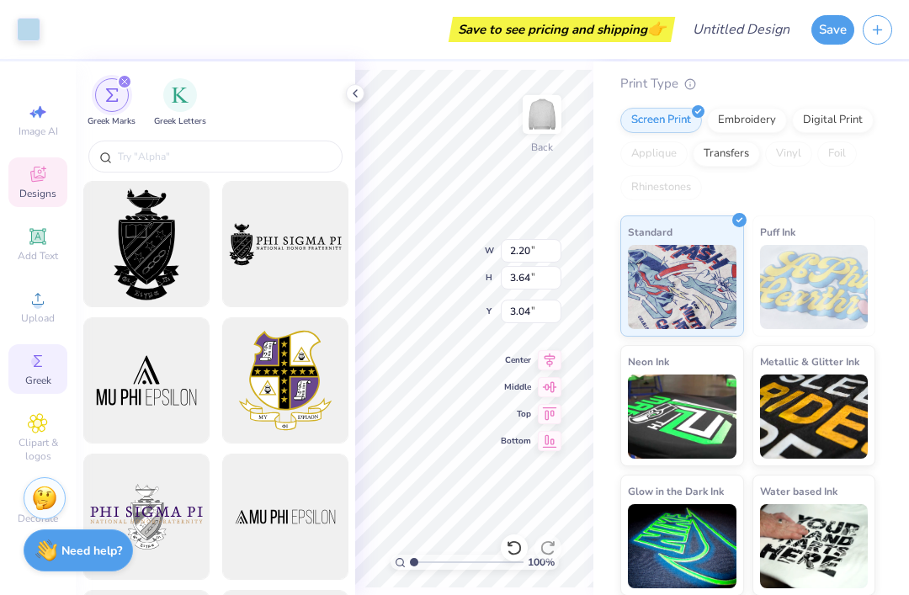
click at [40, 121] on icon at bounding box center [38, 112] width 20 height 20
select select "4"
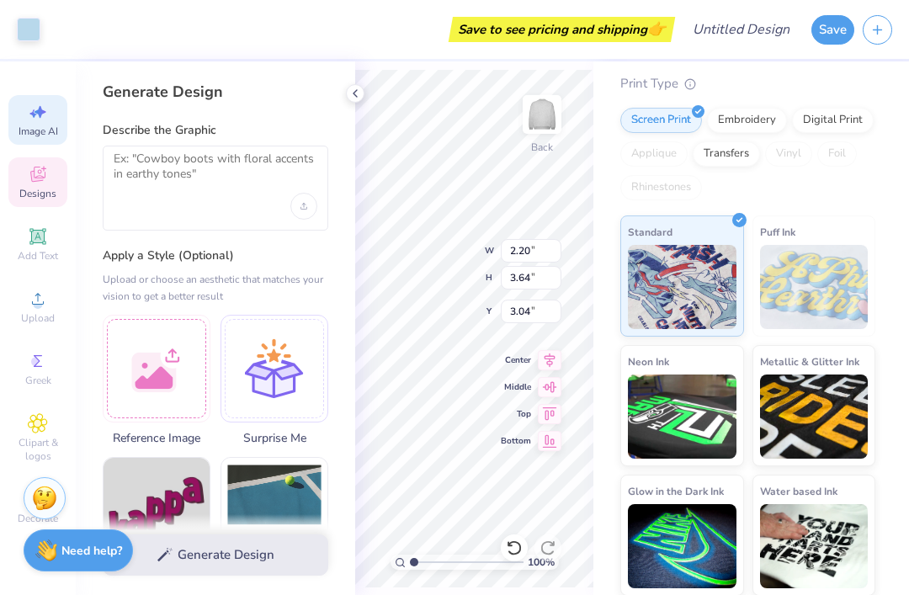
click at [56, 192] on div "Designs" at bounding box center [37, 182] width 59 height 50
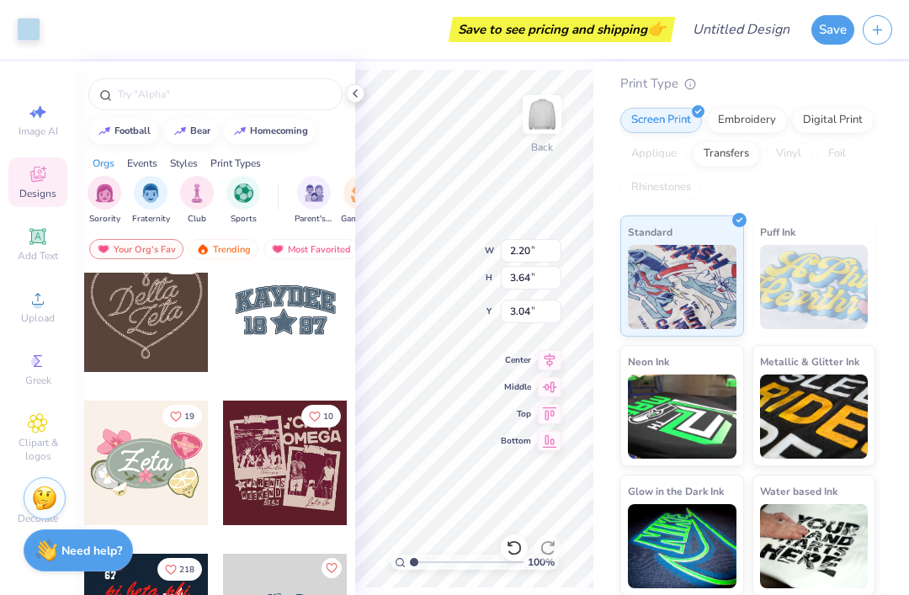
scroll to position [946, 0]
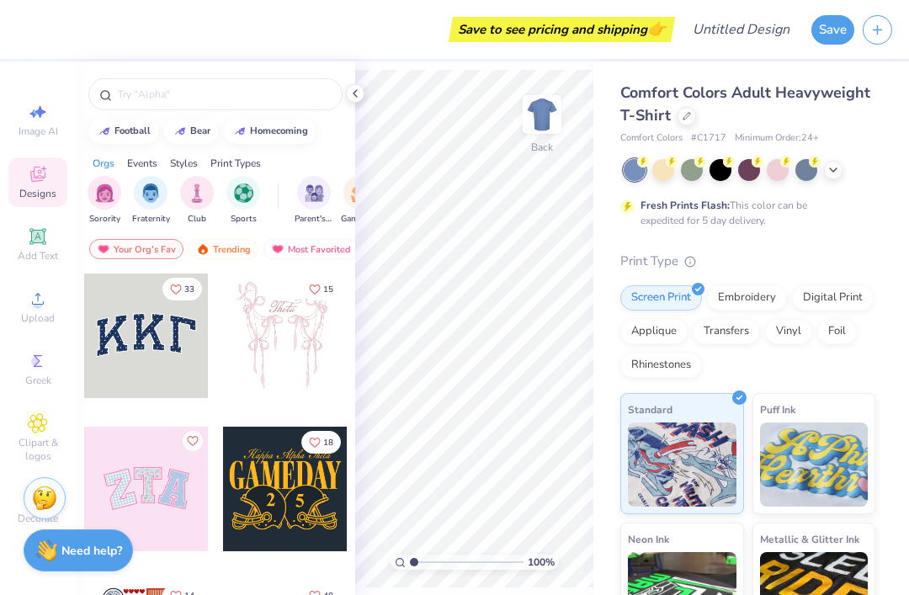
click at [683, 116] on icon at bounding box center [687, 116] width 8 height 8
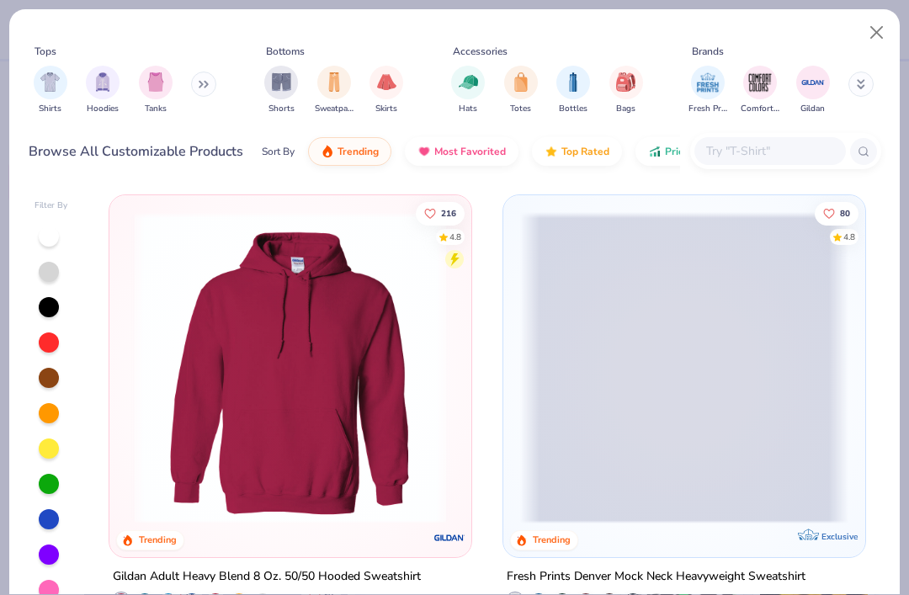
click at [687, 384] on span at bounding box center [684, 367] width 328 height 311
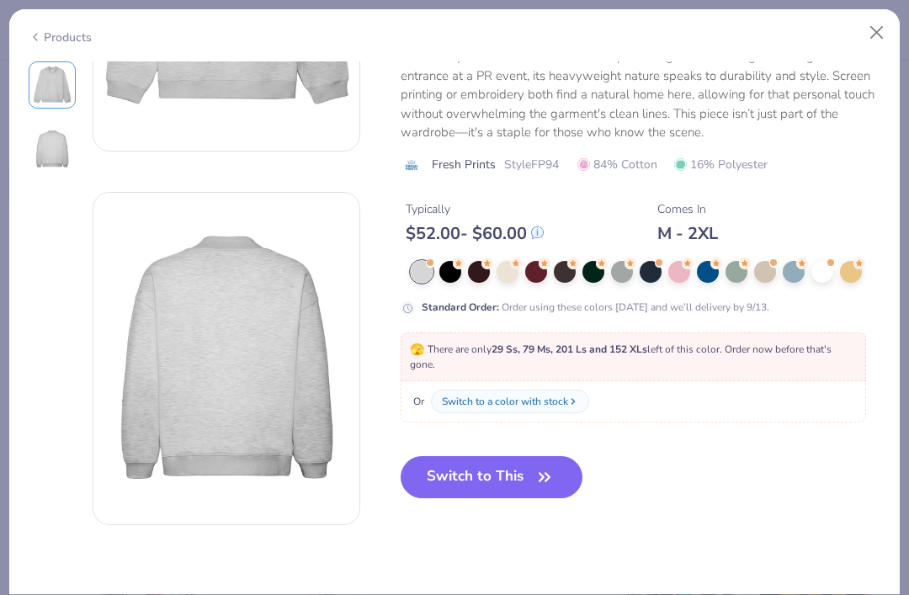
scroll to position [245, 0]
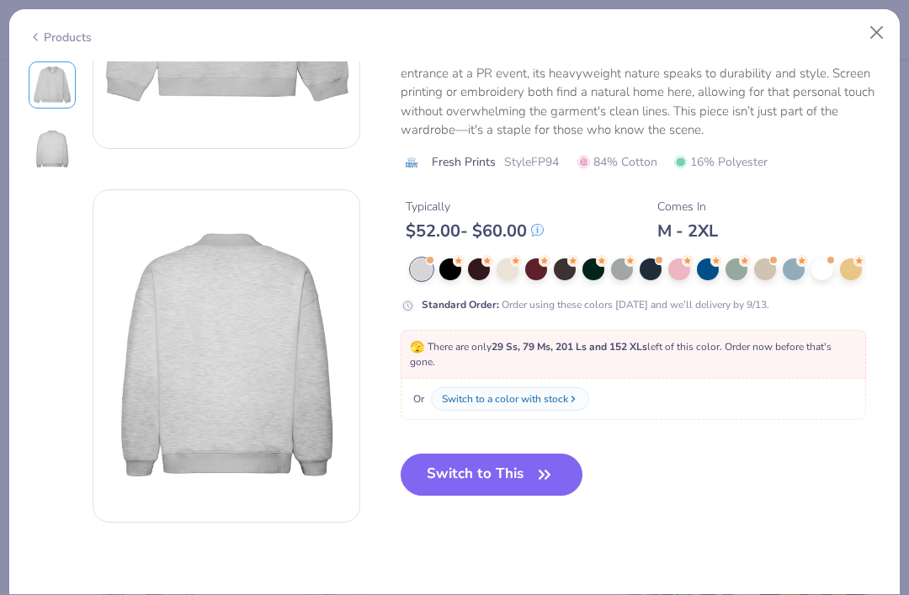
click at [527, 457] on button "Switch to This" at bounding box center [492, 475] width 183 height 42
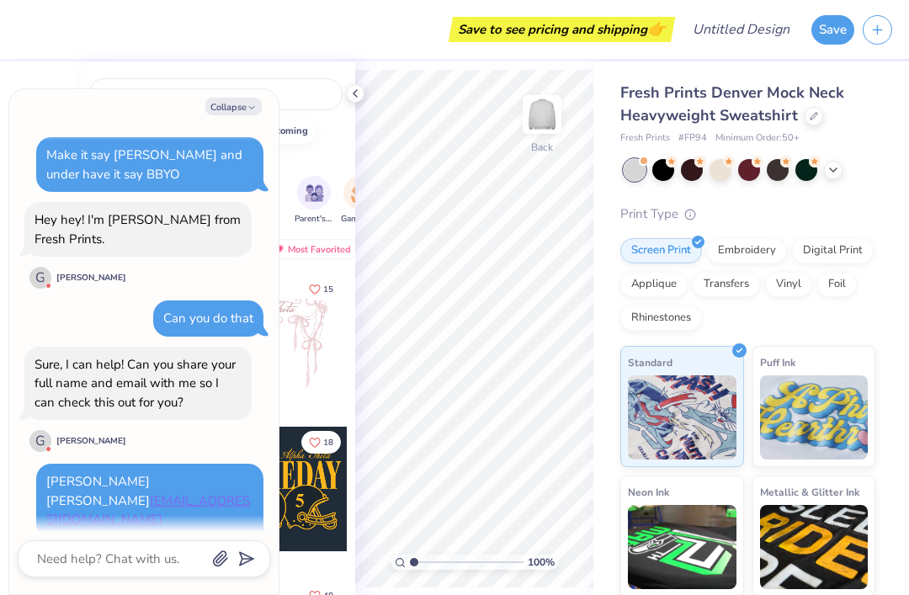
scroll to position [258, 0]
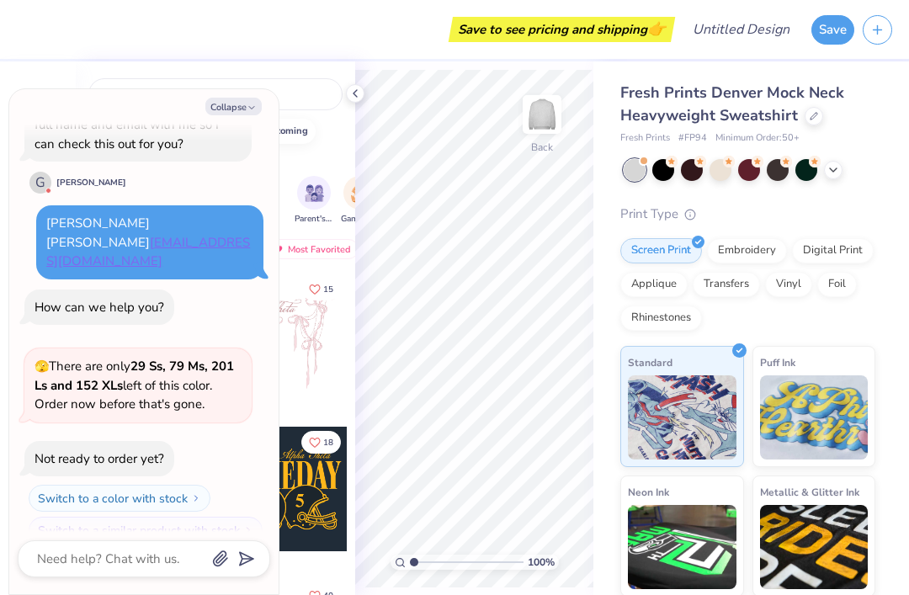
click at [246, 109] on button "Collapse" at bounding box center [233, 107] width 56 height 18
type textarea "x"
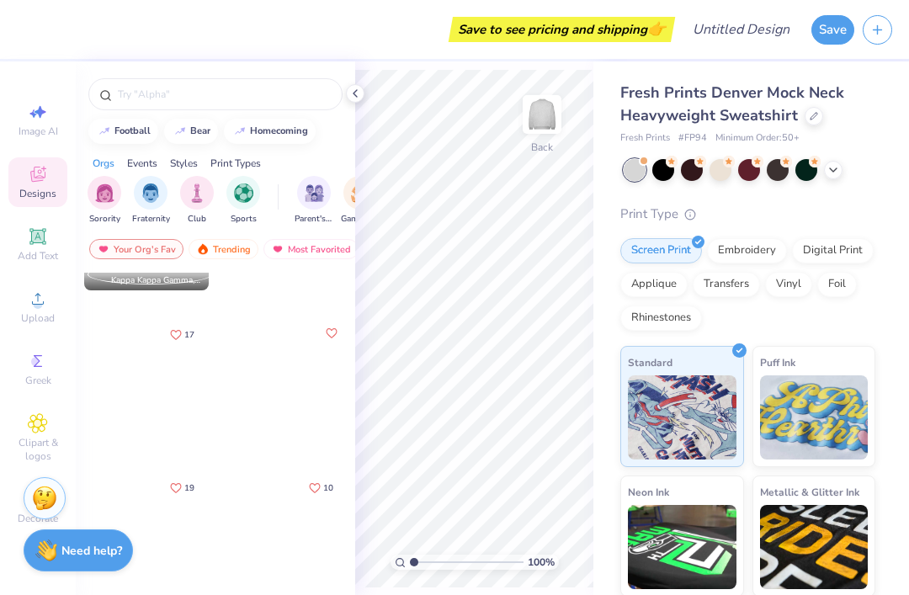
scroll to position [879, 0]
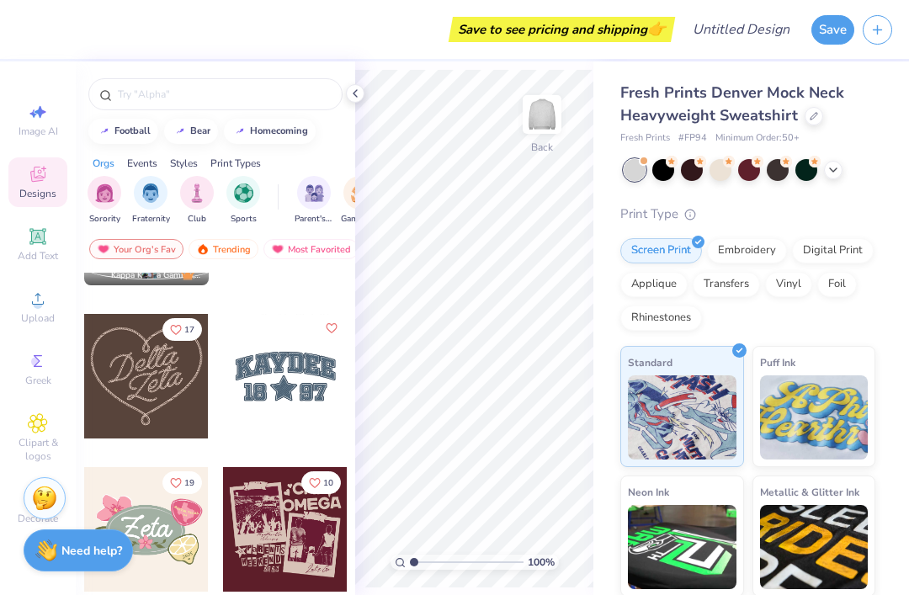
click at [280, 417] on div at bounding box center [285, 376] width 125 height 125
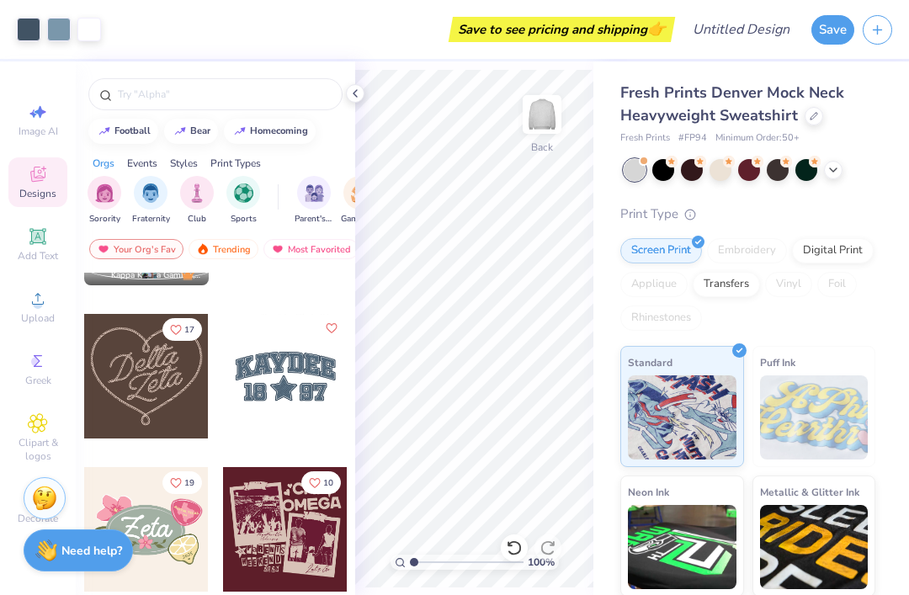
click at [356, 98] on icon at bounding box center [354, 93] width 13 height 13
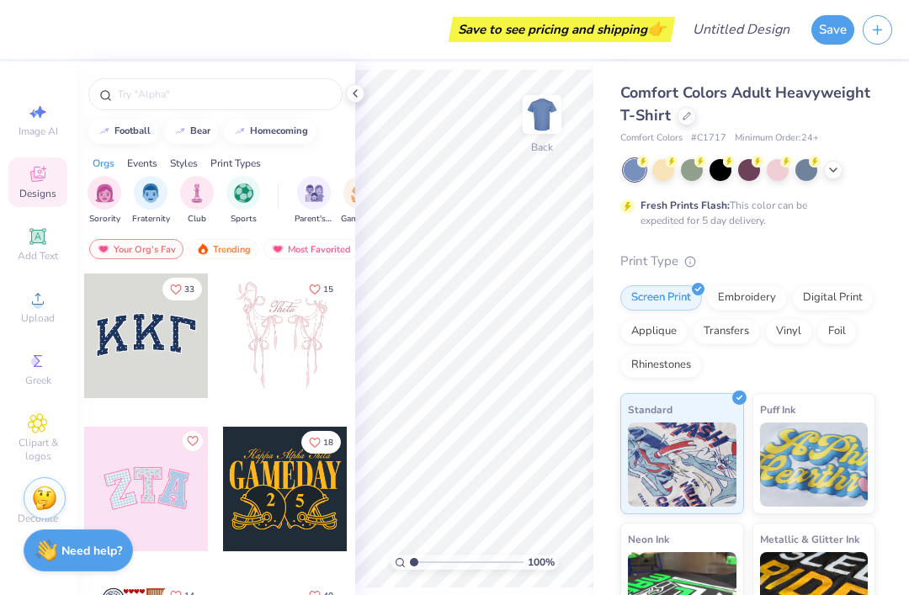
click at [683, 121] on div at bounding box center [686, 116] width 19 height 19
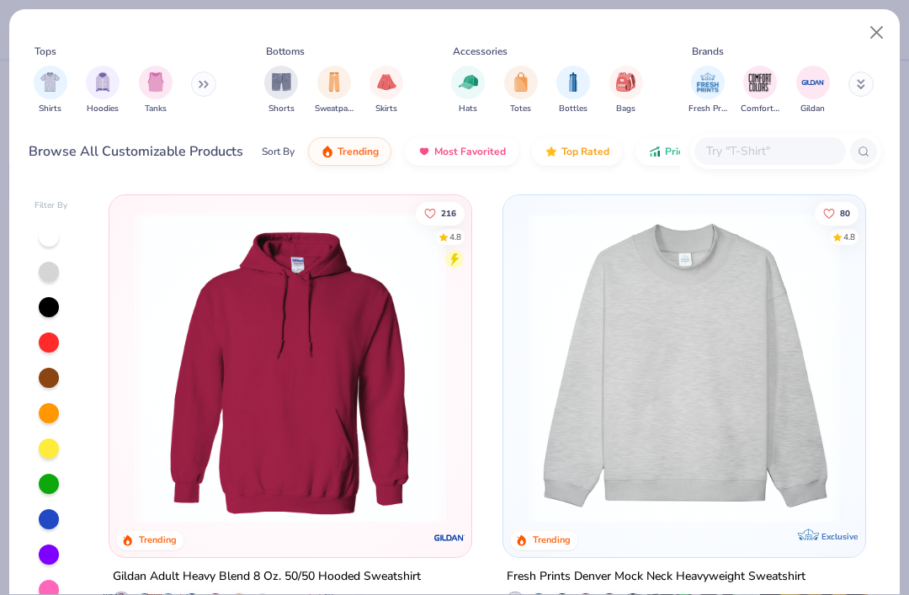
click at [642, 305] on img at bounding box center [684, 367] width 328 height 311
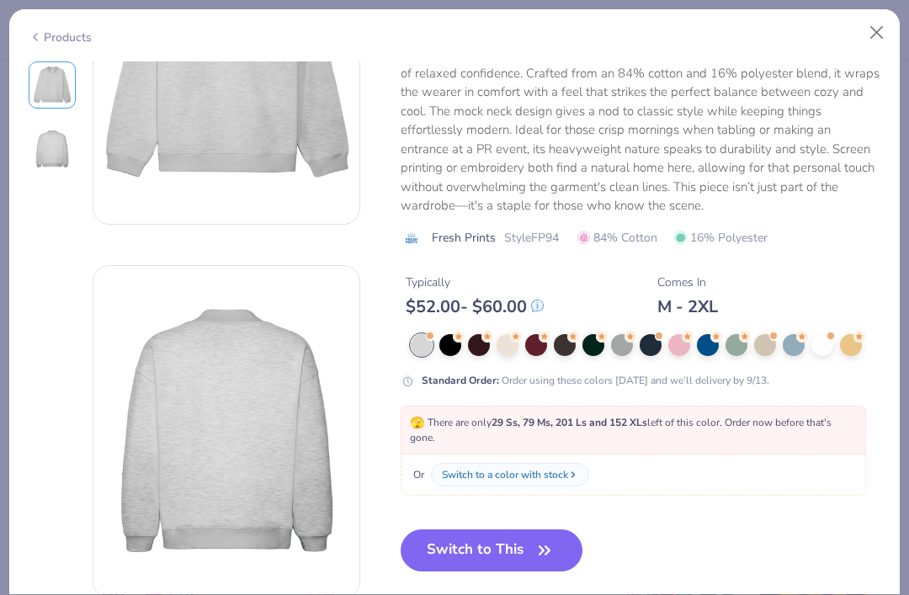
scroll to position [171, 0]
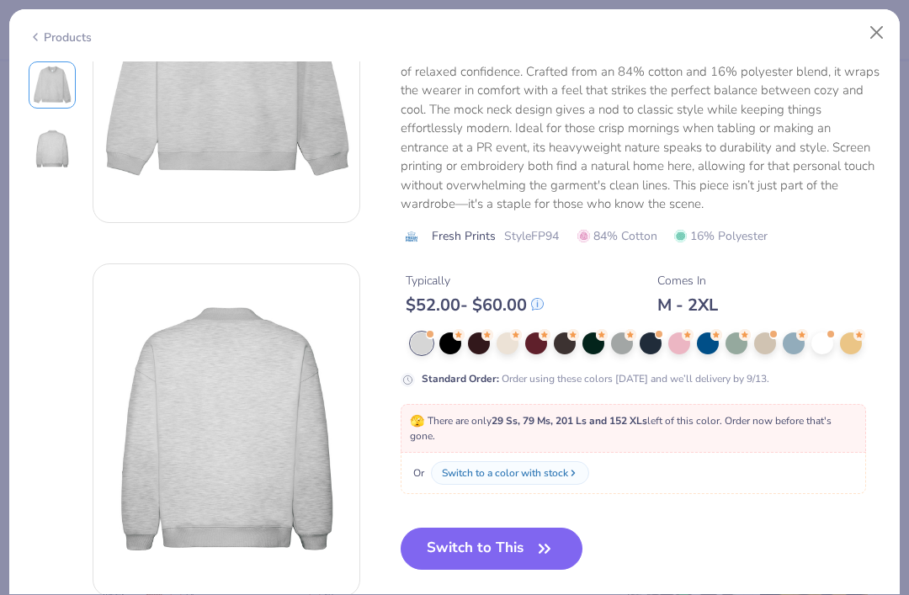
click at [510, 550] on button "Switch to This" at bounding box center [492, 549] width 183 height 42
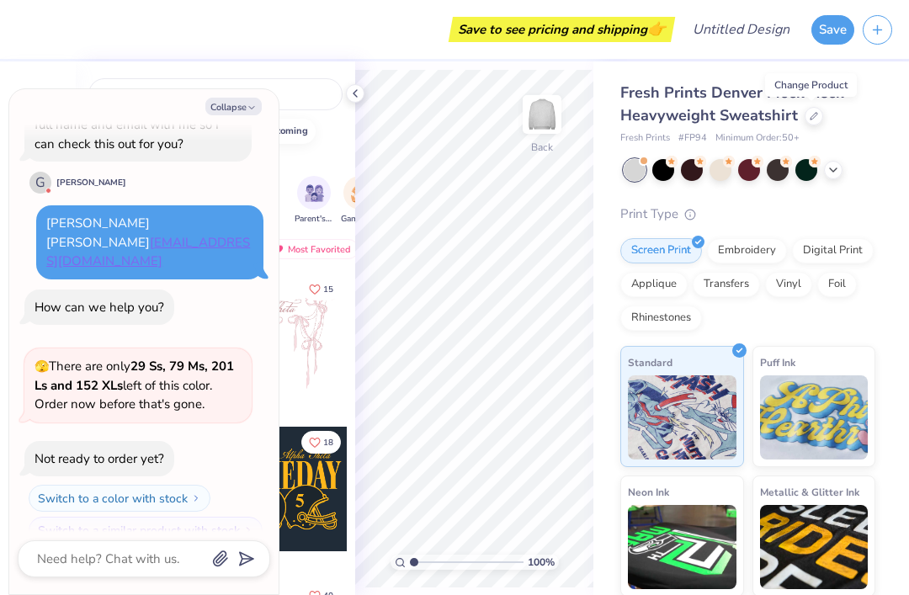
click at [244, 104] on button "Collapse" at bounding box center [233, 107] width 56 height 18
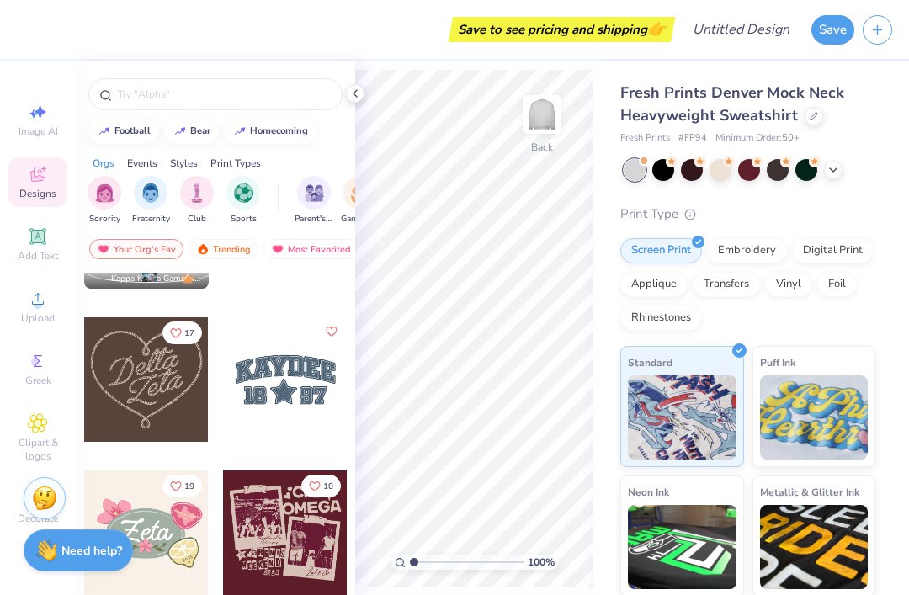
scroll to position [875, 0]
click at [275, 384] on div at bounding box center [285, 379] width 125 height 125
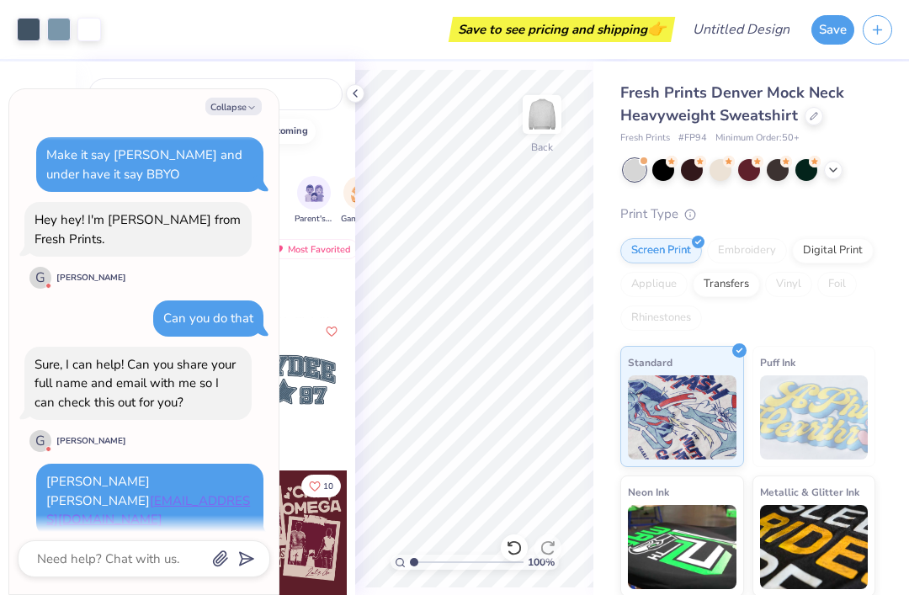
scroll to position [393, 0]
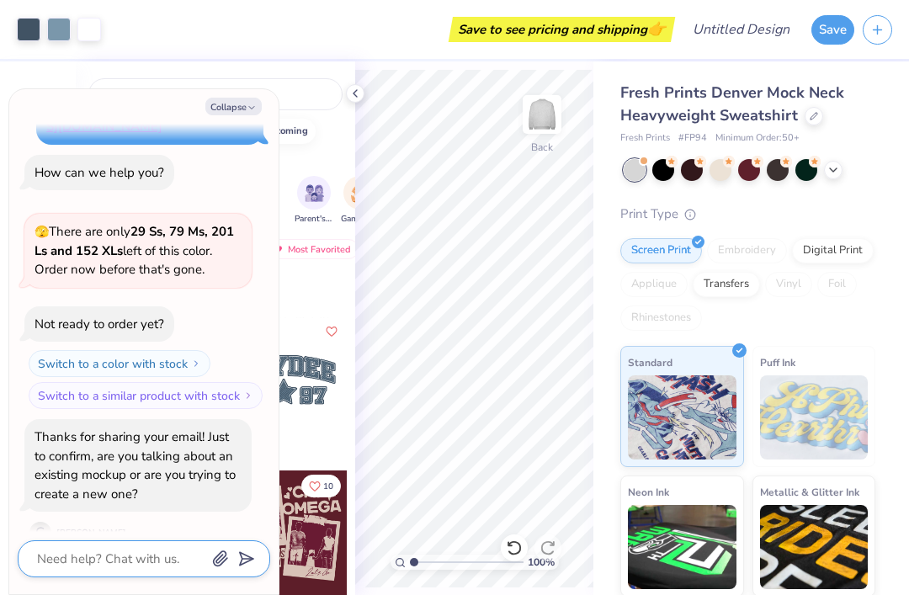
click at [130, 555] on textarea at bounding box center [120, 559] width 171 height 22
type textarea "x"
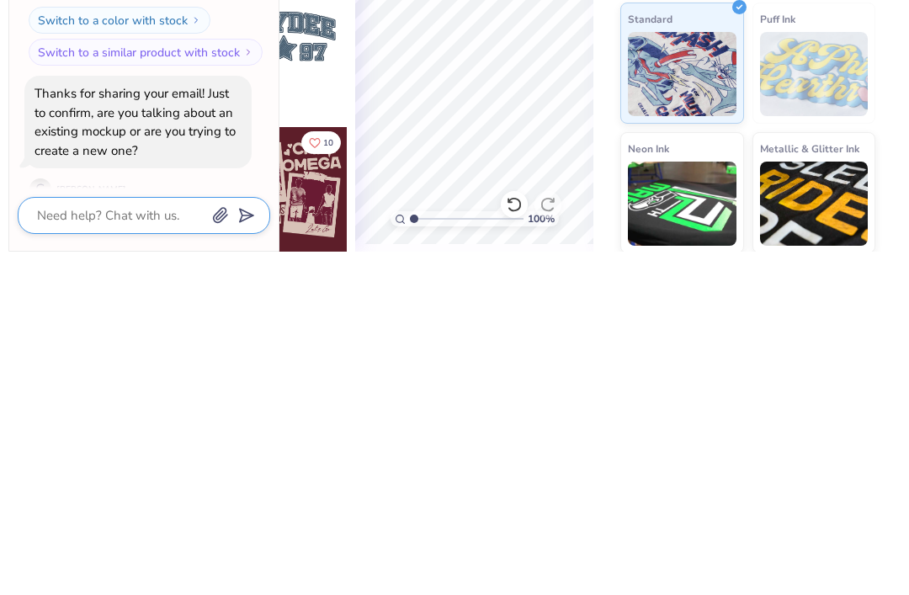
type textarea "N"
type textarea "x"
type textarea "Ne"
type textarea "x"
type textarea "New"
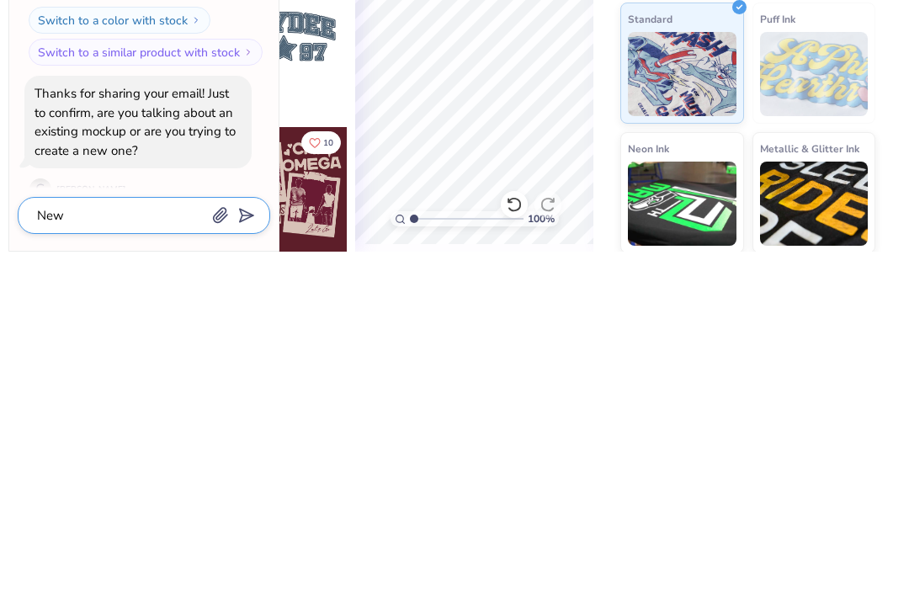
type textarea "x"
type textarea "New"
type textarea "x"
type textarea "New o"
type textarea "x"
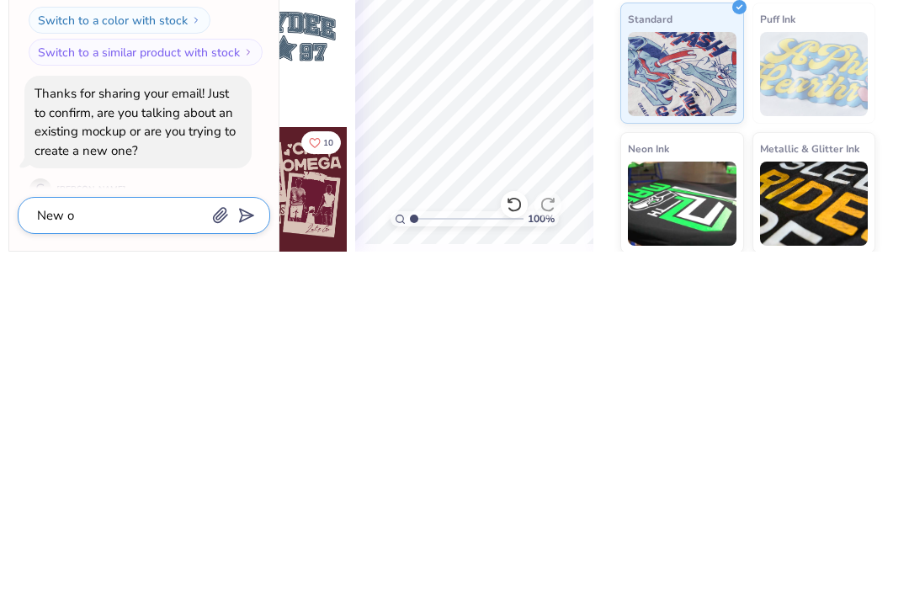
type textarea "New on"
type textarea "x"
type textarea "New one"
click at [252, 547] on icon "submit" at bounding box center [243, 559] width 24 height 24
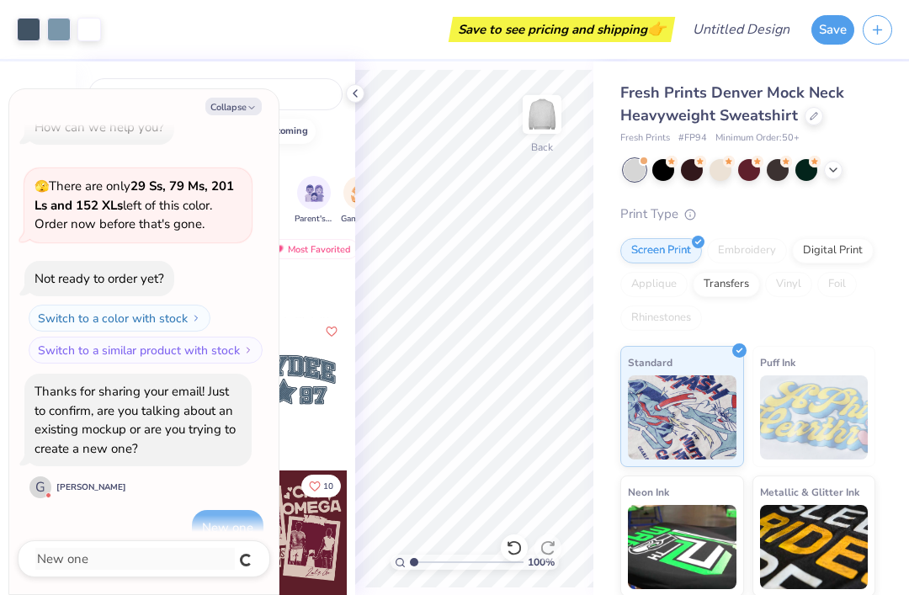
type textarea "x"
click at [244, 109] on button "Collapse" at bounding box center [233, 107] width 56 height 18
type textarea "x"
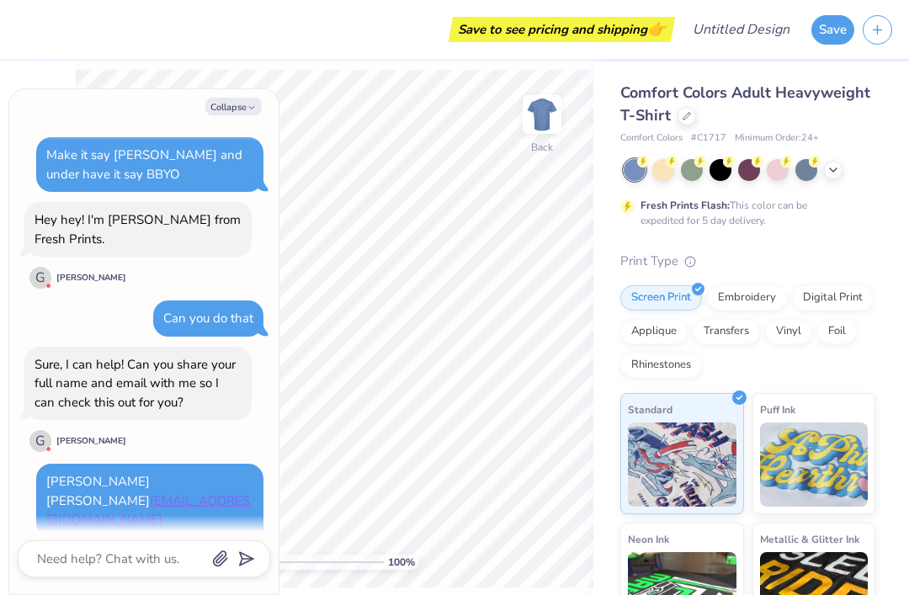
scroll to position [582, 0]
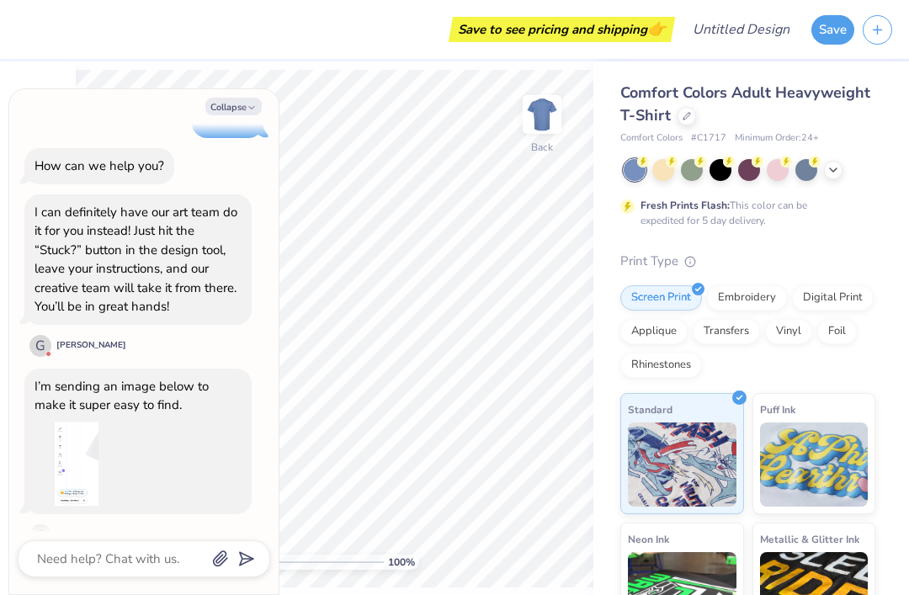
click at [238, 109] on button "Collapse" at bounding box center [233, 107] width 56 height 18
type textarea "x"
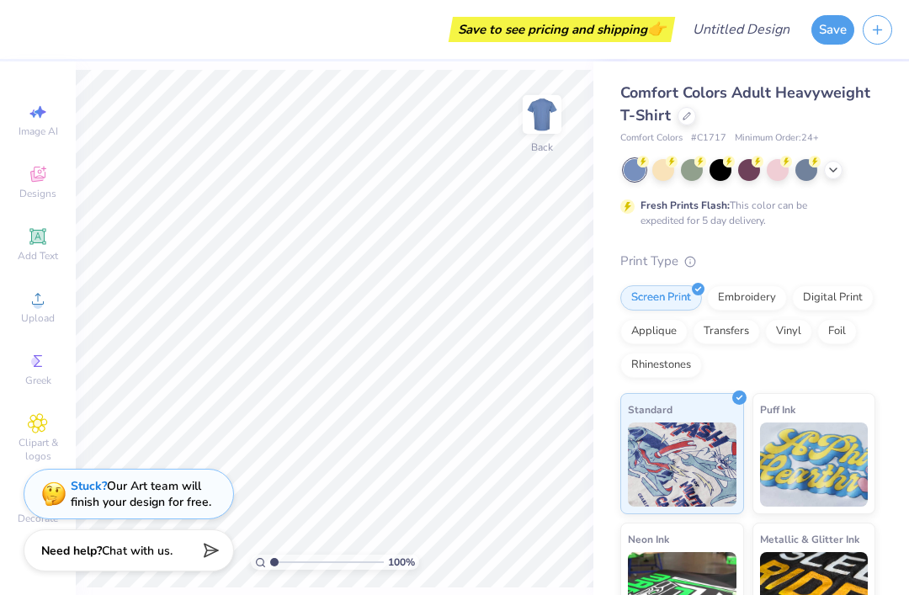
click at [163, 486] on div "Stuck? Our Art team will finish your design for free." at bounding box center [141, 494] width 141 height 32
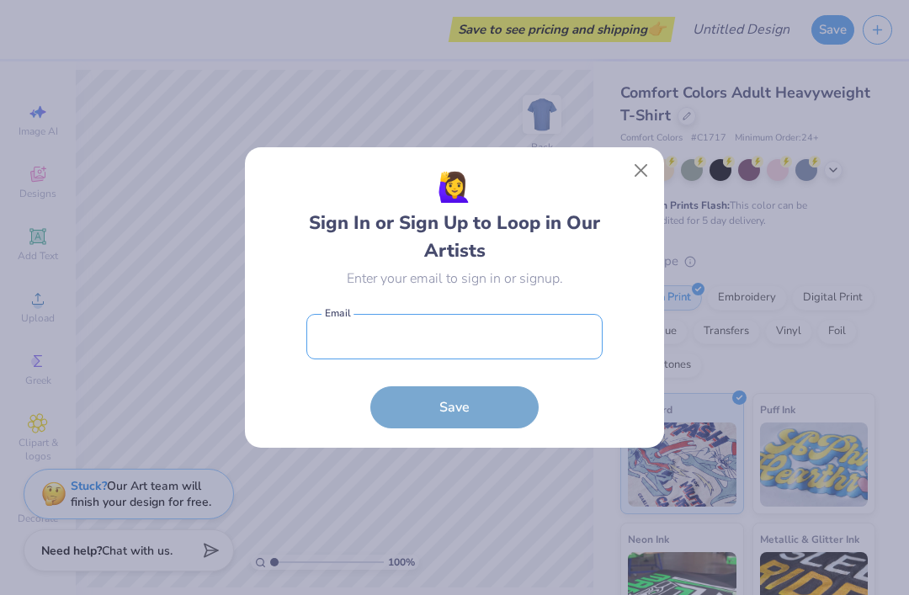
click at [470, 348] on input "email" at bounding box center [454, 337] width 296 height 46
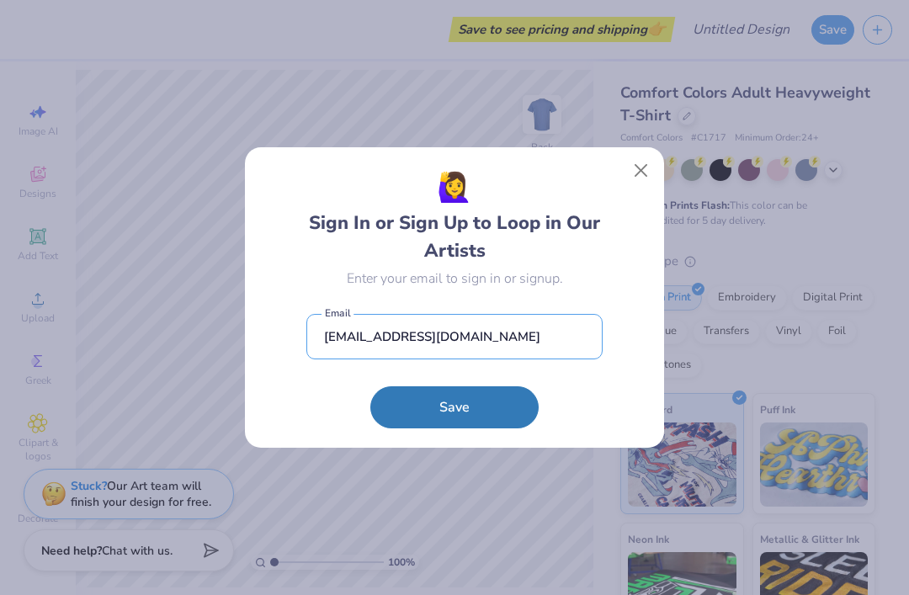
type input "[EMAIL_ADDRESS][DOMAIN_NAME]"
click at [491, 419] on button "Save" at bounding box center [454, 407] width 168 height 42
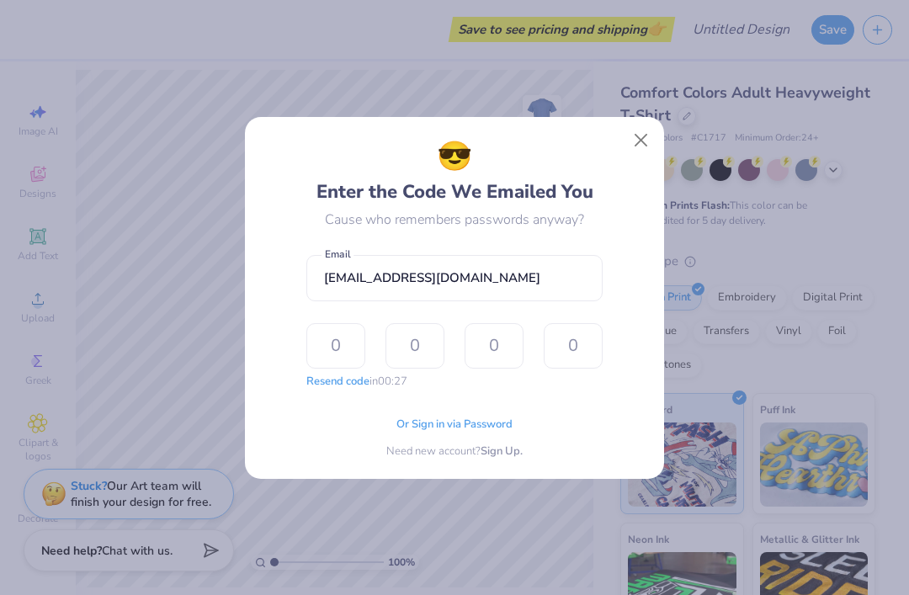
click at [348, 347] on input "text" at bounding box center [335, 345] width 59 height 45
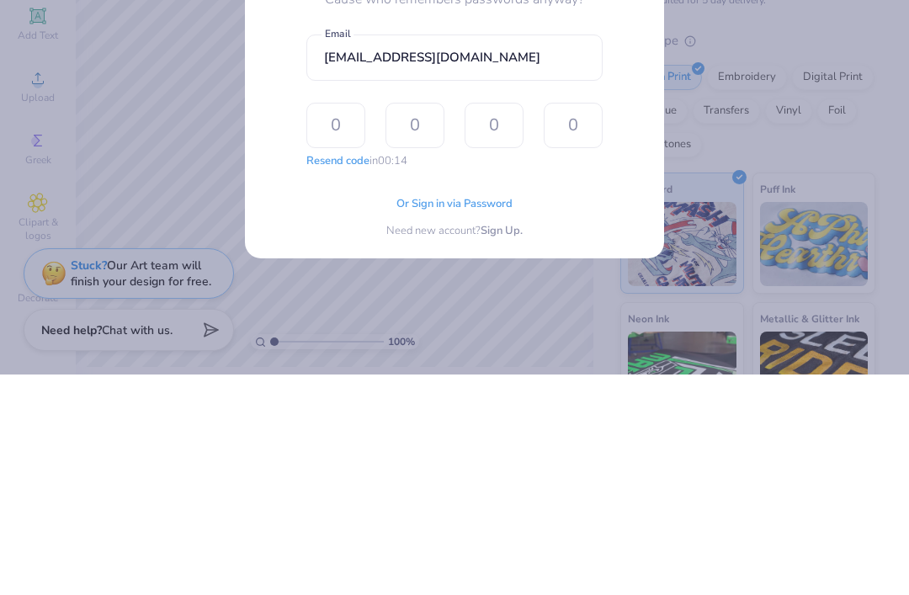
type input "5"
type input "3"
type input "0"
type input "3"
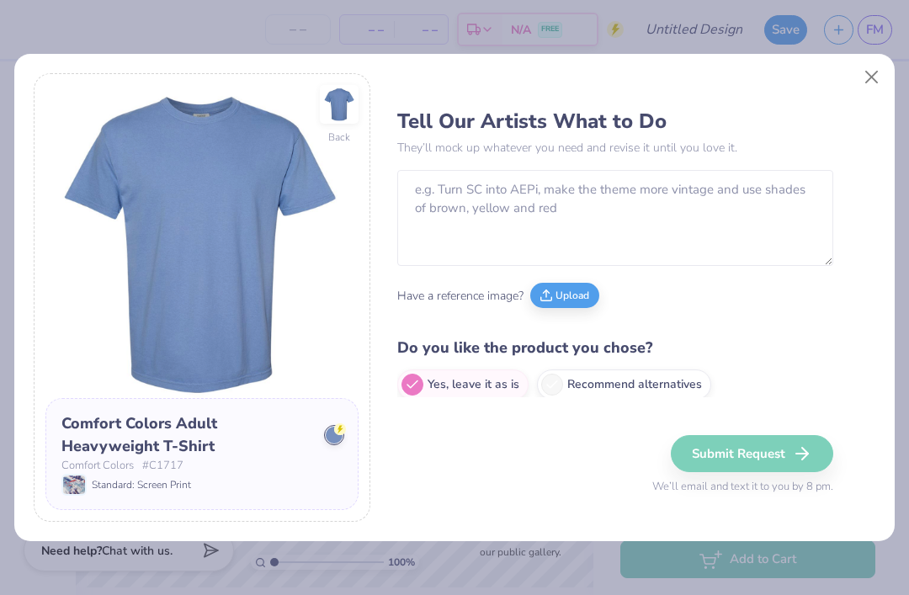
click at [185, 466] on div "Comfort Colors # C1717" at bounding box center [201, 466] width 281 height 17
click at [184, 465] on div "Comfort Colors # C1717" at bounding box center [201, 466] width 281 height 17
click at [229, 418] on div "Comfort Colors Adult Heavyweight T-Shirt" at bounding box center [186, 434] width 251 height 45
click at [261, 394] on img at bounding box center [201, 241] width 313 height 313
click at [884, 72] on button "Close" at bounding box center [872, 77] width 32 height 32
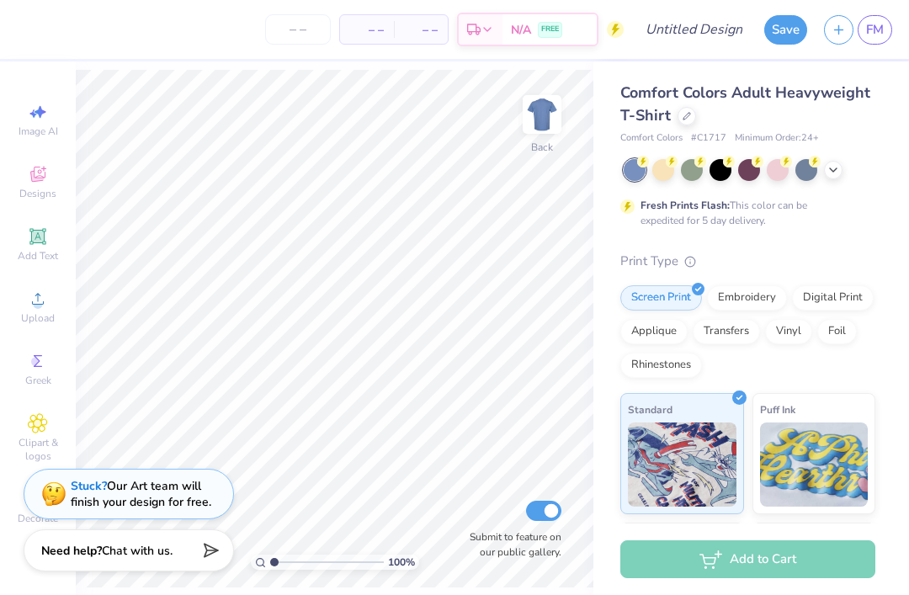
click at [689, 120] on div at bounding box center [686, 116] width 19 height 19
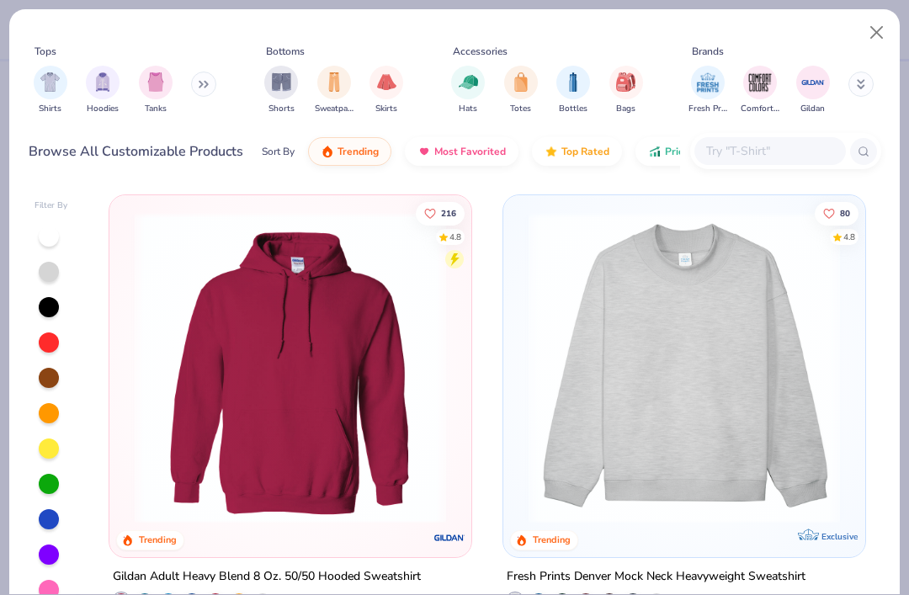
click at [690, 313] on img at bounding box center [684, 367] width 328 height 311
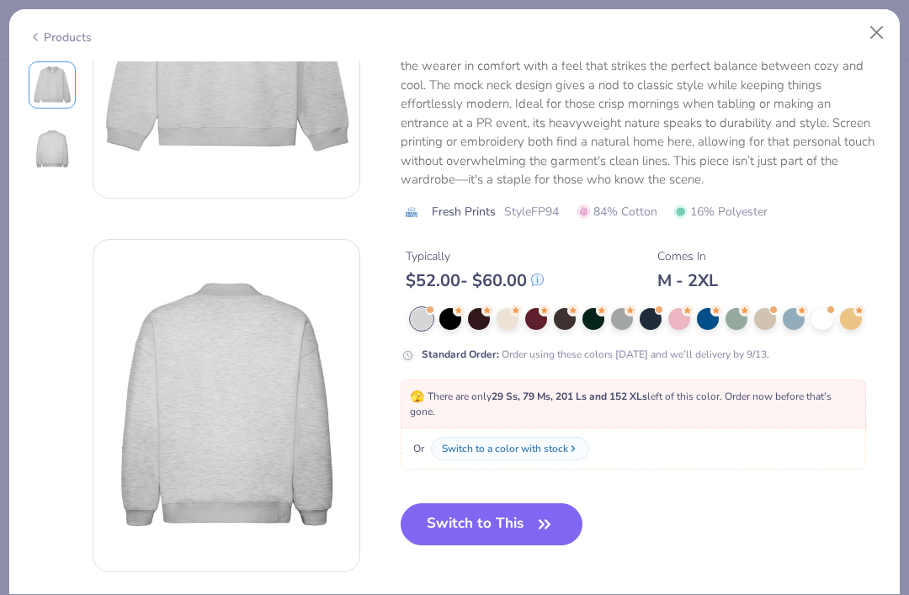
scroll to position [196, 0]
click at [508, 534] on button "Switch to This" at bounding box center [492, 523] width 183 height 42
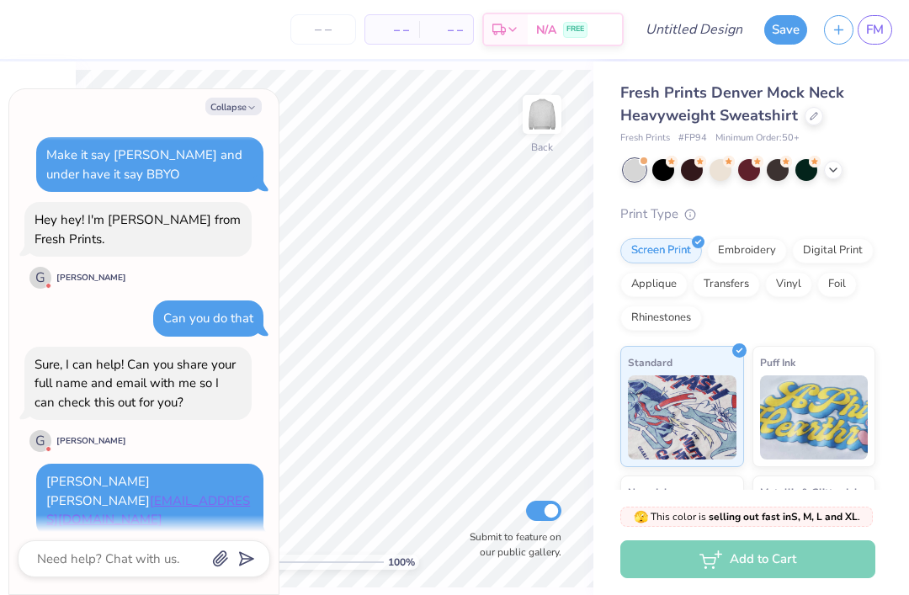
scroll to position [799, 0]
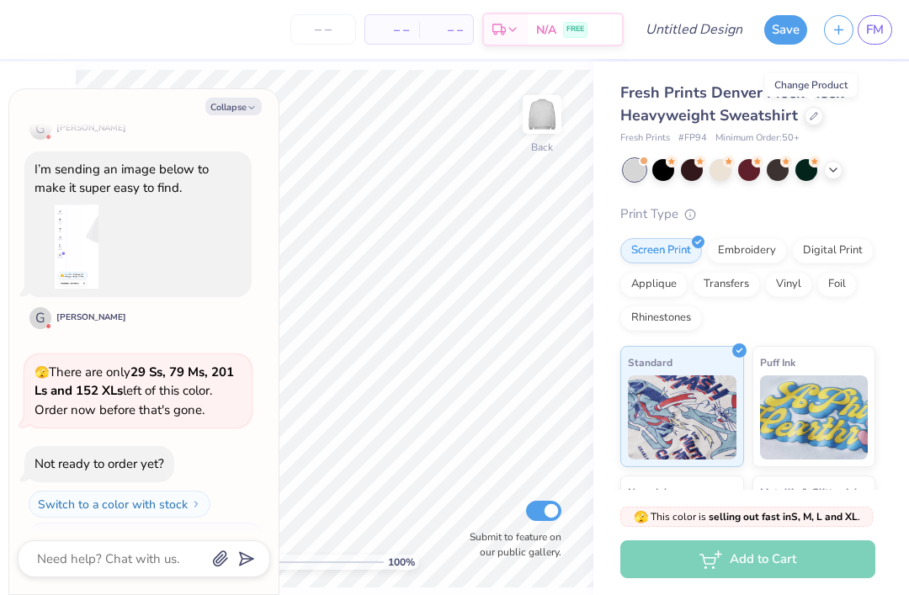
click at [258, 104] on button "Collapse" at bounding box center [233, 107] width 56 height 18
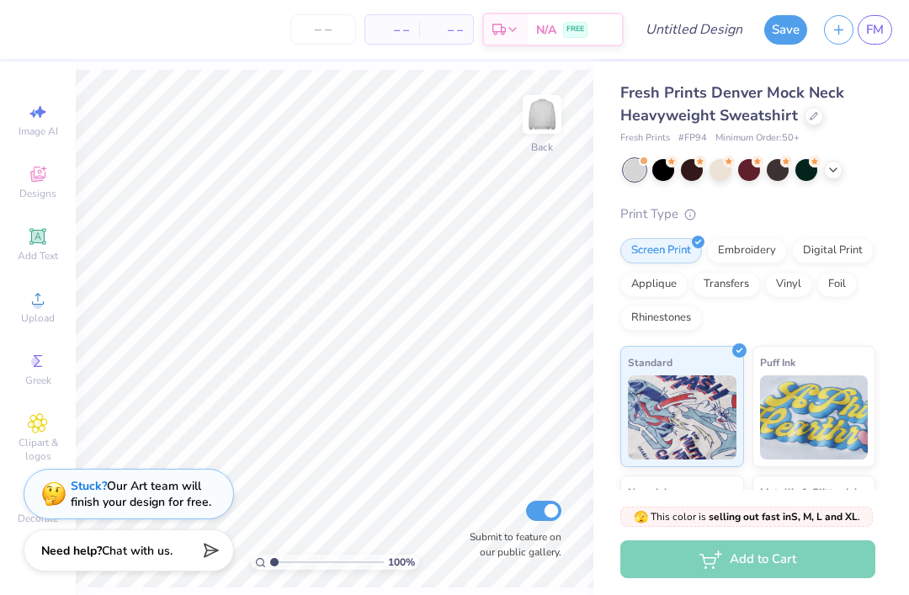
click at [46, 175] on icon at bounding box center [38, 174] width 20 height 20
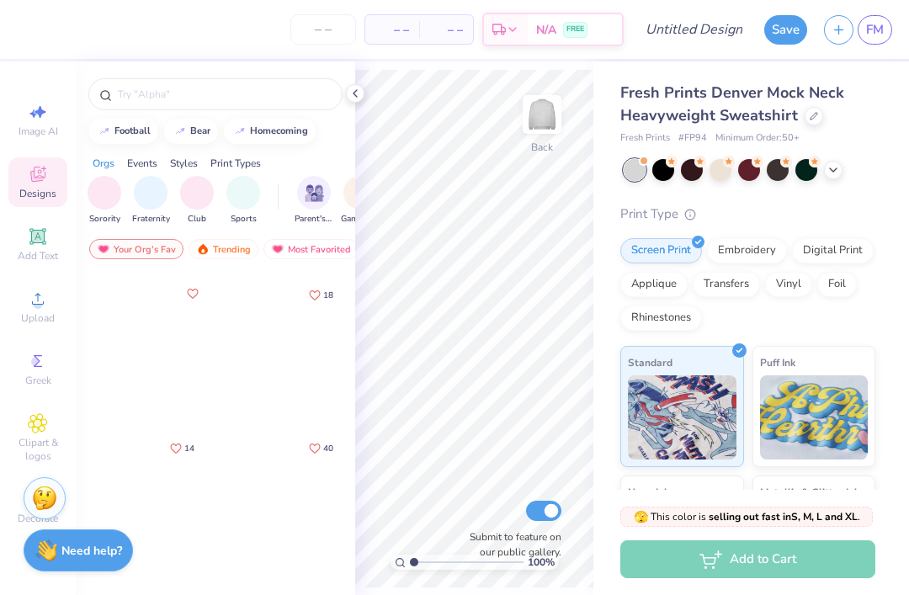
scroll to position [151, 0]
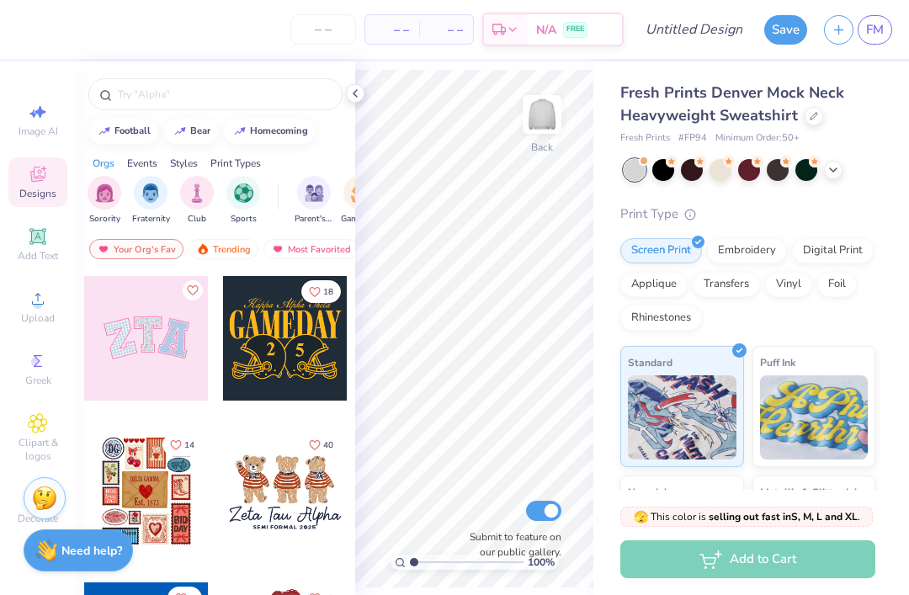
click at [156, 369] on div at bounding box center [146, 338] width 125 height 125
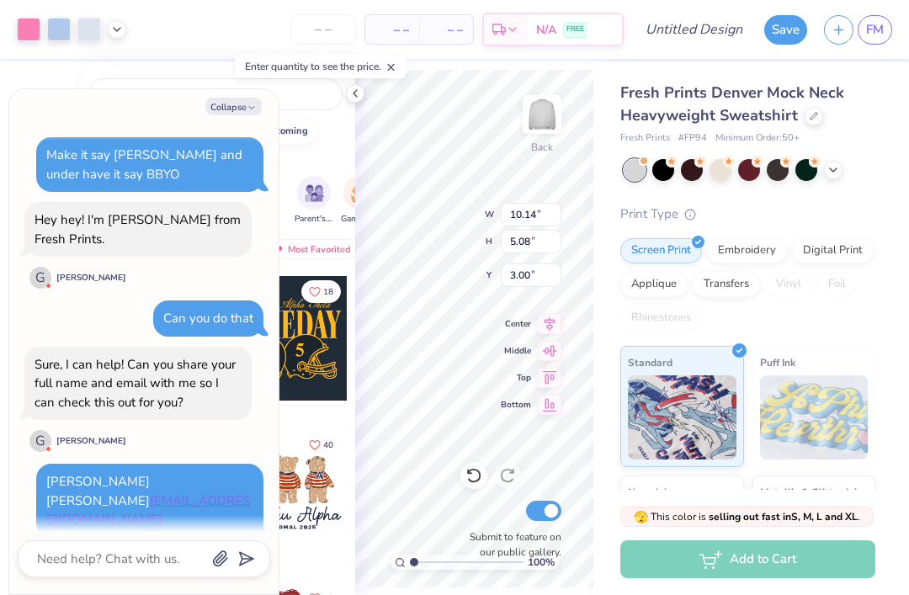
scroll to position [964, 0]
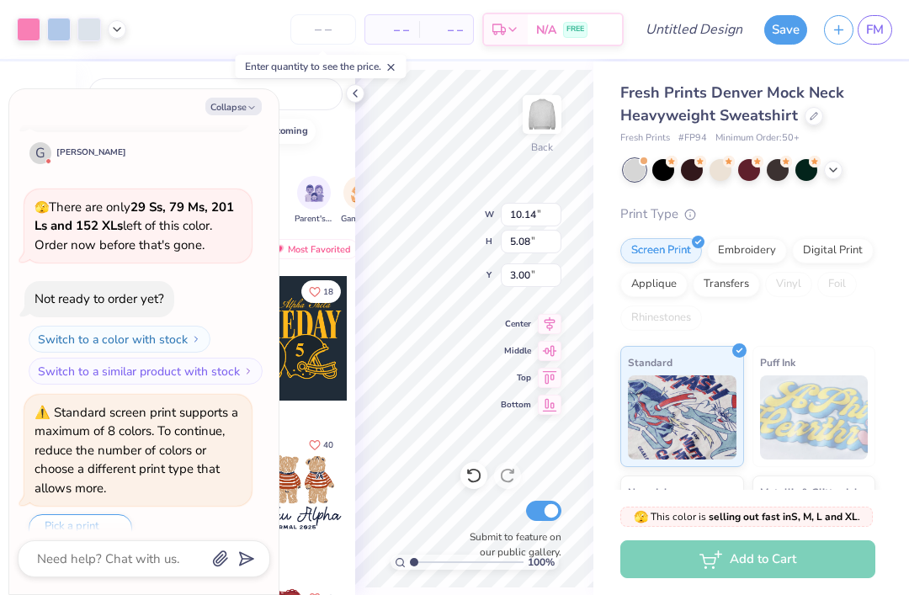
click at [245, 111] on button "Collapse" at bounding box center [233, 107] width 56 height 18
type textarea "x"
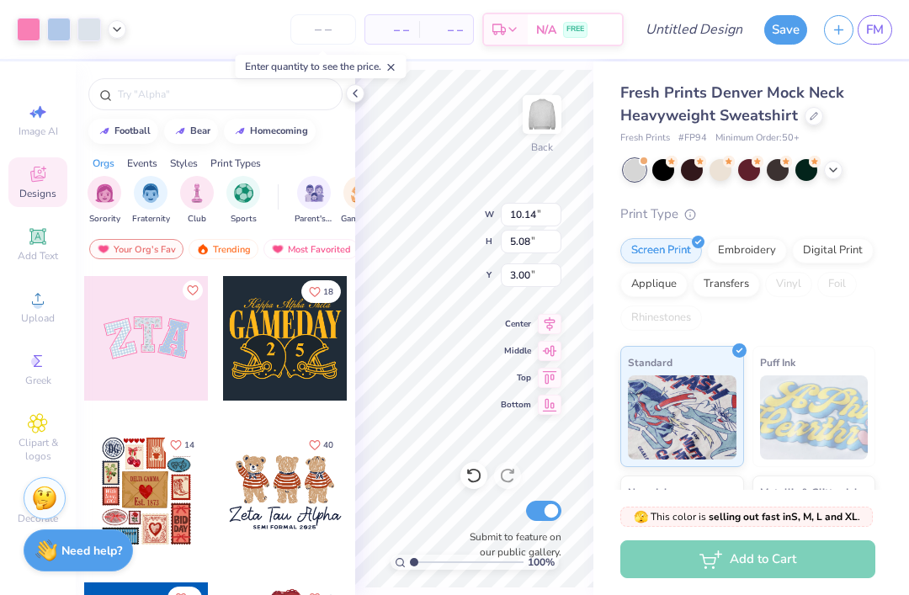
click at [45, 494] on img at bounding box center [44, 498] width 25 height 25
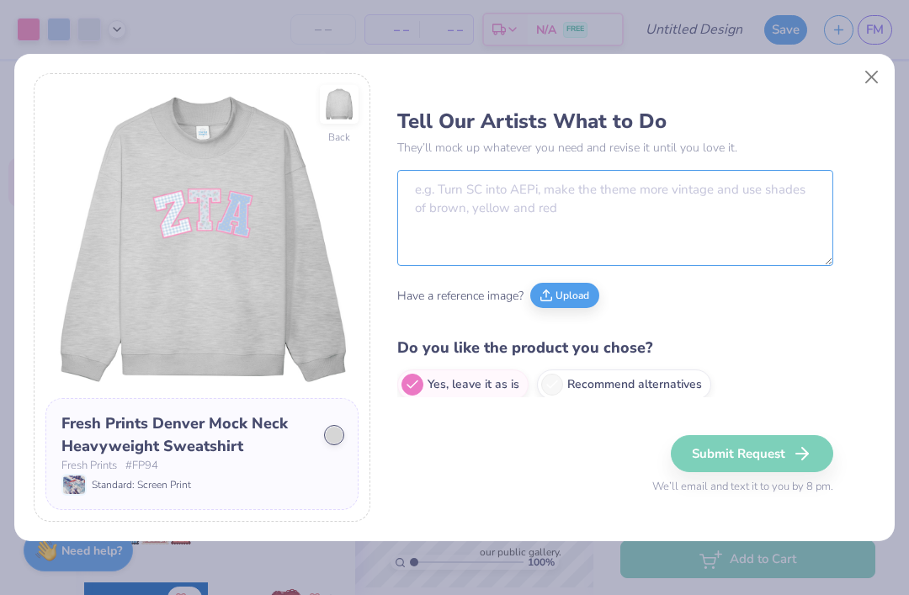
click at [635, 214] on textarea at bounding box center [615, 218] width 436 height 96
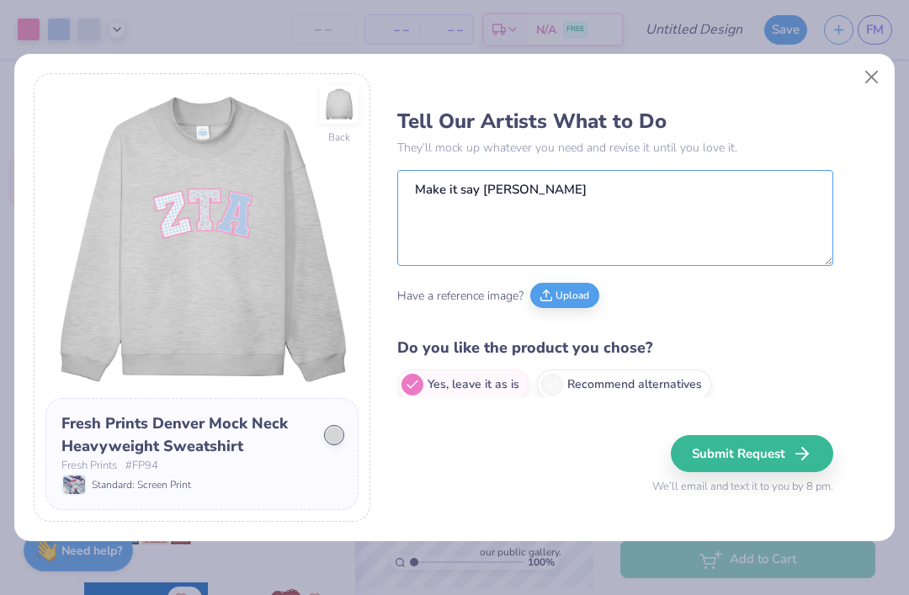
type textarea "Make it say BAYIT SHENI"
click at [350, 199] on img at bounding box center [201, 241] width 313 height 313
click at [650, 383] on label "Recommend alternatives" at bounding box center [624, 384] width 174 height 30
click at [408, 383] on input "Recommend alternatives" at bounding box center [402, 385] width 11 height 11
radio input "true"
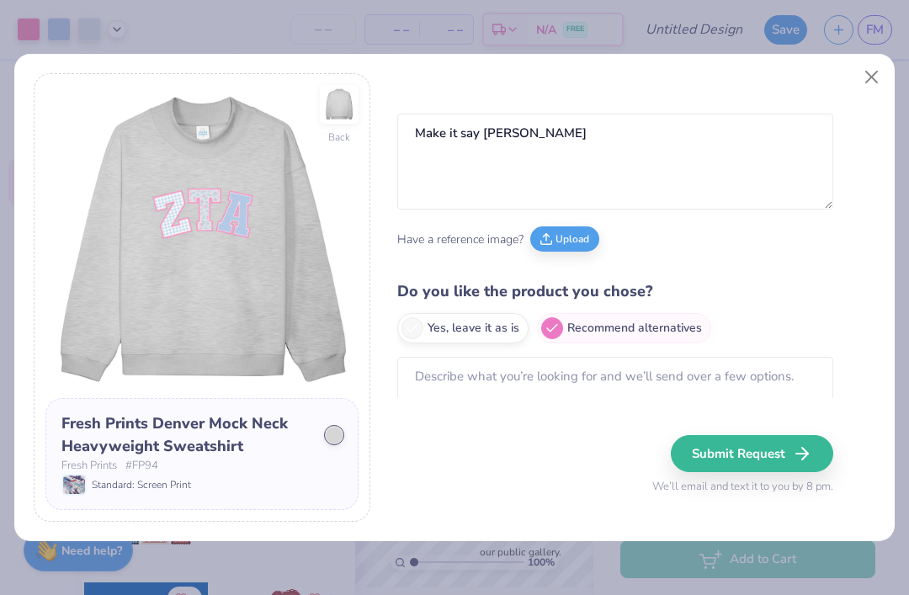
scroll to position [55, 0]
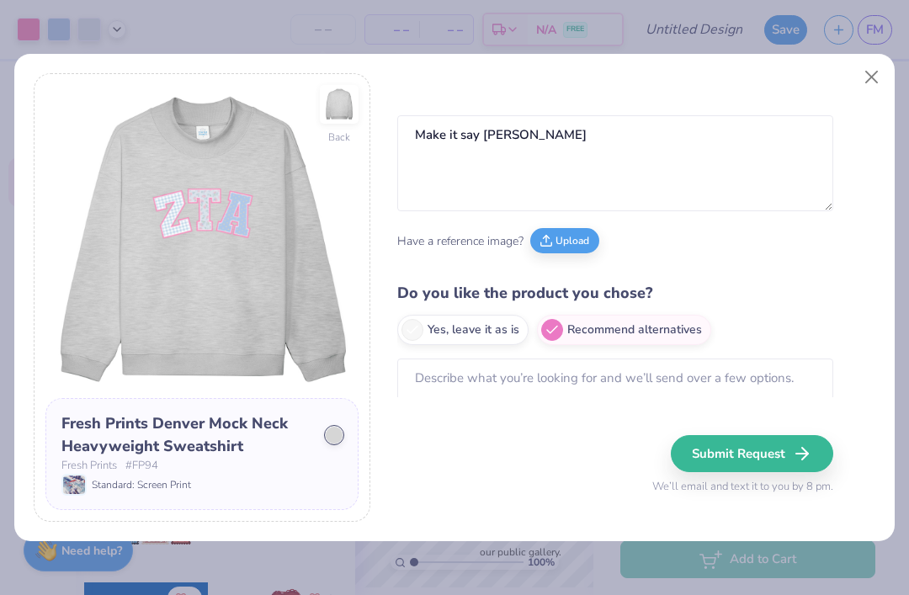
click at [725, 449] on button "Submit Request" at bounding box center [752, 453] width 162 height 37
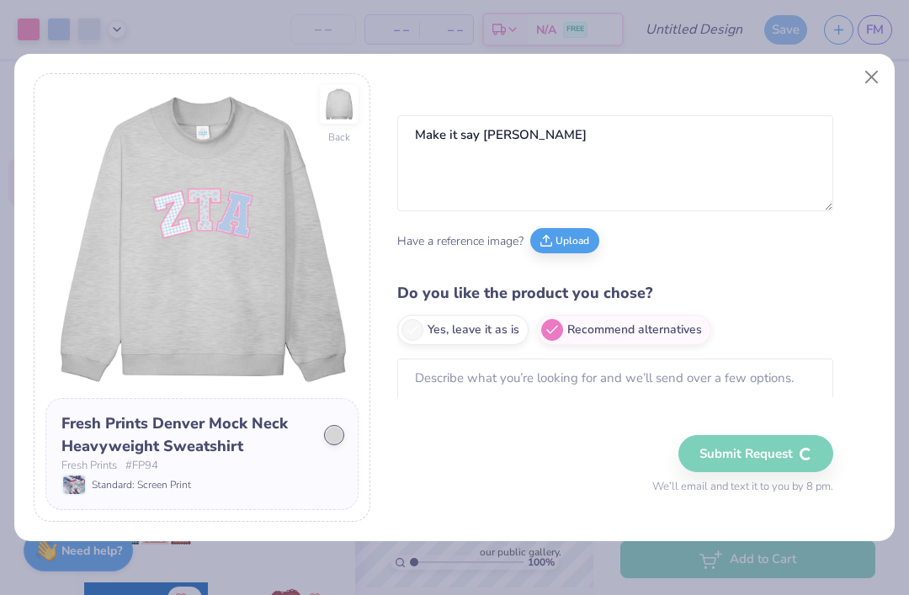
radio input "true"
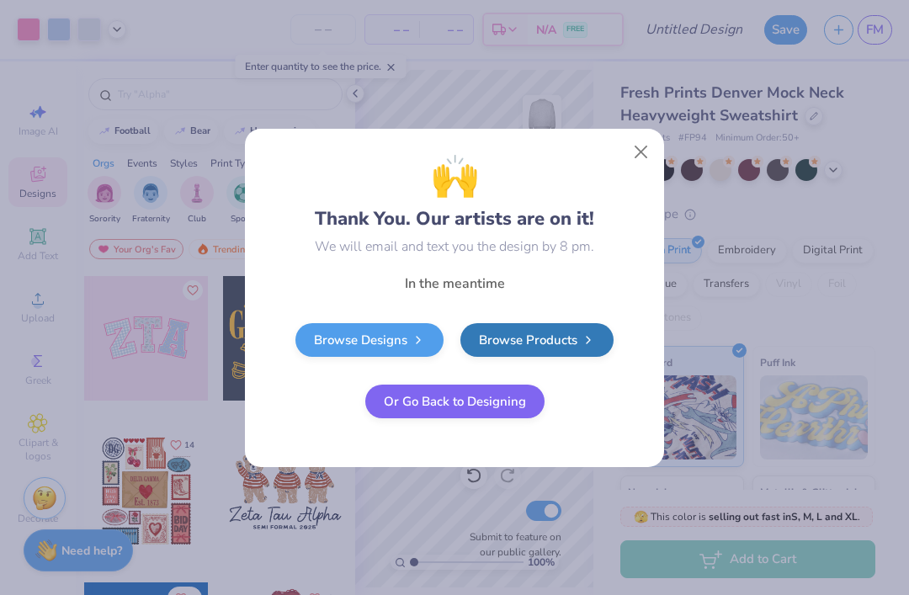
scroll to position [0, 0]
click at [418, 329] on link "Browse Designs" at bounding box center [369, 340] width 148 height 34
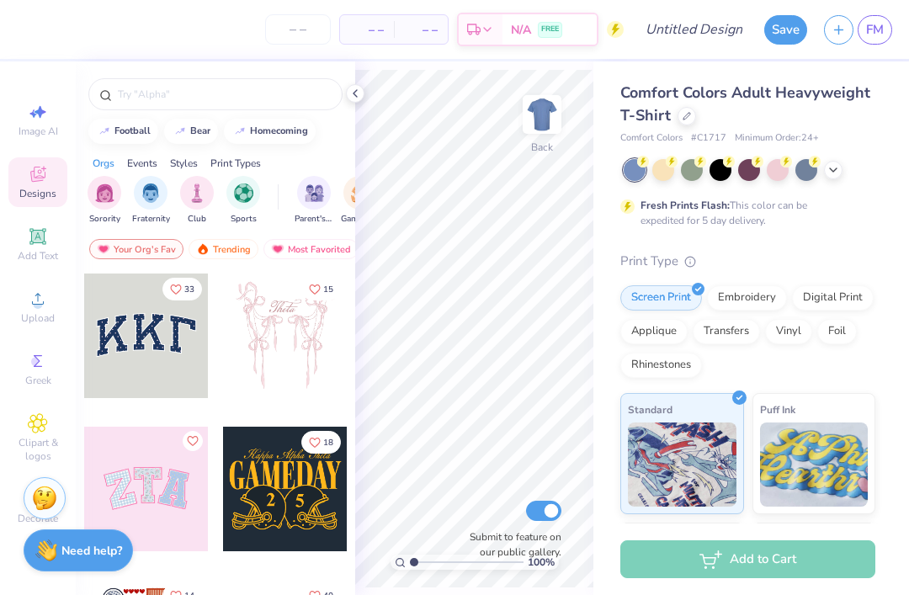
click at [686, 116] on icon at bounding box center [687, 116] width 8 height 8
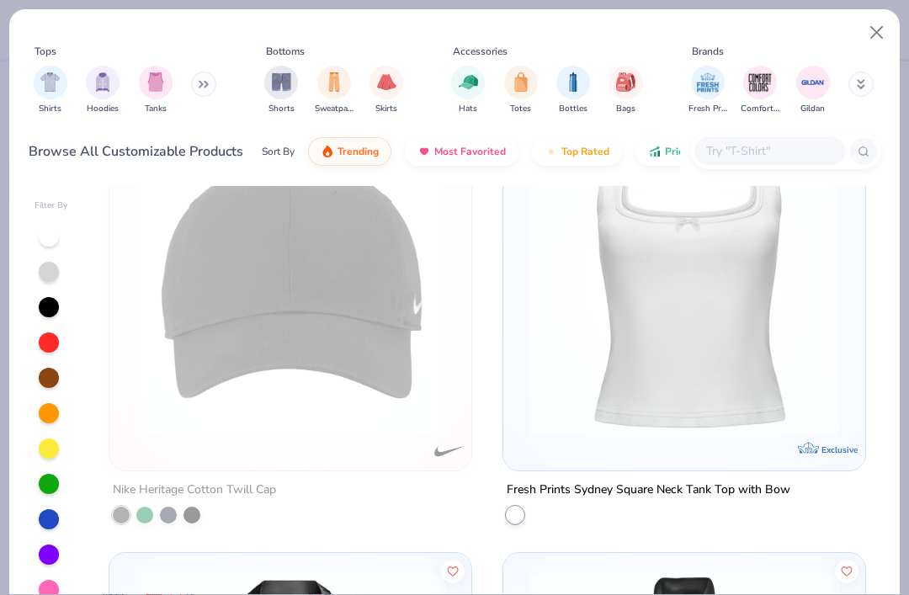
scroll to position [23676, 0]
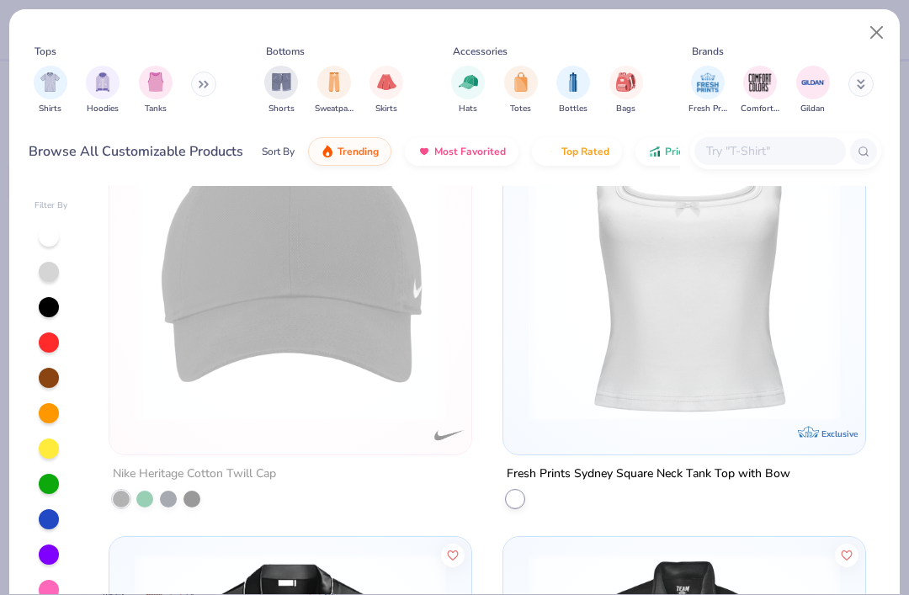
click at [608, 381] on img at bounding box center [684, 264] width 328 height 311
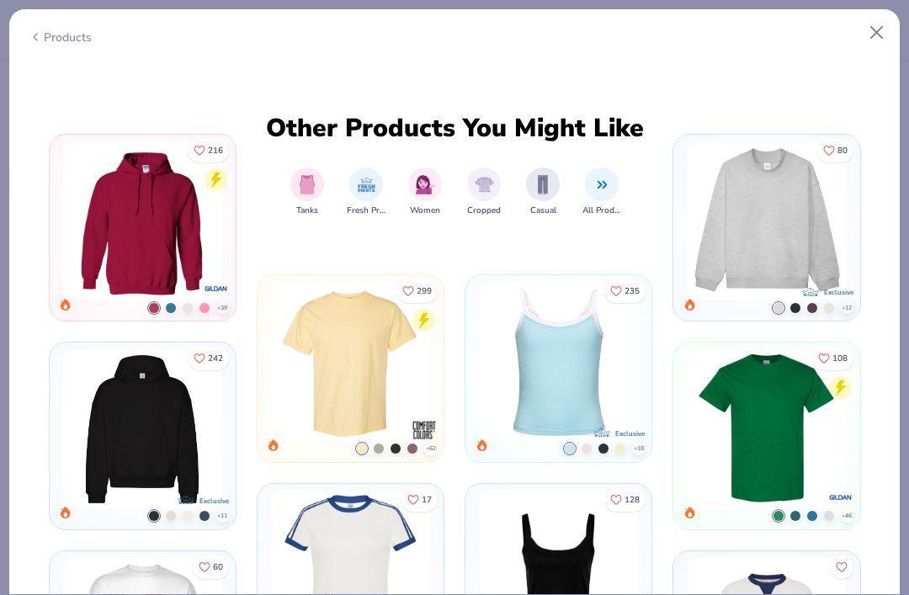
scroll to position [732, 0]
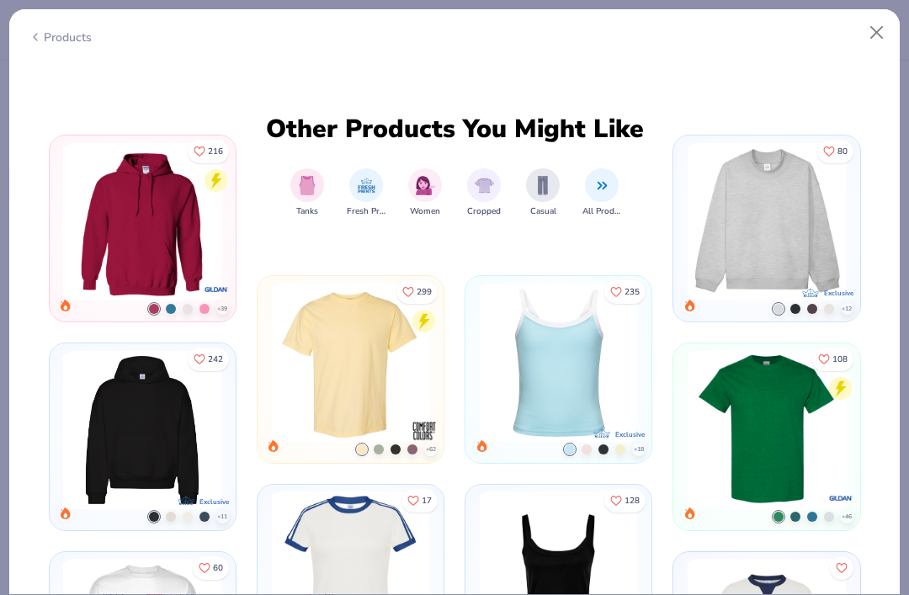
click at [183, 211] on img at bounding box center [142, 222] width 169 height 158
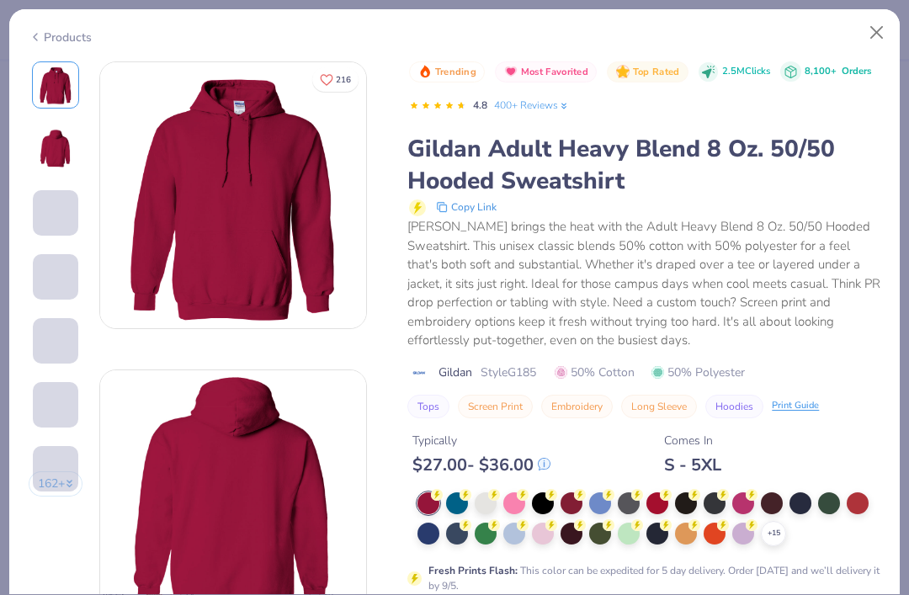
scroll to position [71, 0]
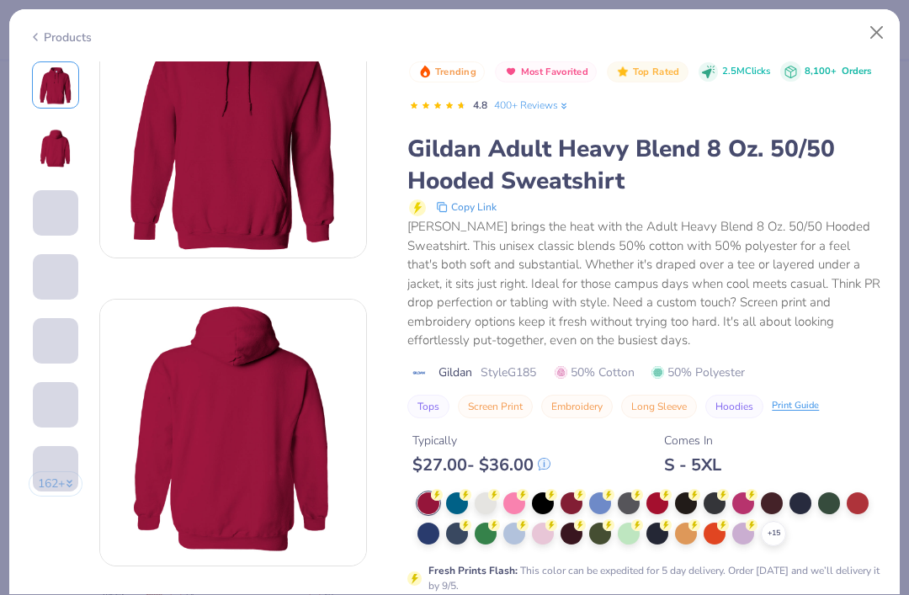
click at [481, 501] on div at bounding box center [486, 503] width 22 height 22
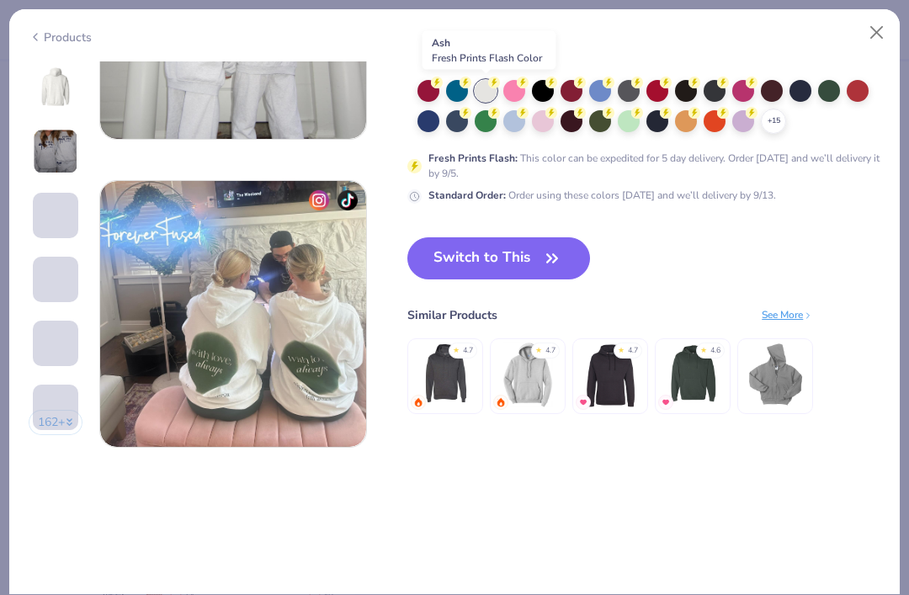
scroll to position [1729, 0]
click at [550, 251] on icon "button" at bounding box center [552, 259] width 24 height 24
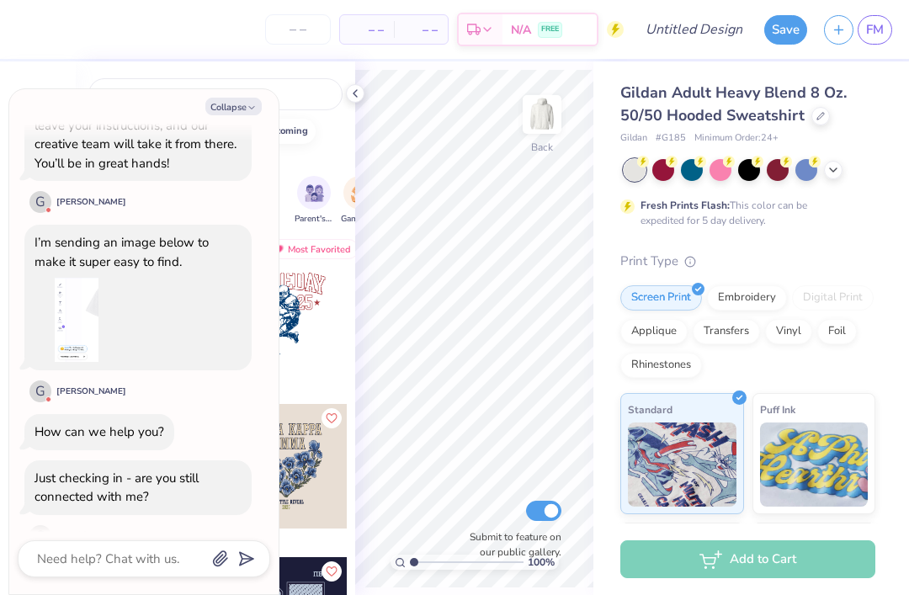
scroll to position [8142, 0]
click at [144, 565] on textarea at bounding box center [120, 559] width 171 height 22
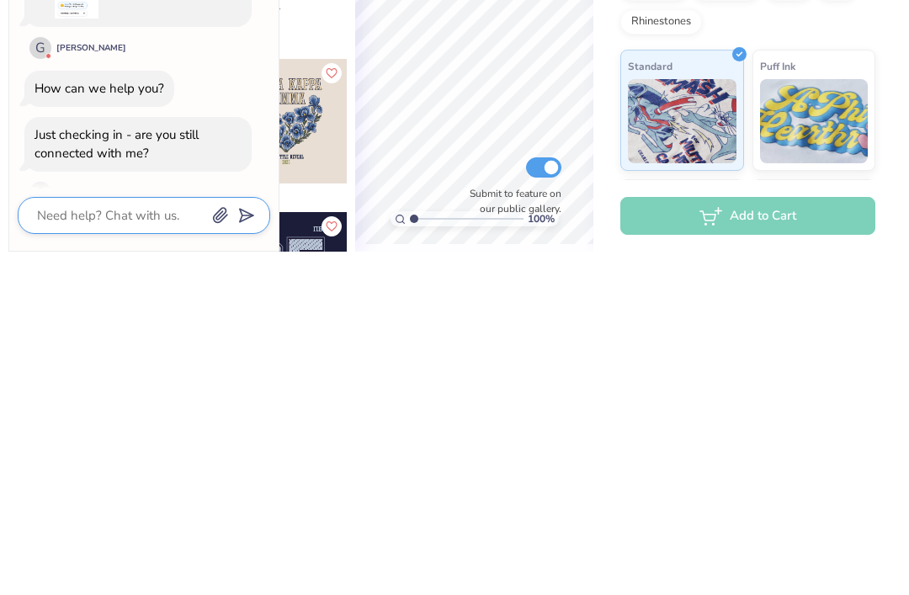
type textarea "x"
type textarea "Y"
type textarea "x"
type textarea "Ye"
type textarea "x"
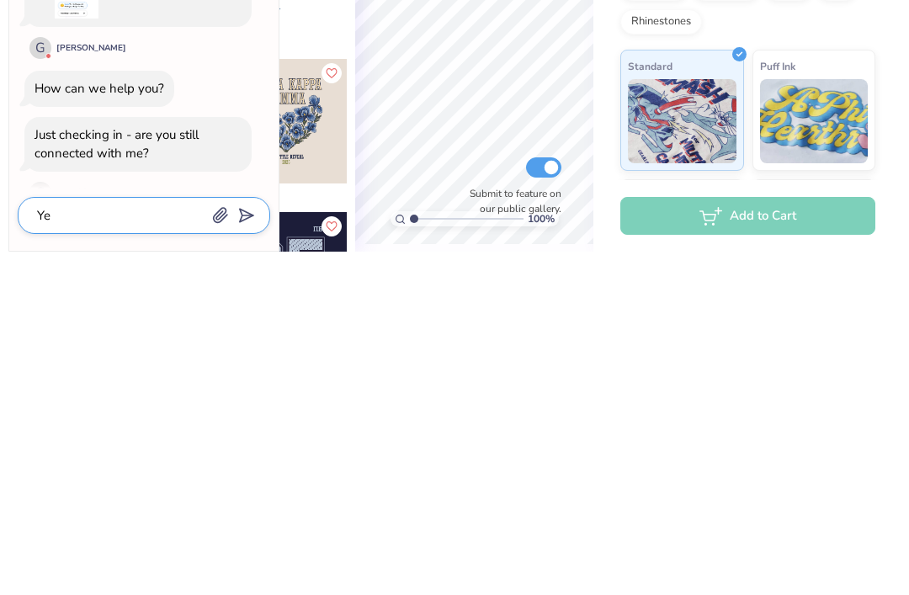
type textarea "Yes"
type textarea "x"
type textarea "Yes"
click at [251, 547] on icon "submit" at bounding box center [243, 559] width 24 height 24
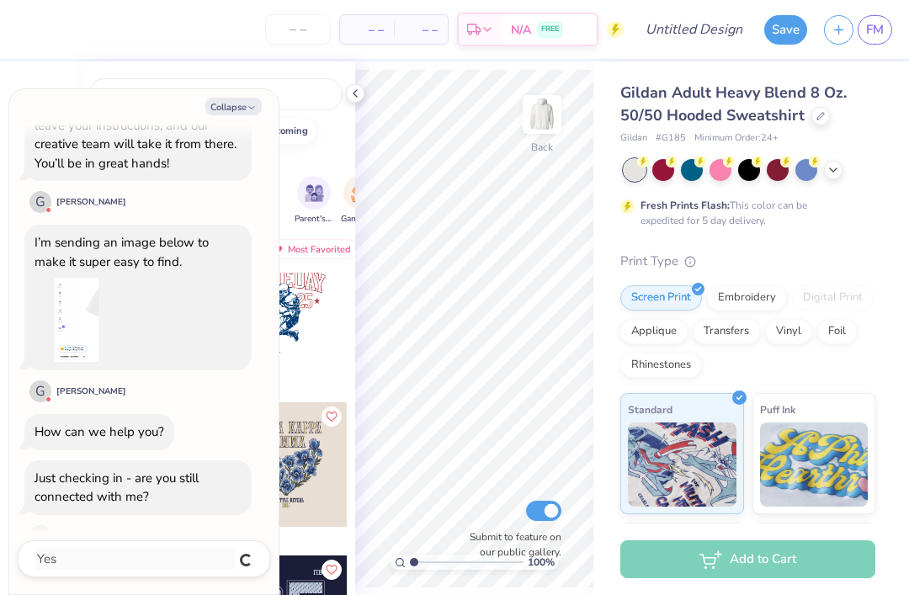
type textarea "x"
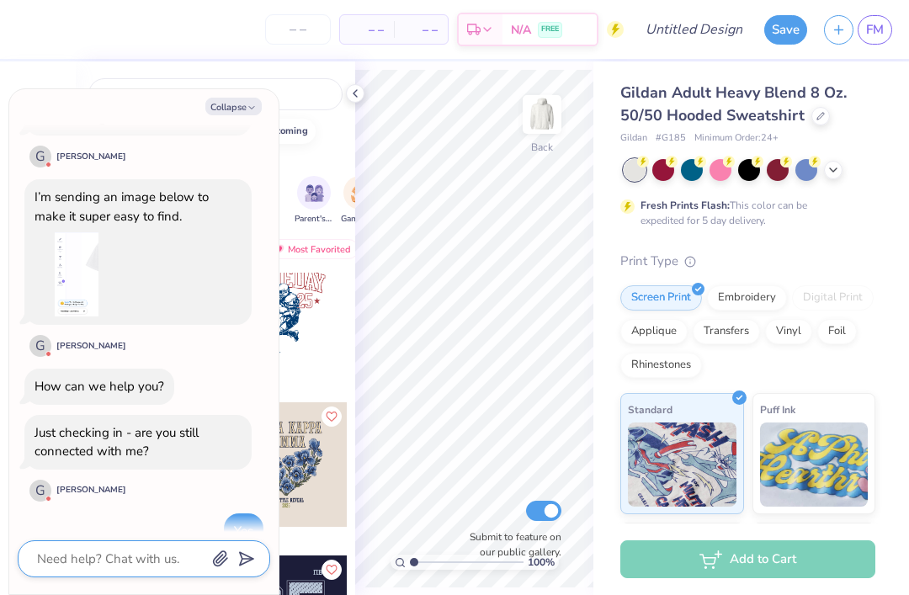
click at [152, 554] on textarea at bounding box center [120, 559] width 171 height 22
type textarea "x"
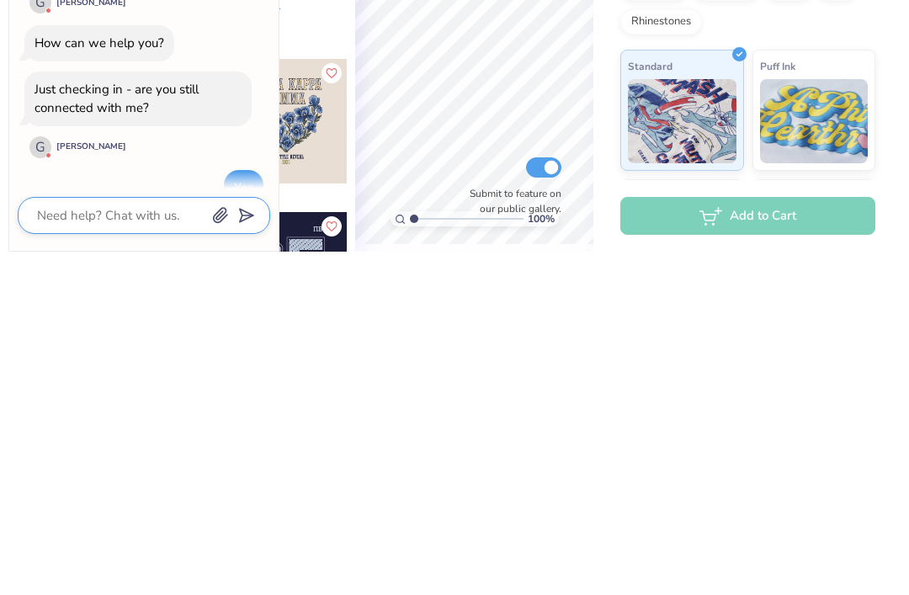
type textarea "I"
type textarea "x"
type textarea "I"
type textarea "x"
type textarea "I d"
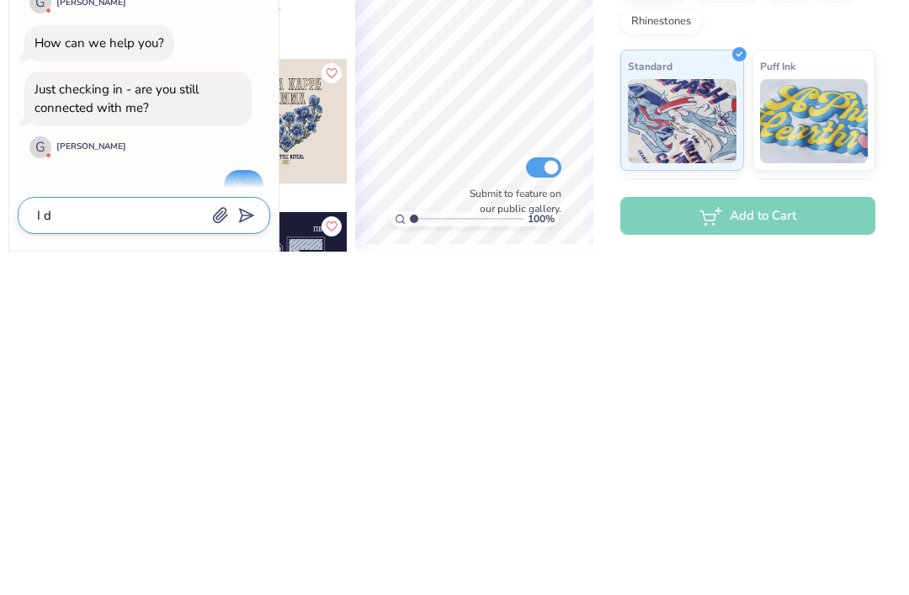
type textarea "x"
type textarea "I du"
type textarea "x"
type textarea "I dud"
type textarea "x"
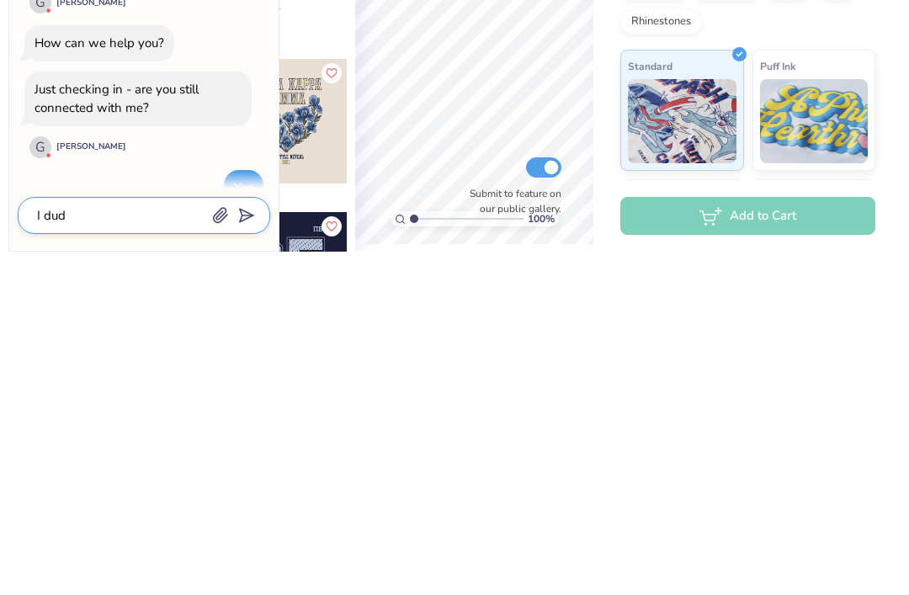
type textarea "I did"
type textarea "x"
type textarea "I did"
type textarea "x"
type textarea "I did i"
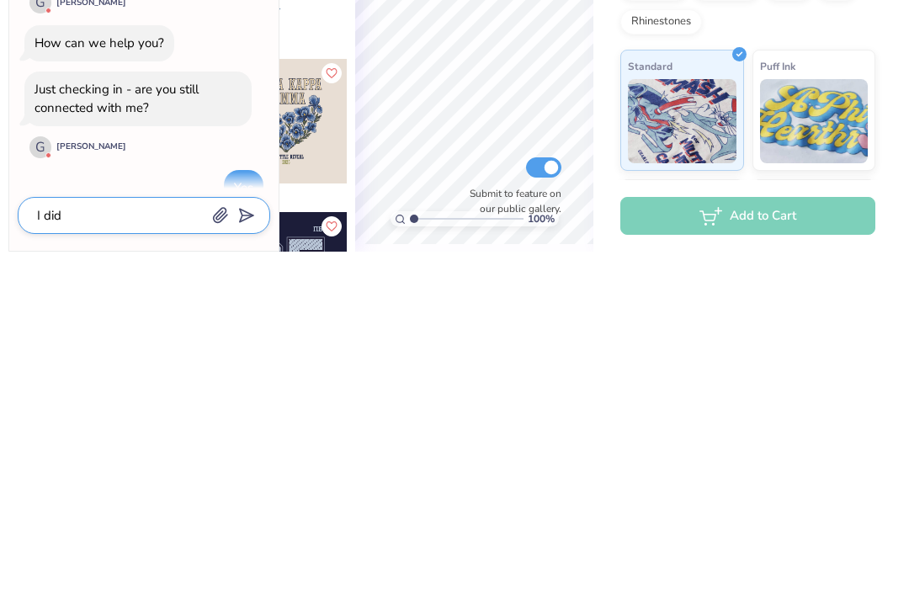
type textarea "x"
type textarea "I did it"
type textarea "x"
type textarea "I did it"
click at [251, 548] on button "submit" at bounding box center [243, 557] width 19 height 19
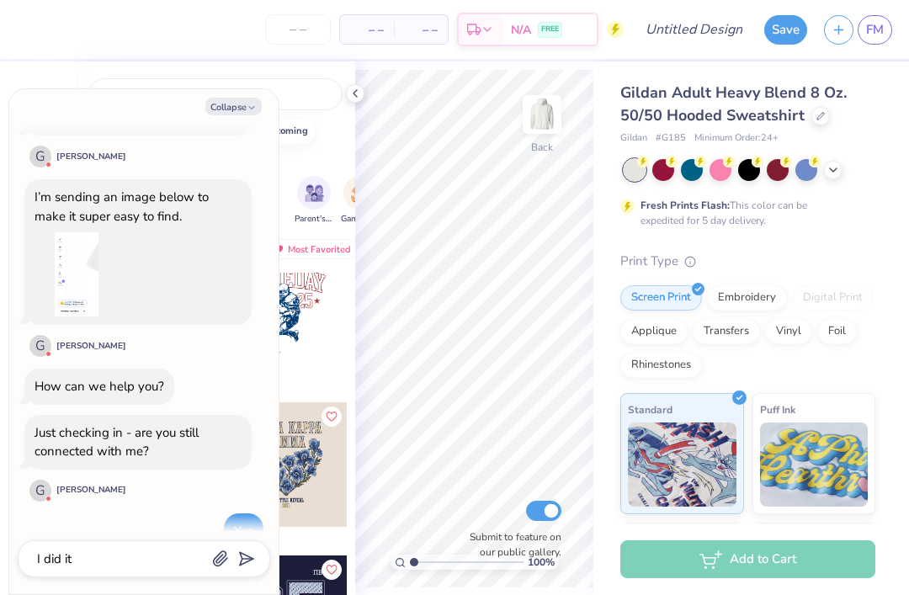
type textarea "x"
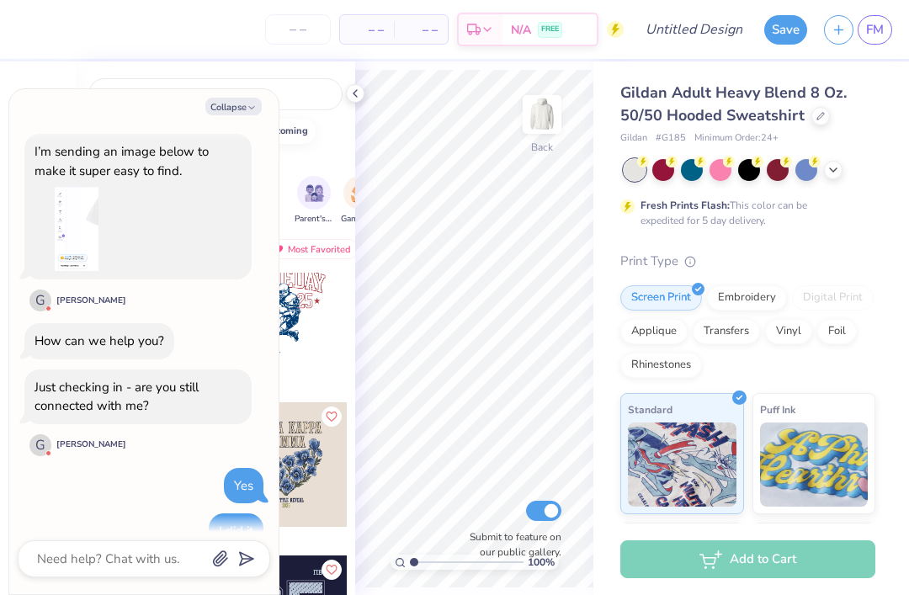
click at [248, 109] on icon "button" at bounding box center [252, 108] width 10 height 10
type textarea "x"
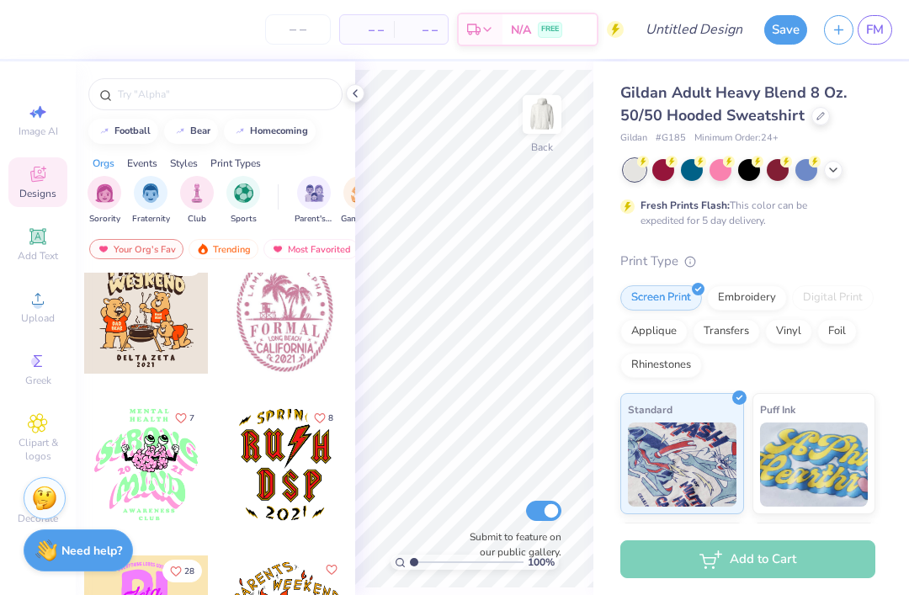
scroll to position [19782, 0]
click at [271, 341] on div at bounding box center [285, 312] width 125 height 125
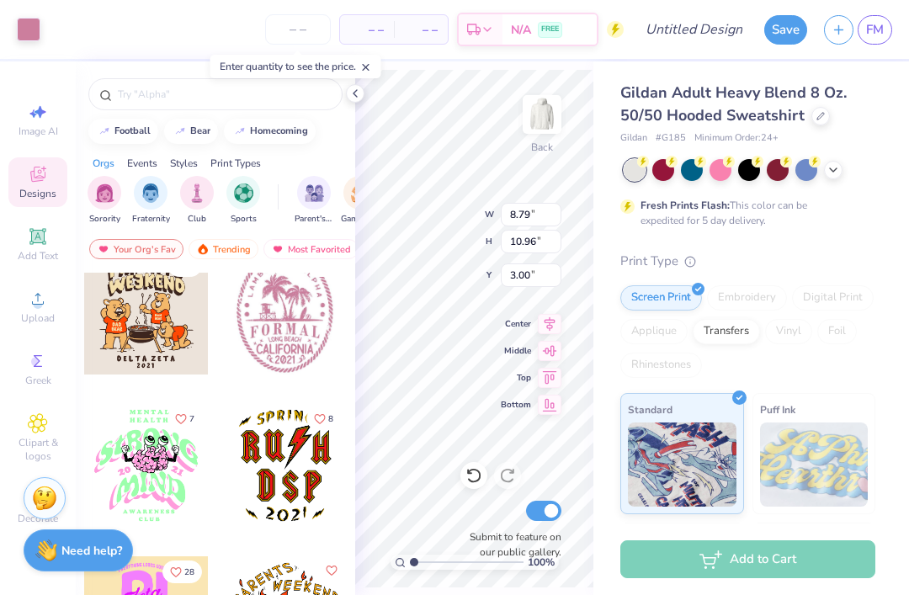
click at [543, 108] on img at bounding box center [542, 115] width 34 height 34
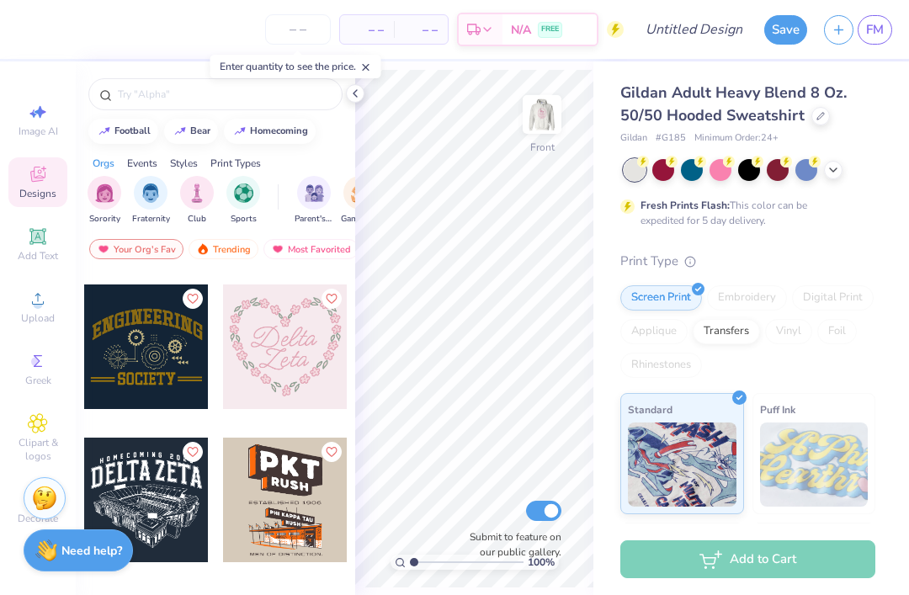
scroll to position [26644, 0]
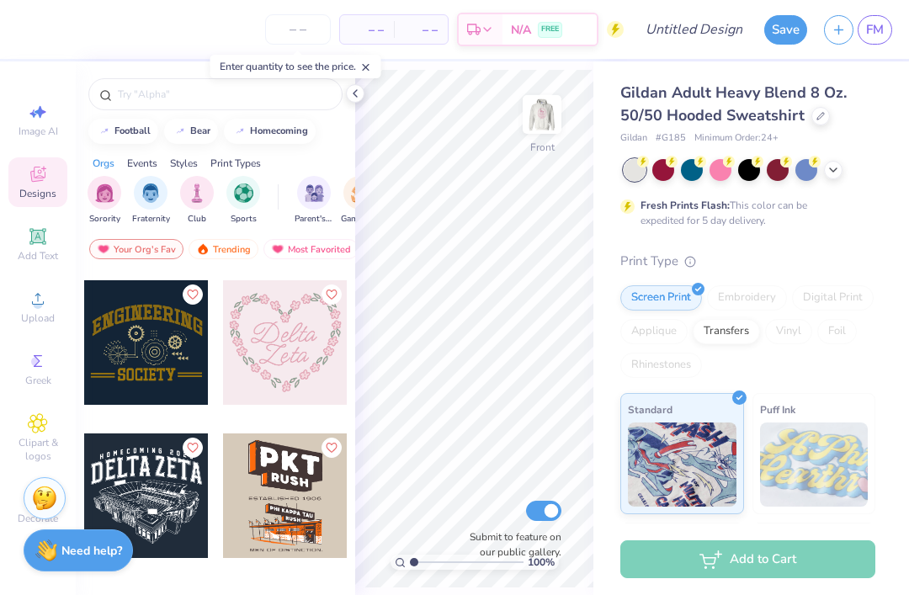
click at [284, 378] on div at bounding box center [285, 342] width 125 height 125
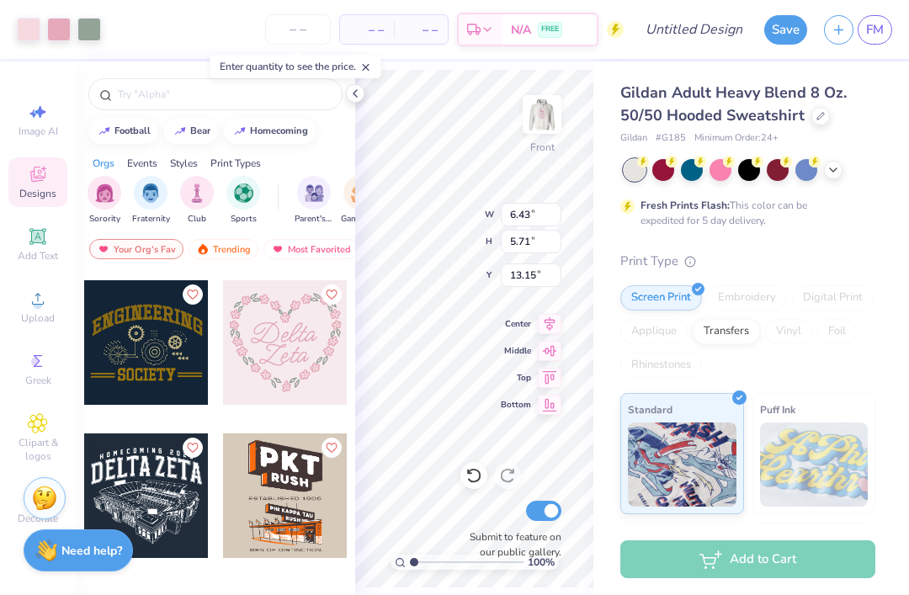
type input "9.79"
type input "8.69"
type input "10.16"
type input "14.10"
type input "12.52"
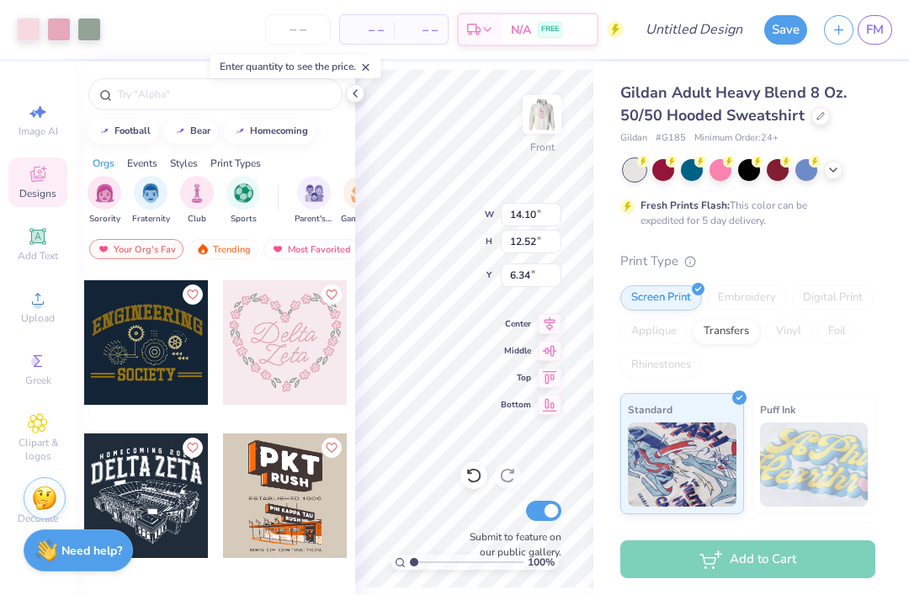
type input "7.04"
type input "14.67"
type input "13.02"
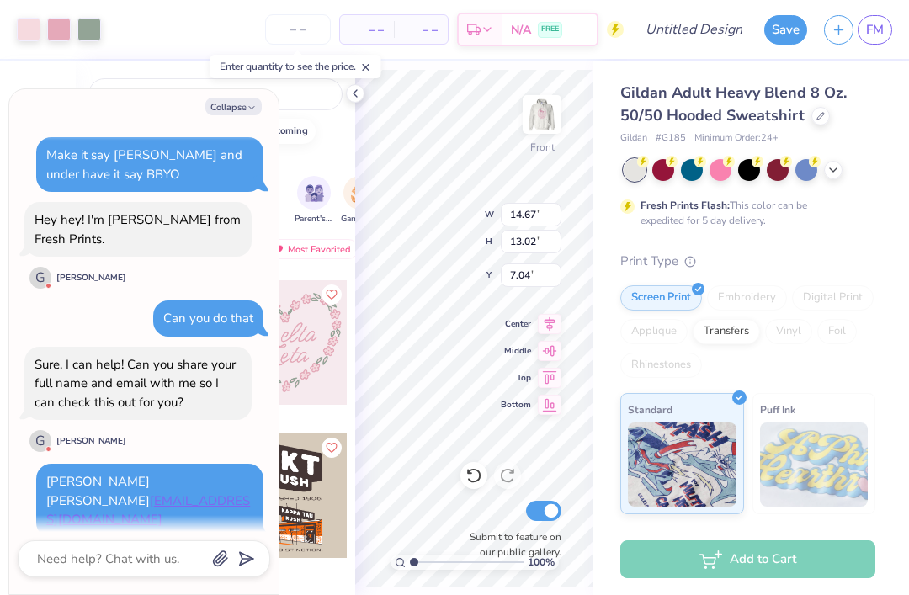
scroll to position [867, 0]
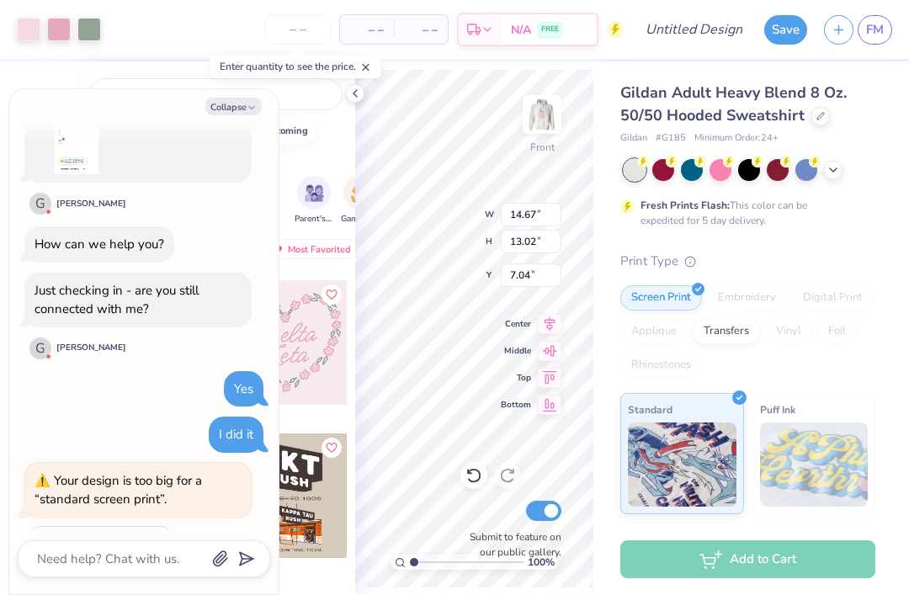
click at [172, 526] on button "Make it as big as possible" at bounding box center [101, 538] width 144 height 24
type textarea "x"
type input "15.00"
type input "13.31"
type textarea "x"
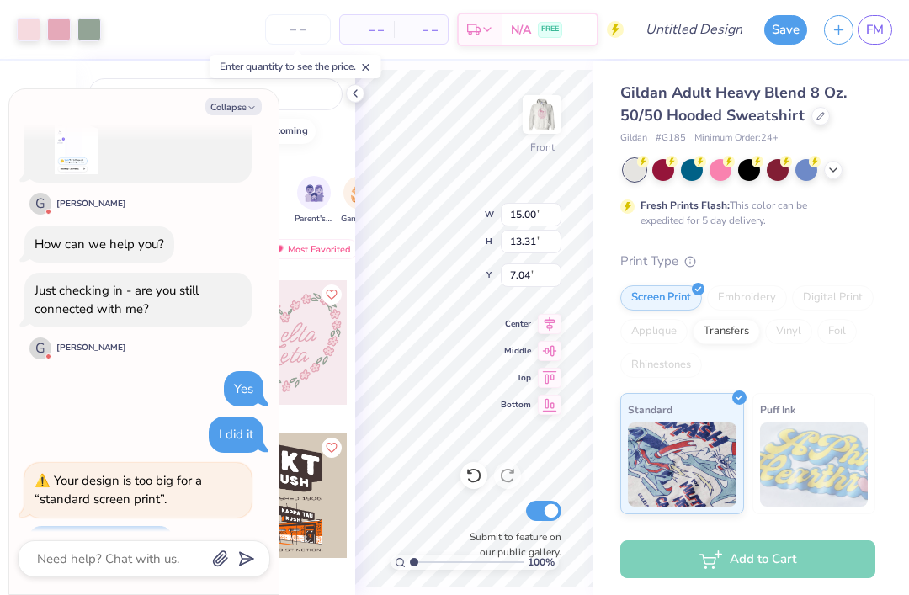
type input "6.69"
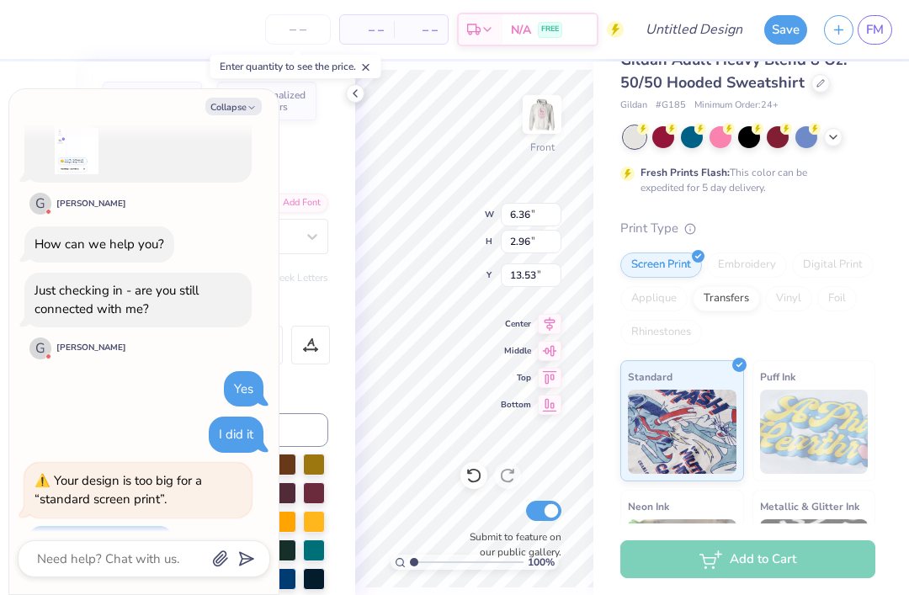
scroll to position [40, 0]
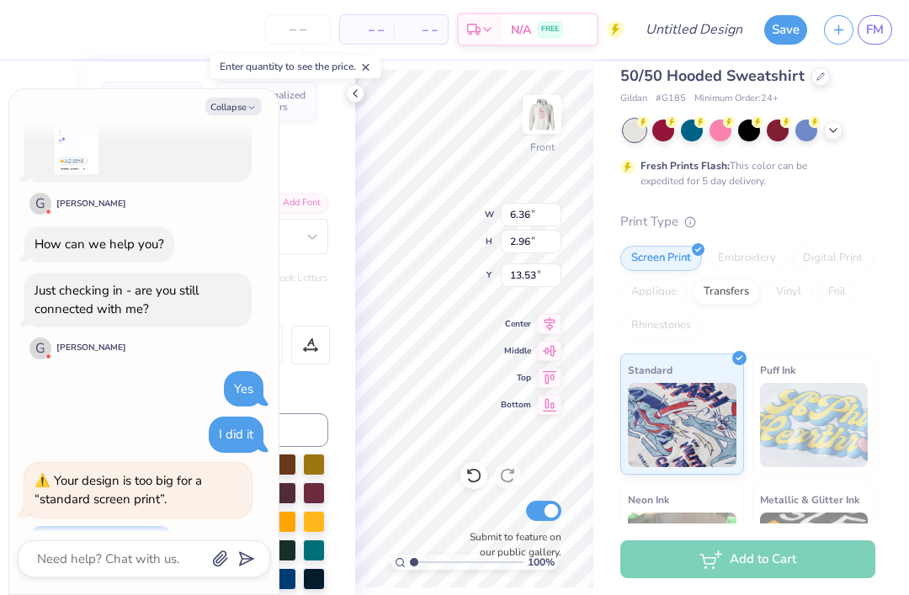
type textarea "x"
type textarea "[PERSON_NAME]"
type textarea "x"
type textarea "[PERSON_NAME]"
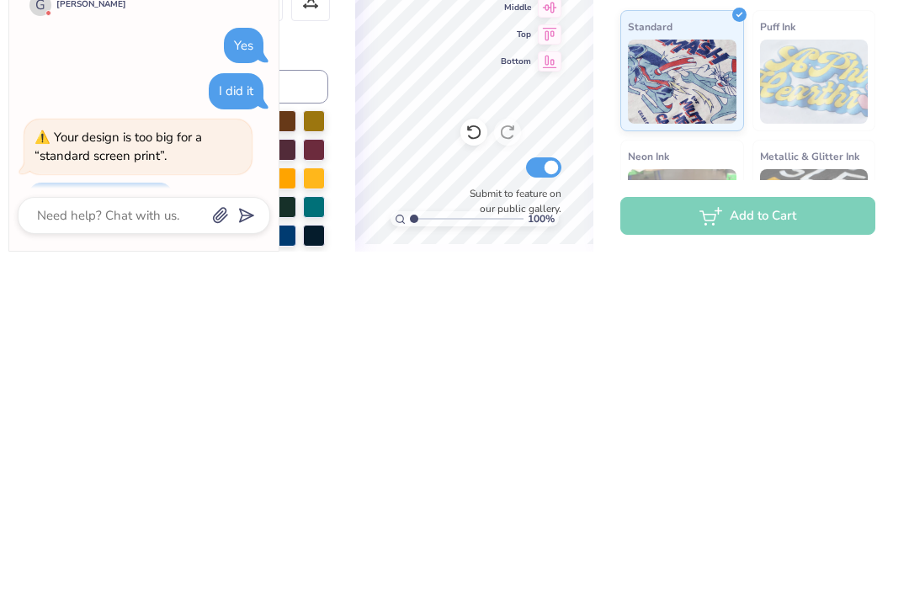
scroll to position [1, 0]
click at [505, 372] on span "Top" at bounding box center [516, 378] width 30 height 12
type textarea "x"
type input "9.50"
type input "3.04"
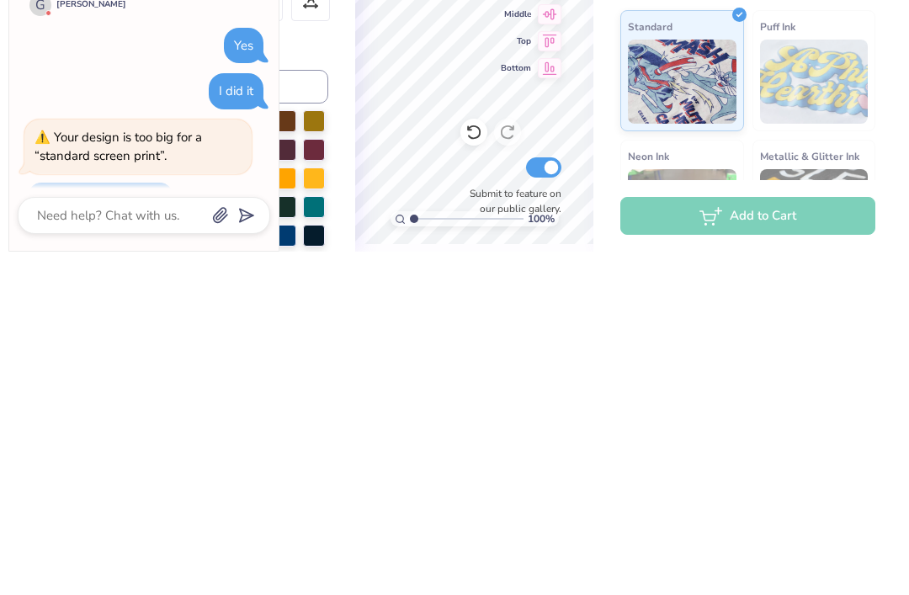
type input "6.04"
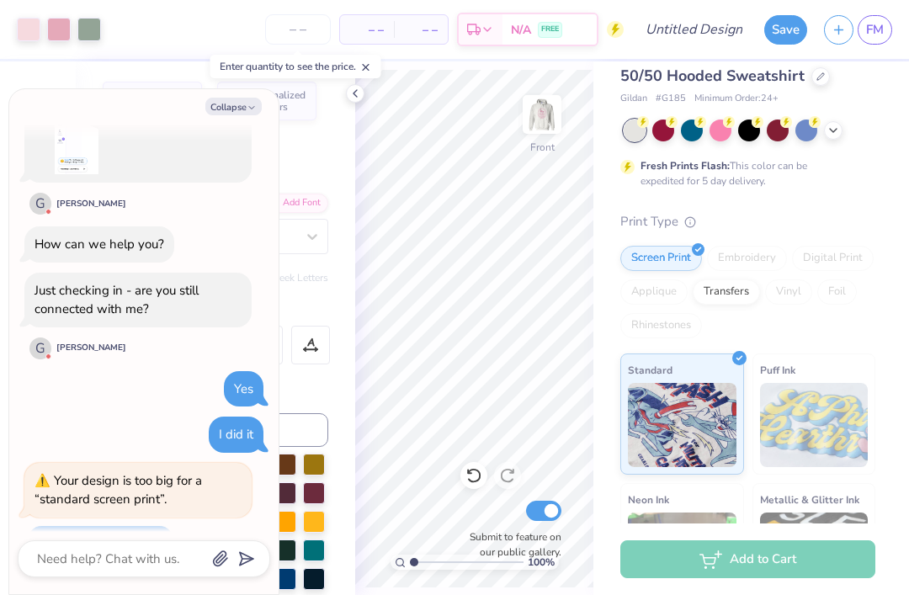
click at [243, 106] on button "Collapse" at bounding box center [233, 107] width 56 height 18
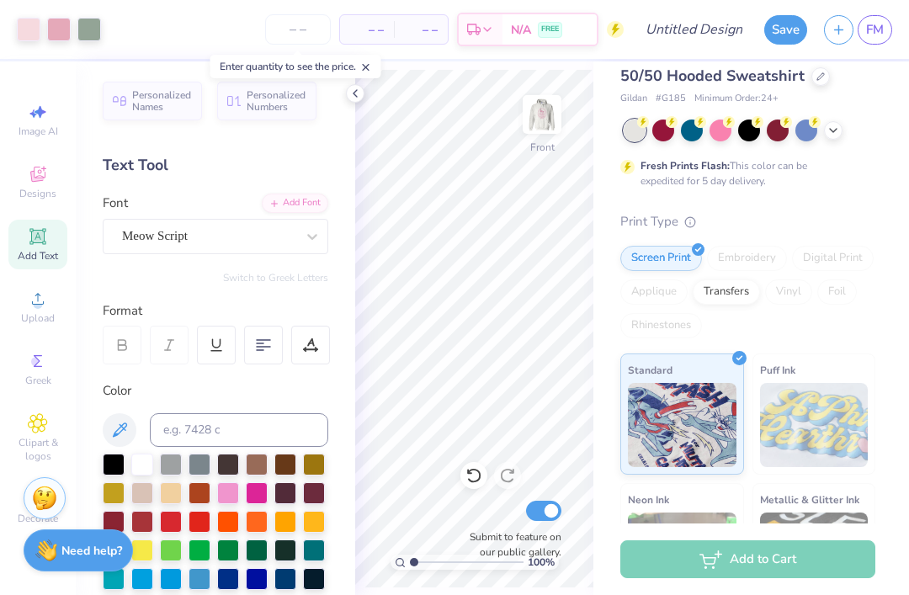
type textarea "x"
click at [477, 474] on icon at bounding box center [473, 475] width 17 height 17
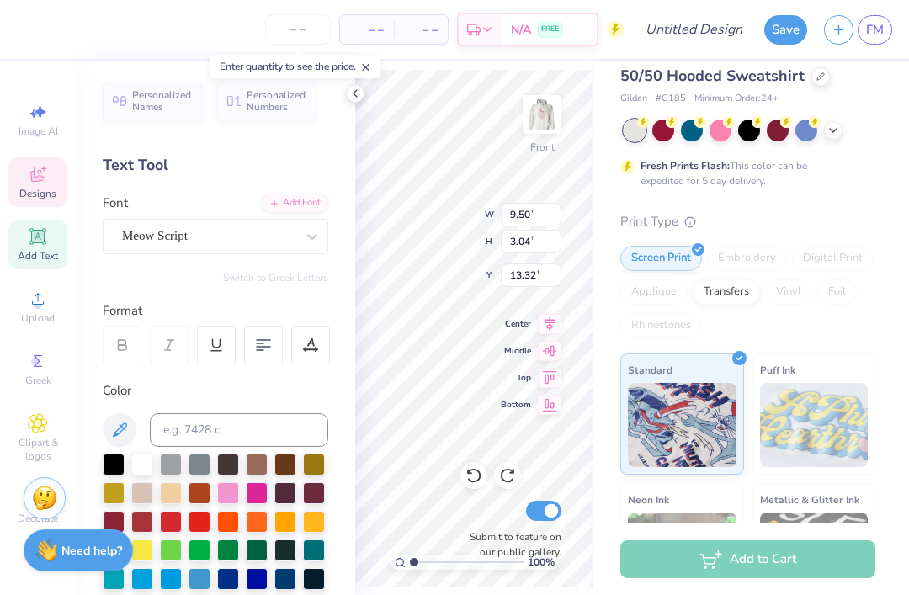
click at [516, 381] on span "Top" at bounding box center [516, 378] width 30 height 12
click at [474, 482] on icon at bounding box center [473, 476] width 14 height 15
type input "13.32"
type textarea "Sh enia"
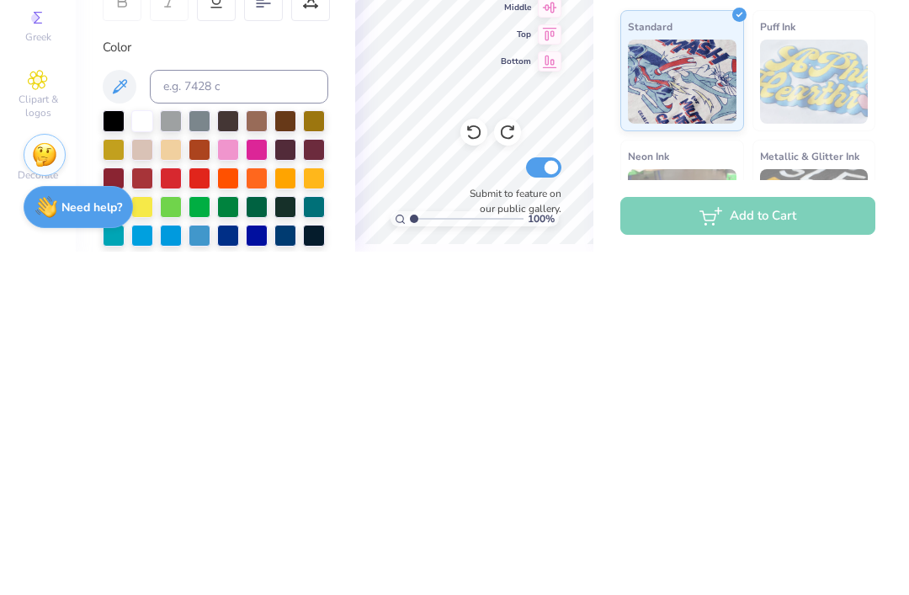
scroll to position [1, 3]
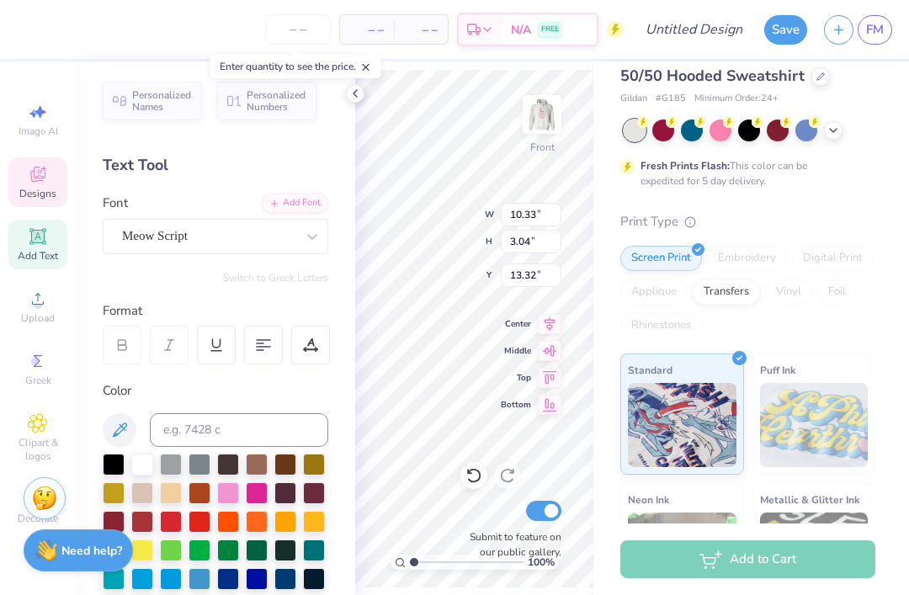
click at [554, 379] on icon at bounding box center [550, 378] width 24 height 20
type input "6.00"
